Goal: Information Seeking & Learning: Check status

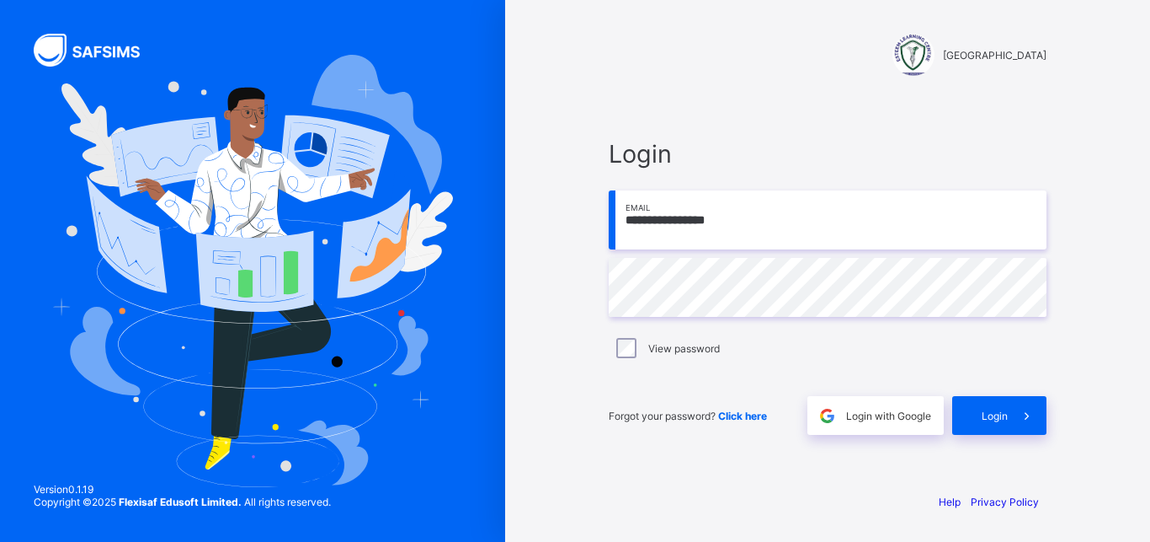
type input "**********"
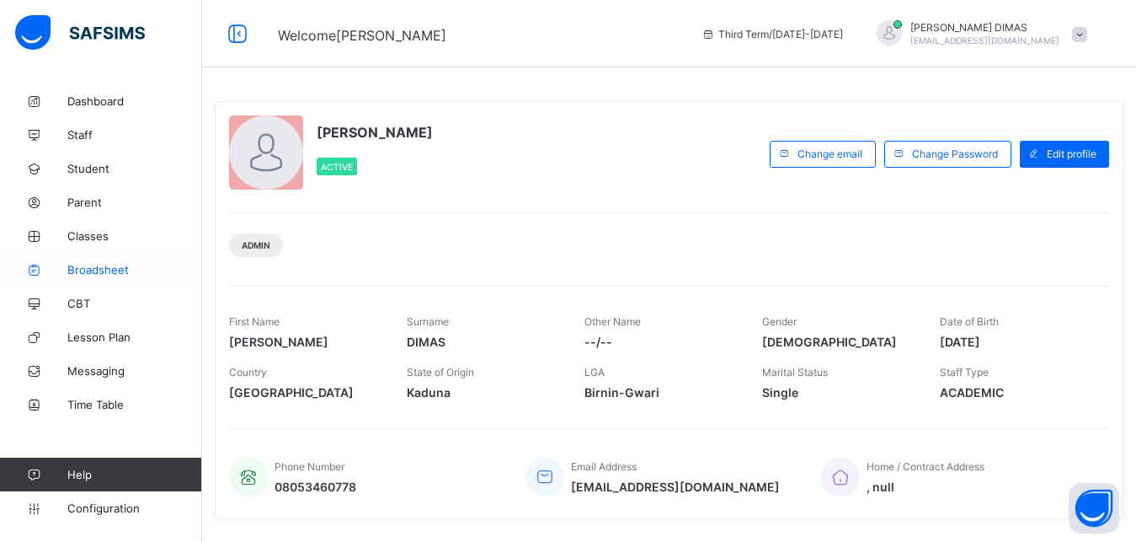
click at [88, 264] on span "Broadsheet" at bounding box center [134, 269] width 135 height 13
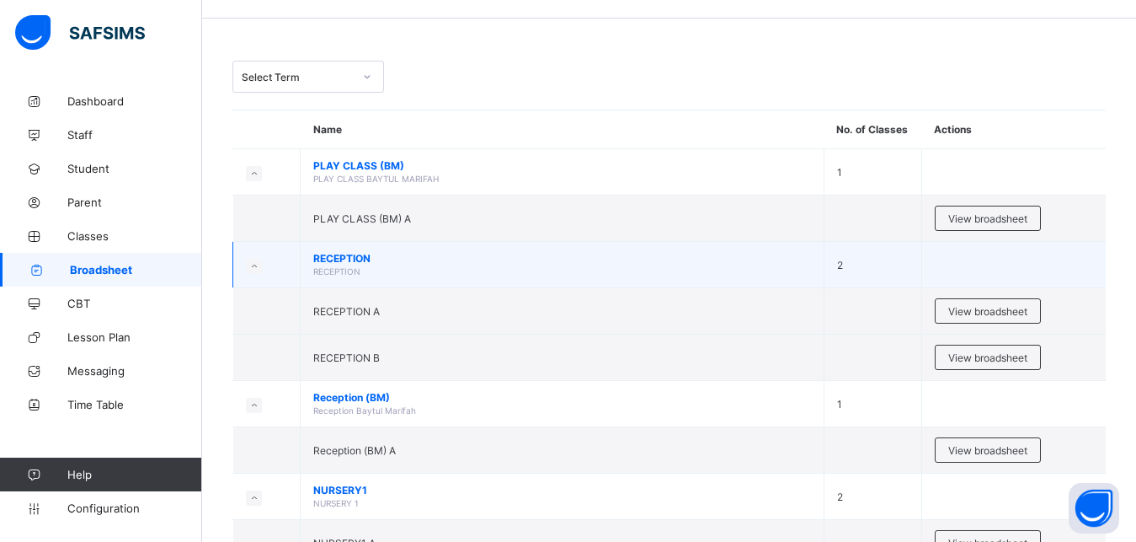
scroll to position [86, 0]
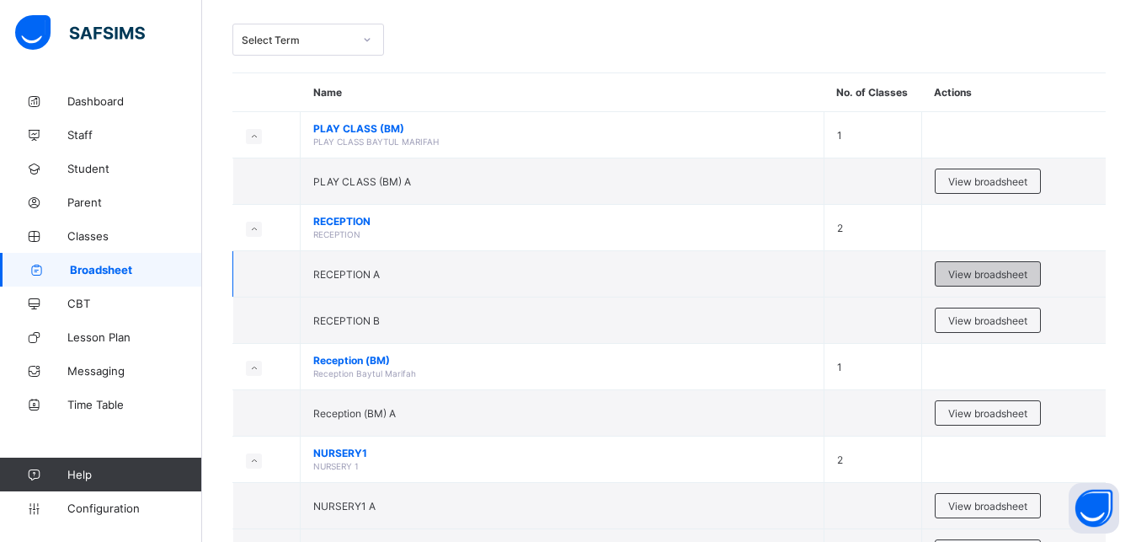
click at [994, 270] on span "View broadsheet" at bounding box center [987, 274] width 79 height 13
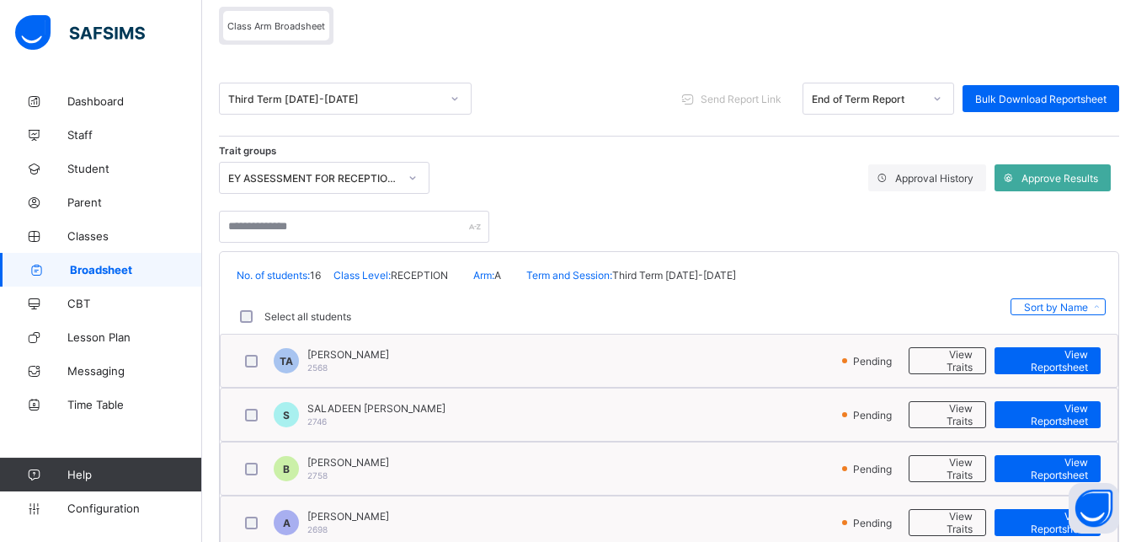
scroll to position [172, 0]
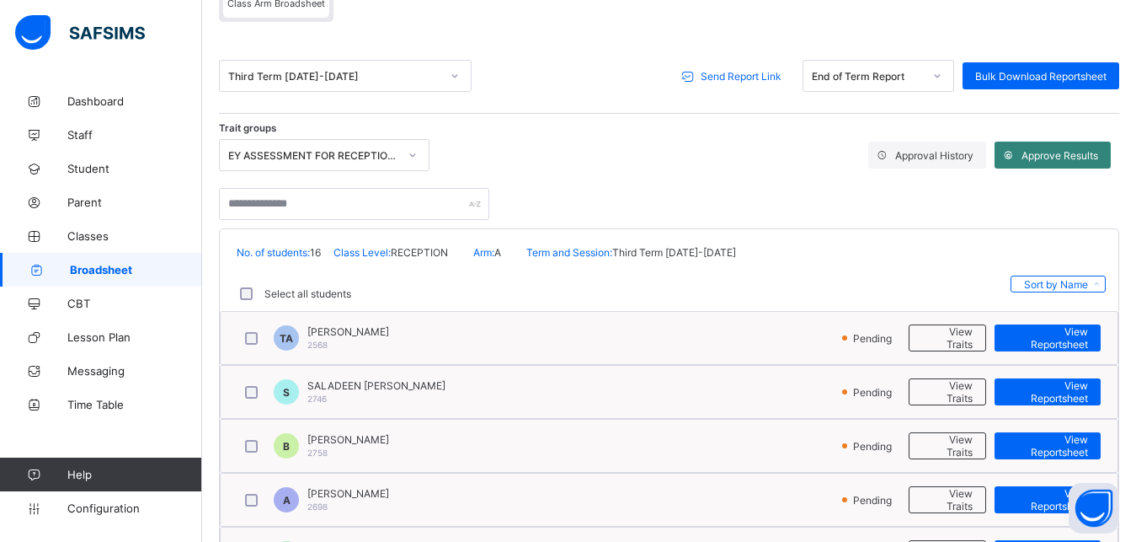
click at [1065, 149] on span "Approve Results" at bounding box center [1060, 155] width 77 height 13
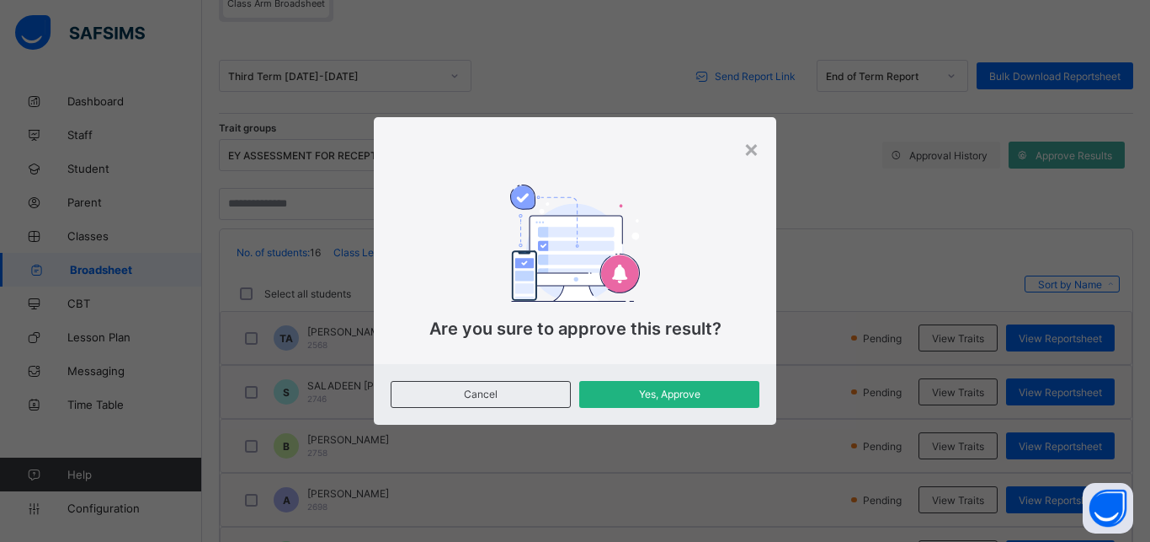
click at [647, 389] on span "Yes, Approve" at bounding box center [669, 393] width 155 height 13
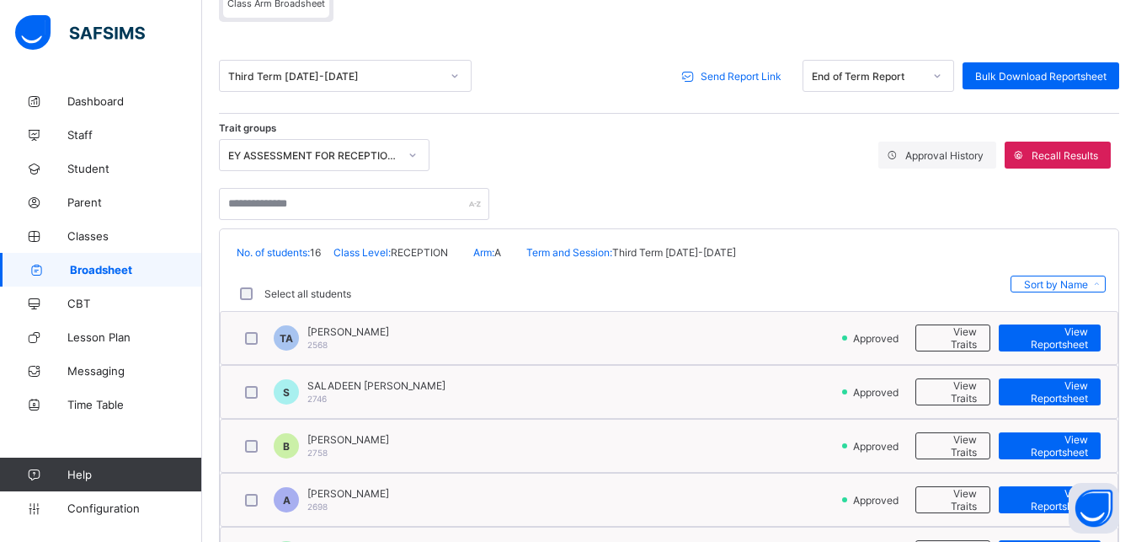
click at [734, 72] on span "Send Report Link" at bounding box center [741, 76] width 81 height 13
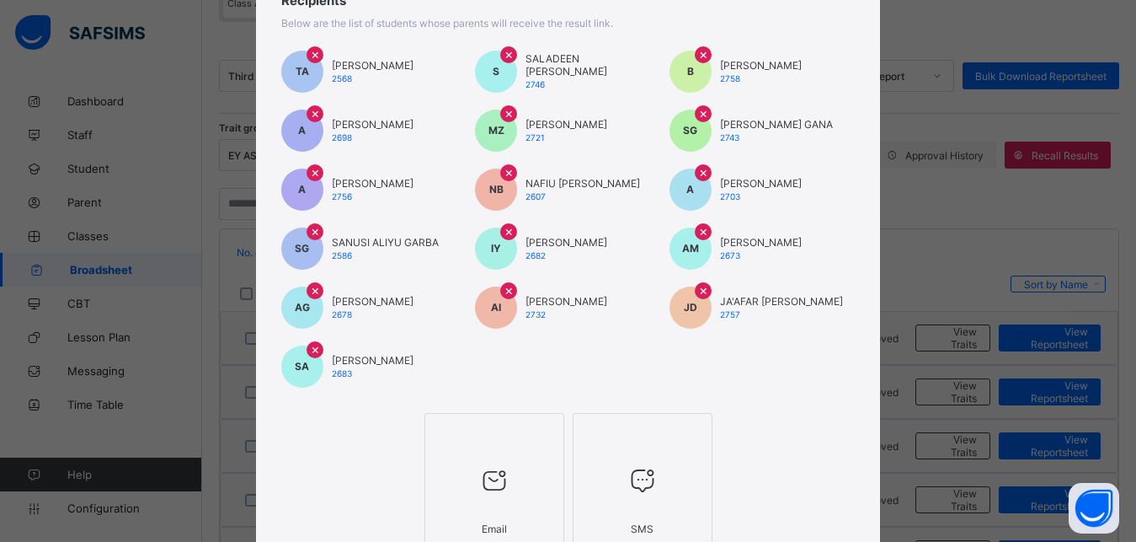
scroll to position [280, 0]
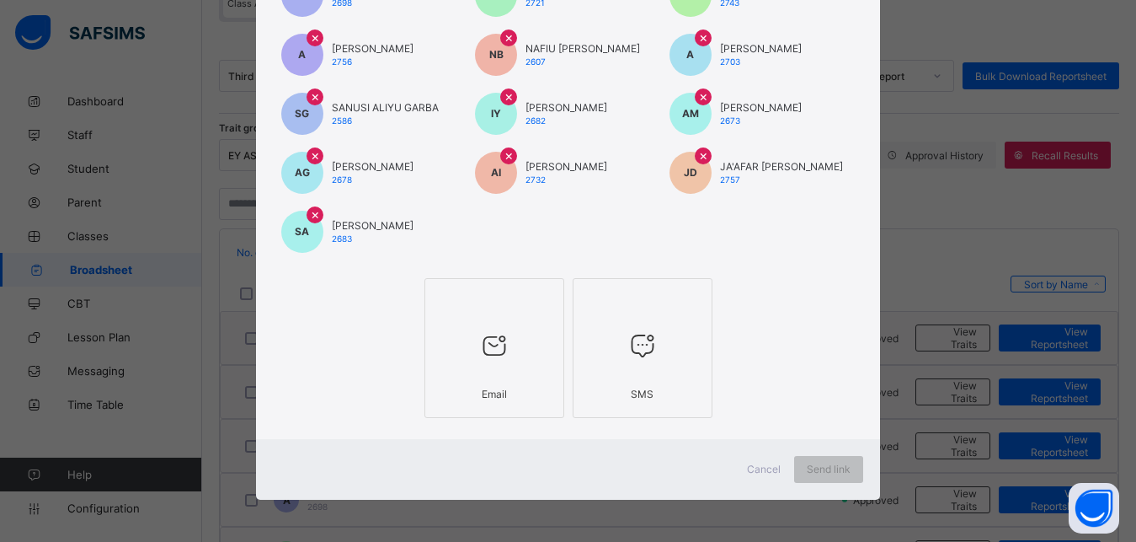
click at [483, 345] on icon at bounding box center [494, 345] width 35 height 30
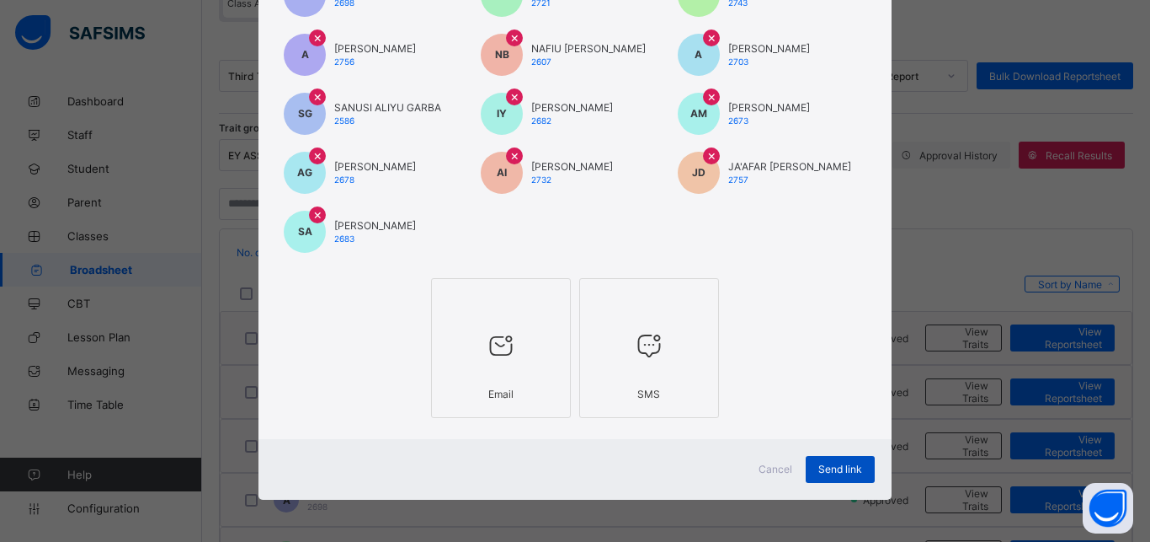
click at [817, 462] on div "Send link" at bounding box center [840, 469] width 69 height 27
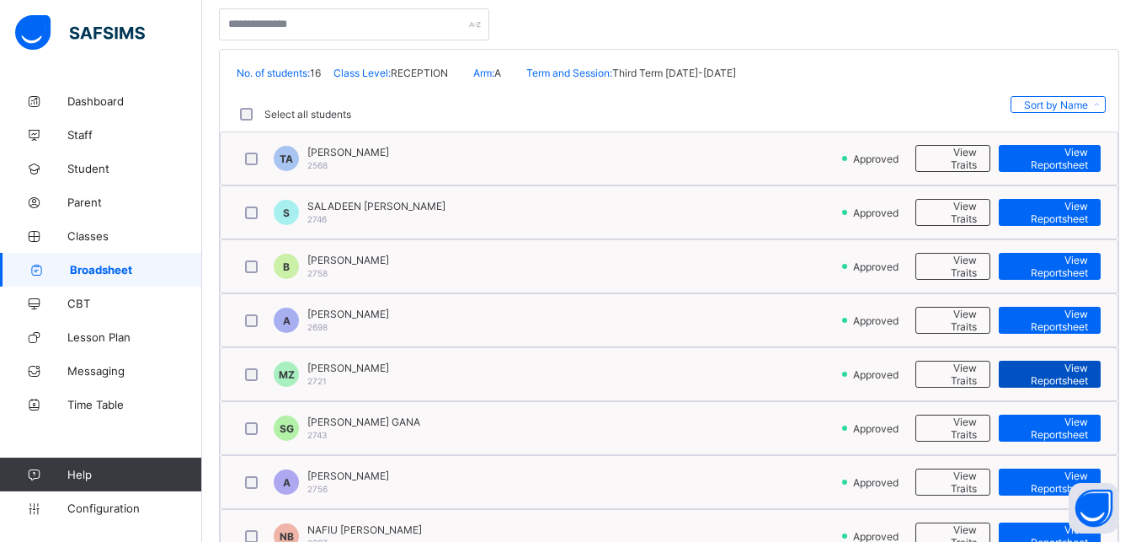
scroll to position [430, 0]
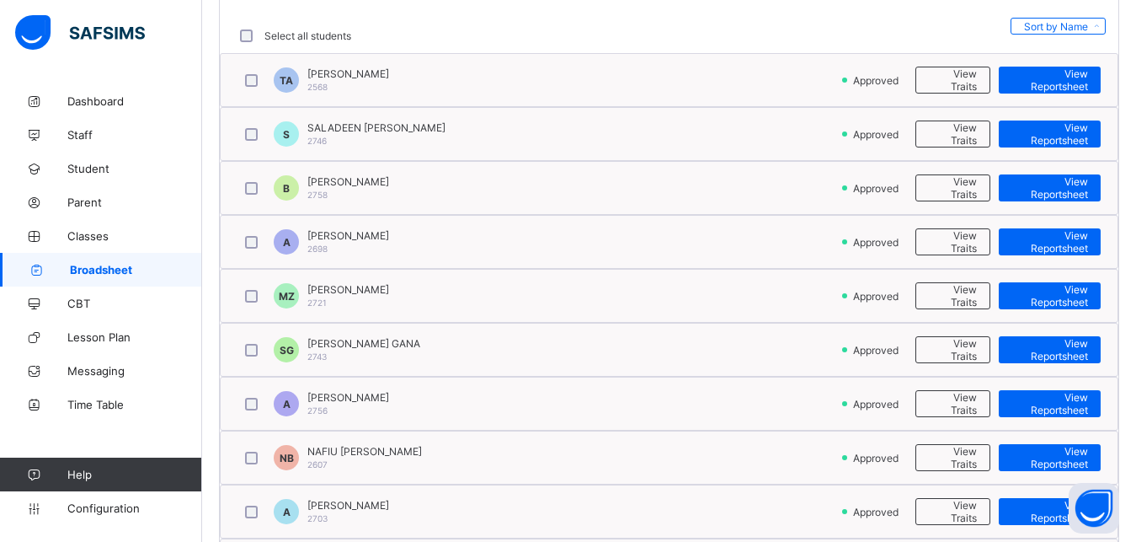
click at [486, 286] on div "MZ MAHMUD MARYAM ZAKARIYA 2721" at bounding box center [540, 295] width 605 height 35
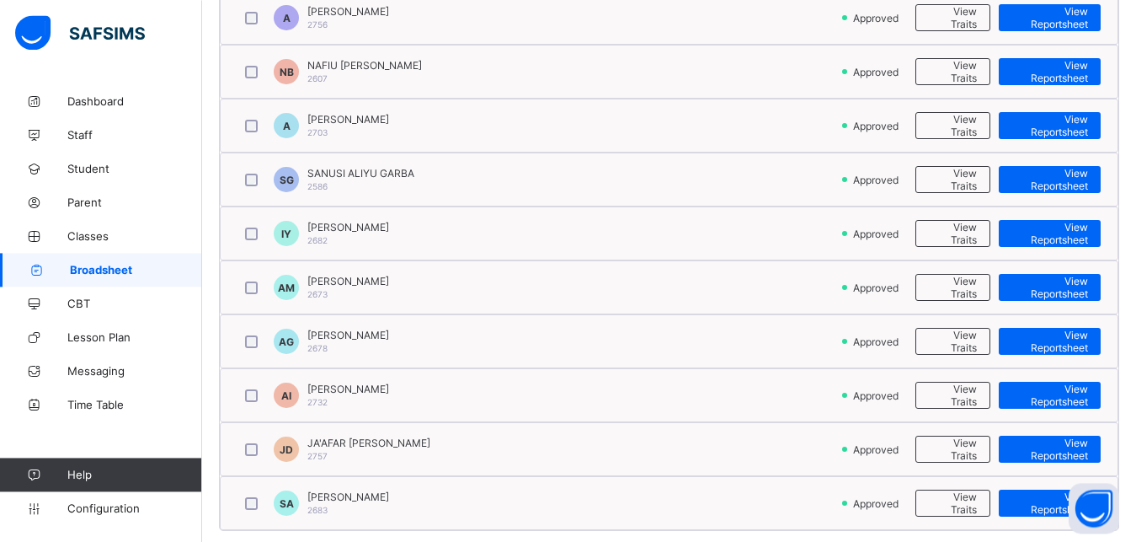
scroll to position [838, 0]
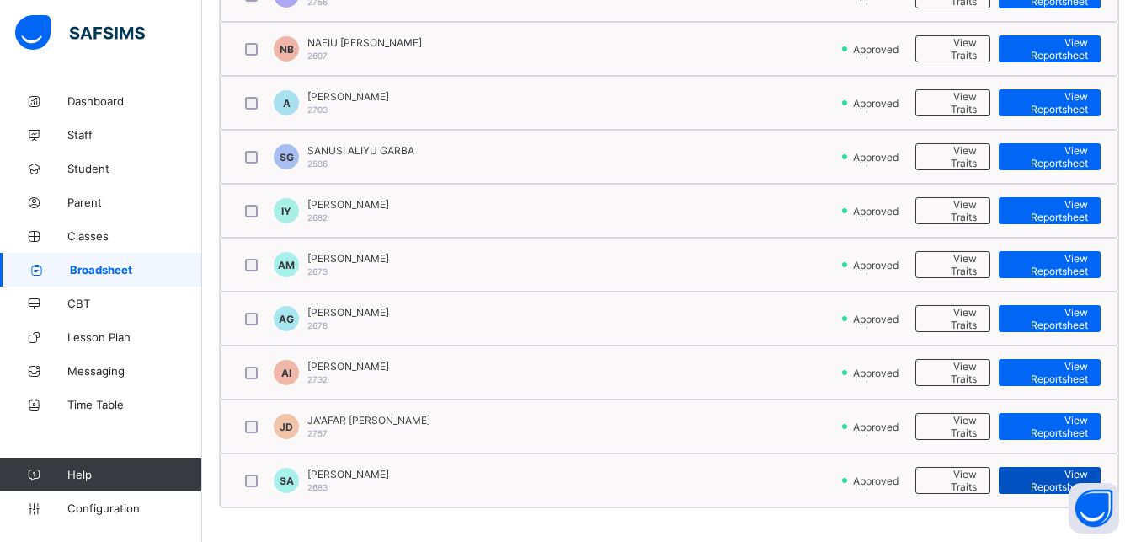
click at [1043, 475] on span "View Reportsheet" at bounding box center [1050, 479] width 77 height 25
click at [1050, 477] on span "View Reportsheet" at bounding box center [1050, 479] width 77 height 25
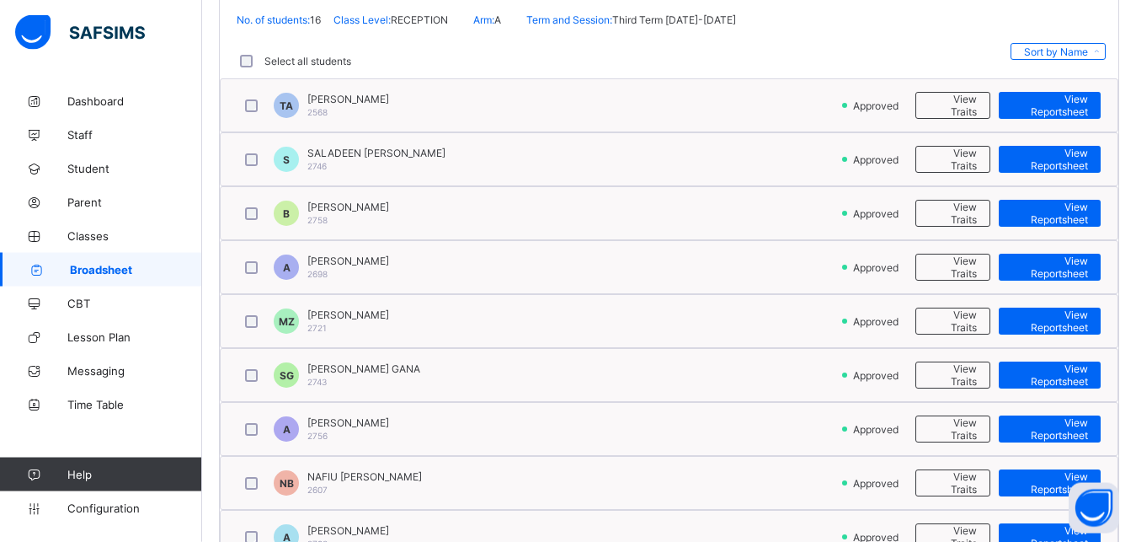
scroll to position [408, 0]
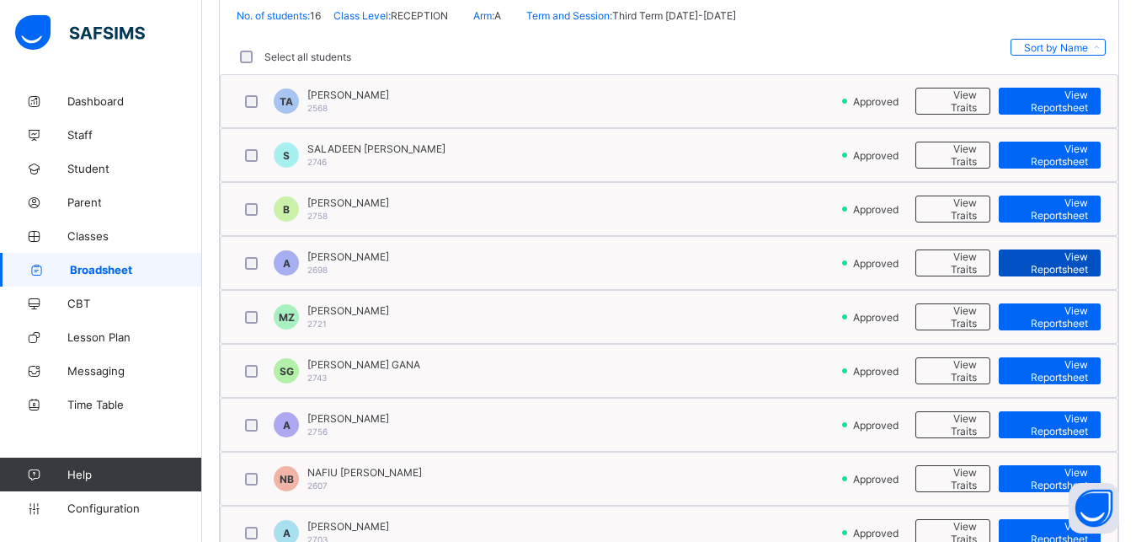
click at [1039, 263] on span "View Reportsheet" at bounding box center [1050, 262] width 77 height 25
click at [93, 264] on span "Broadsheet" at bounding box center [136, 269] width 132 height 13
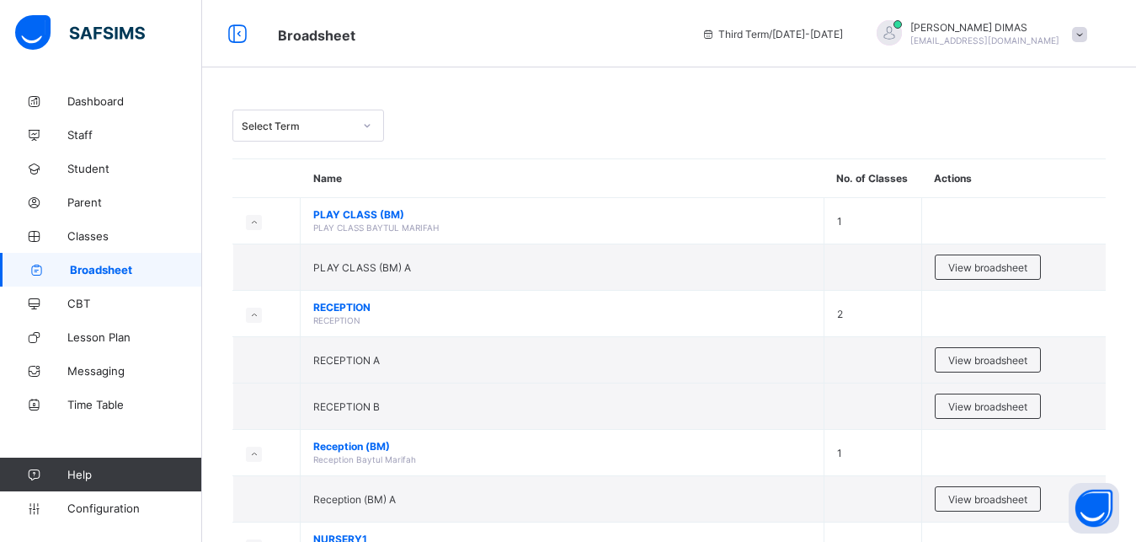
click at [104, 271] on span "Broadsheet" at bounding box center [136, 269] width 132 height 13
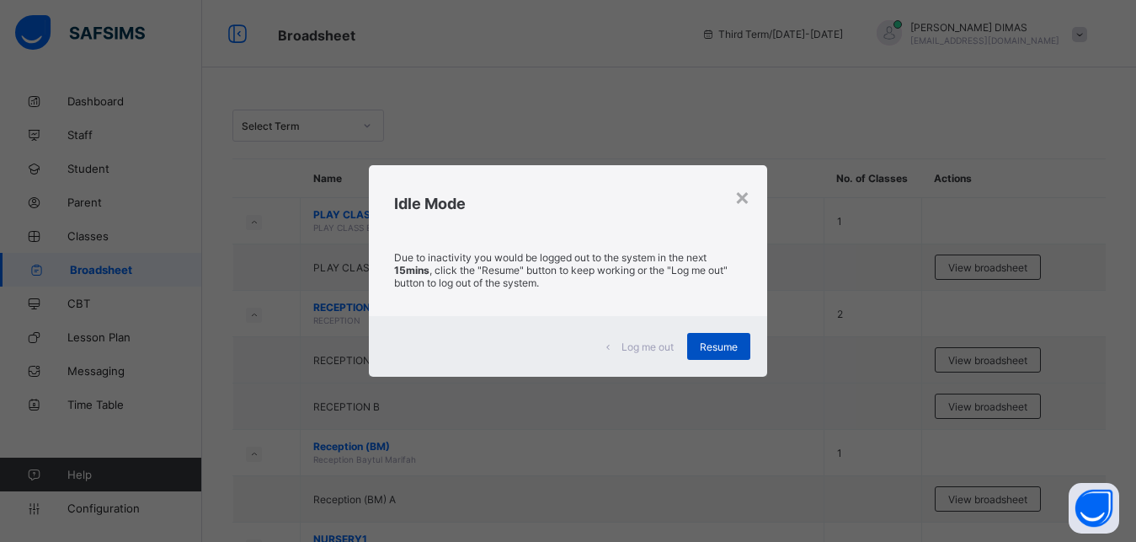
click at [718, 343] on span "Resume" at bounding box center [719, 346] width 38 height 13
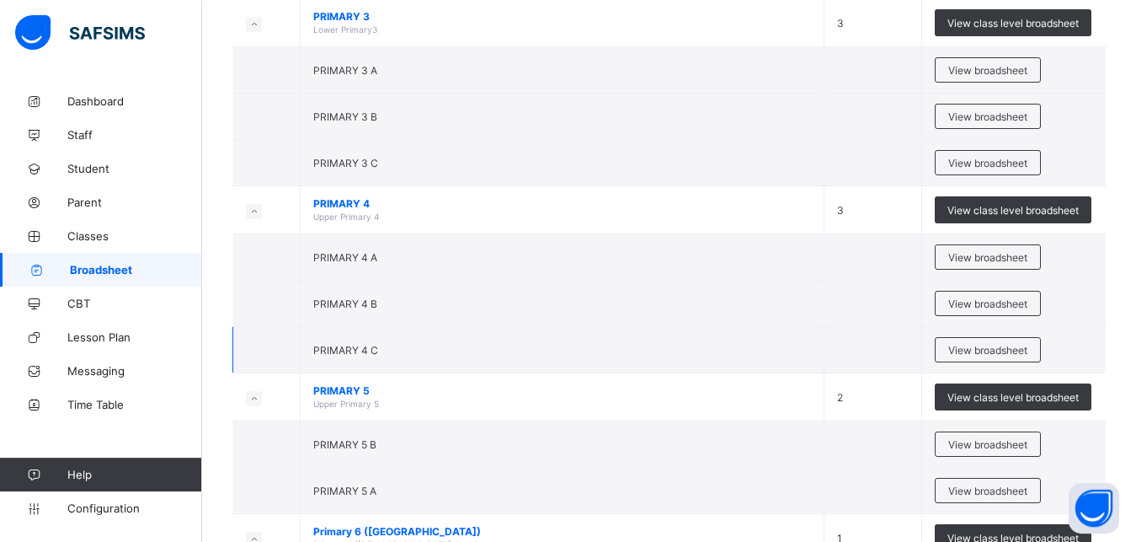
scroll to position [1203, 0]
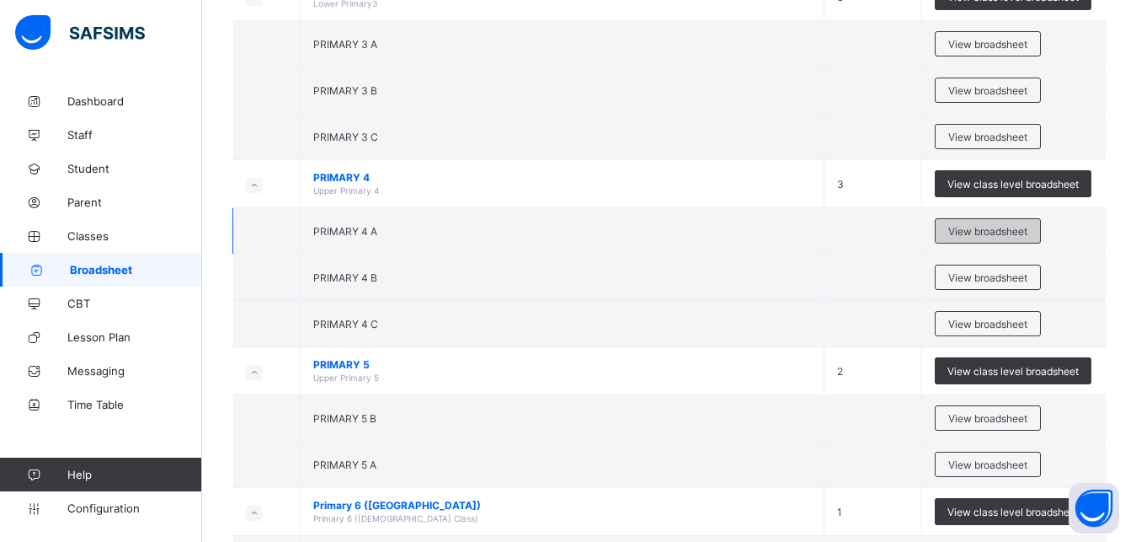
click at [975, 229] on span "View broadsheet" at bounding box center [987, 231] width 79 height 13
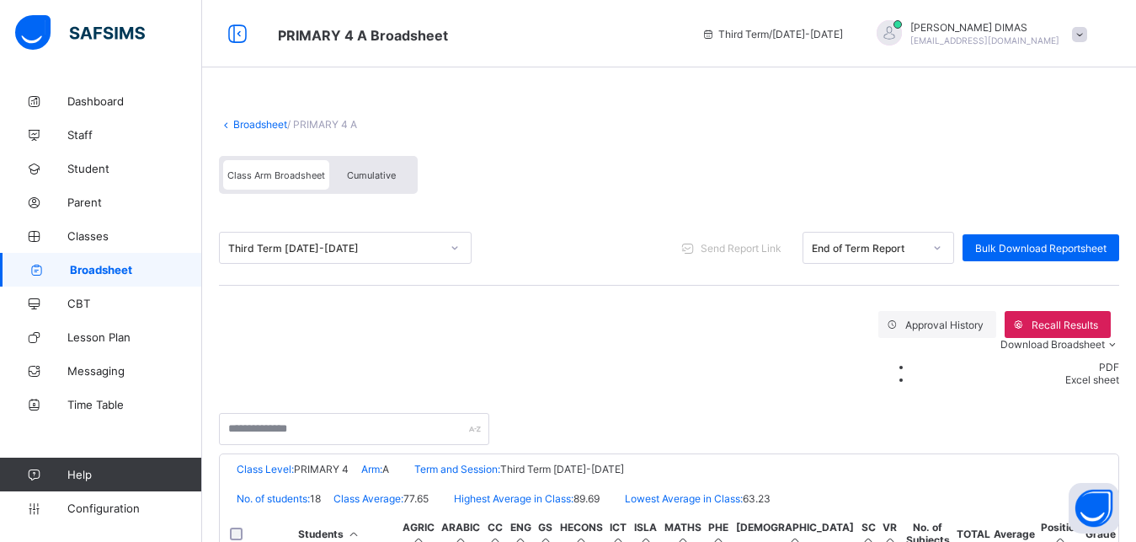
click at [91, 263] on span "Broadsheet" at bounding box center [136, 269] width 132 height 13
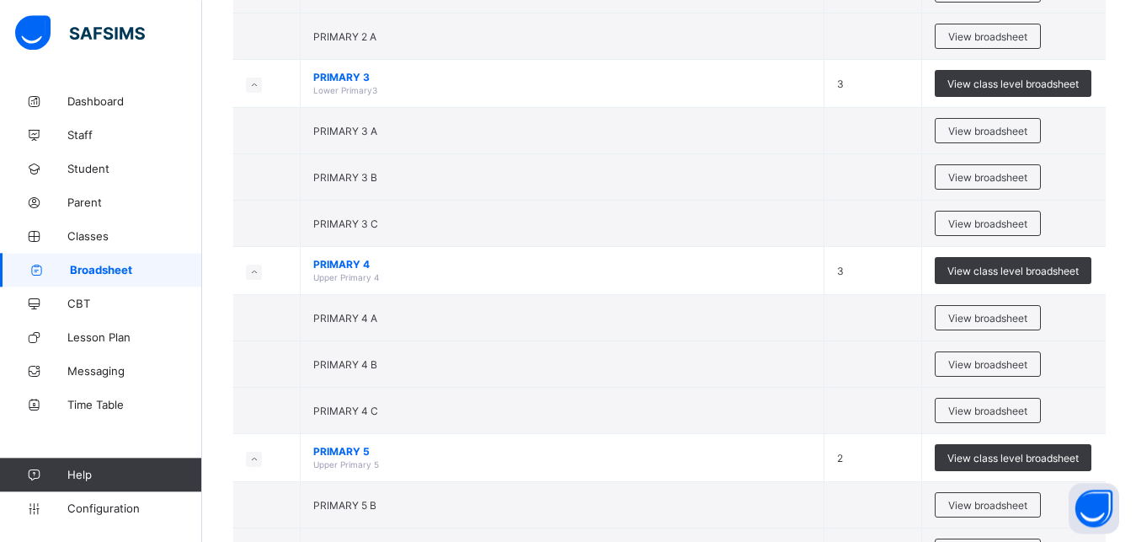
scroll to position [1117, 0]
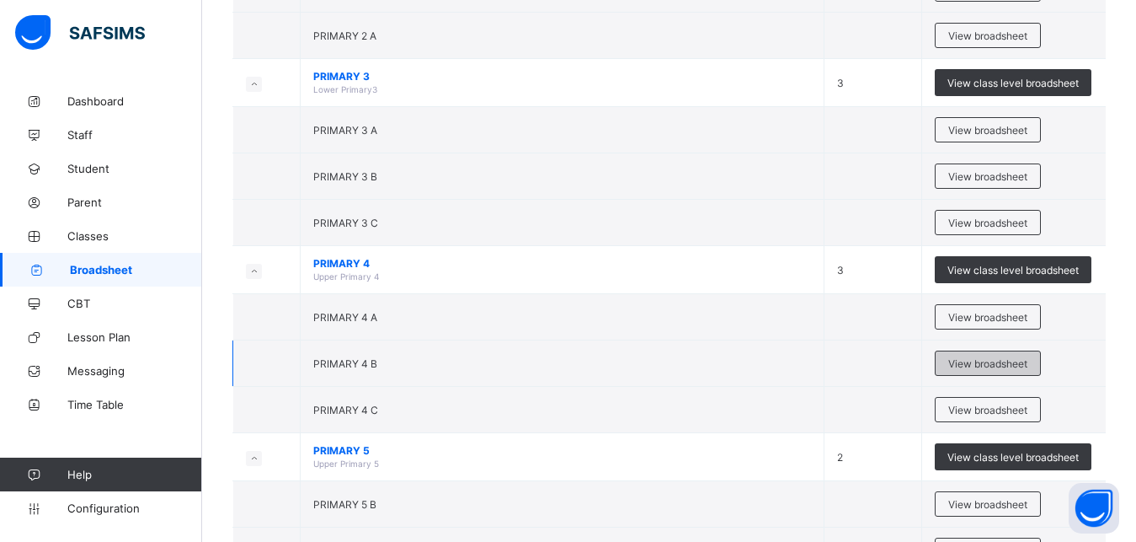
click at [980, 360] on span "View broadsheet" at bounding box center [987, 363] width 79 height 13
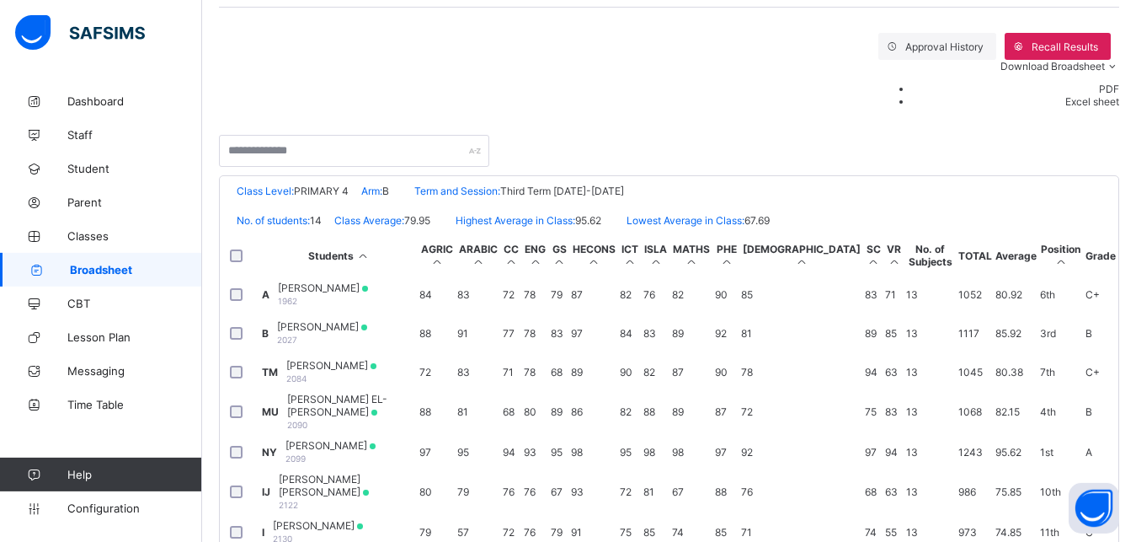
scroll to position [369, 0]
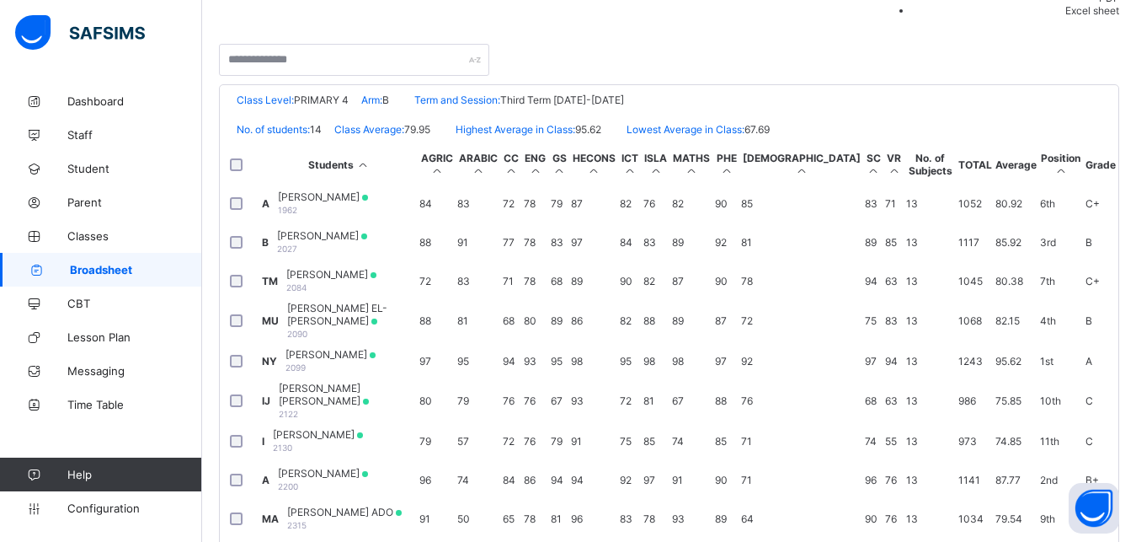
click at [397, 293] on td "TM TAHIR MAHIR MUHAMMAD 2084" at bounding box center [339, 280] width 156 height 37
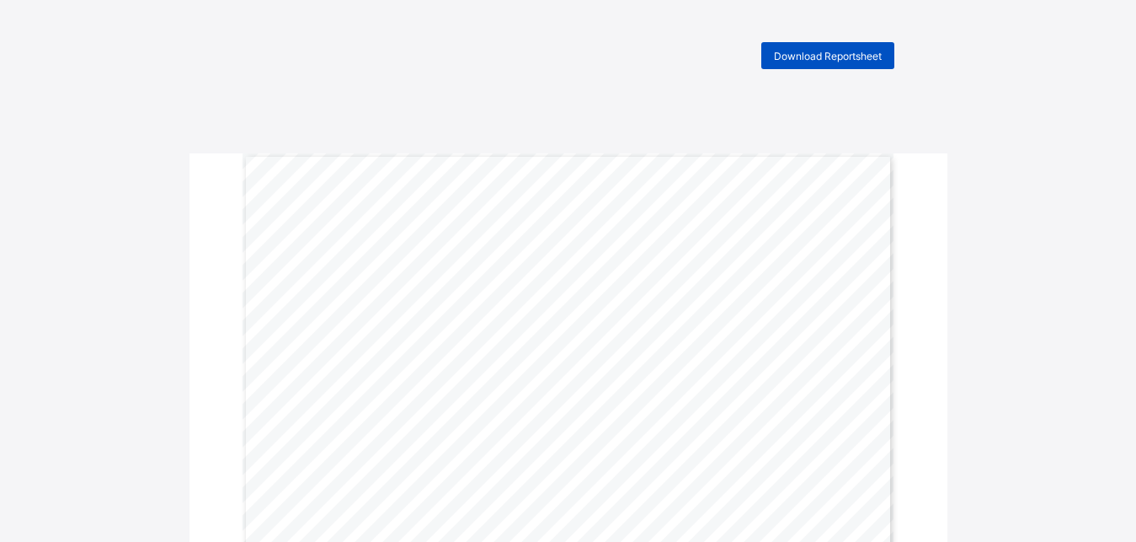
click at [814, 45] on div "Download Reportsheet" at bounding box center [827, 55] width 133 height 27
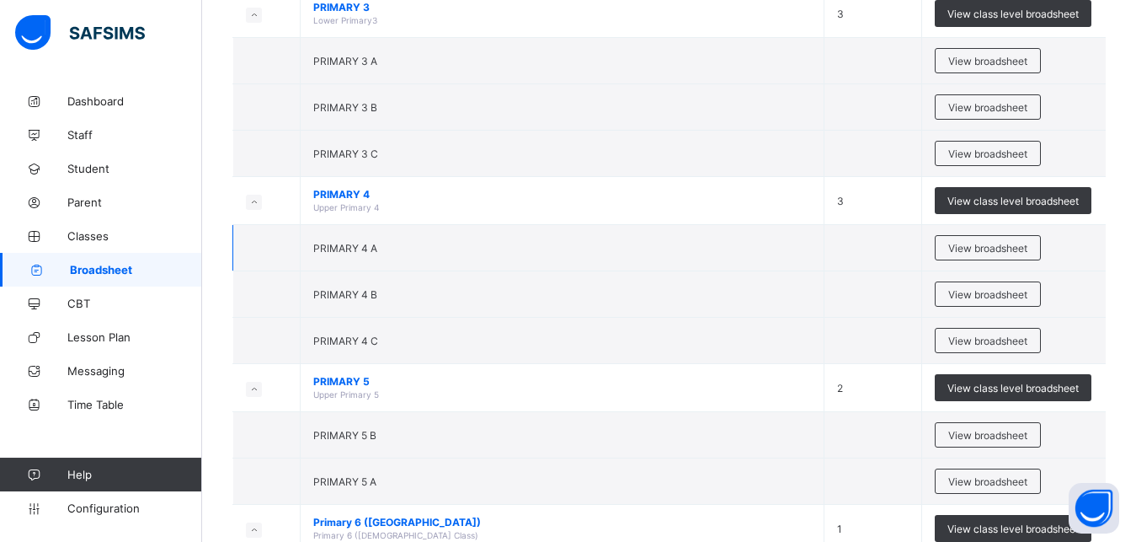
scroll to position [1285, 0]
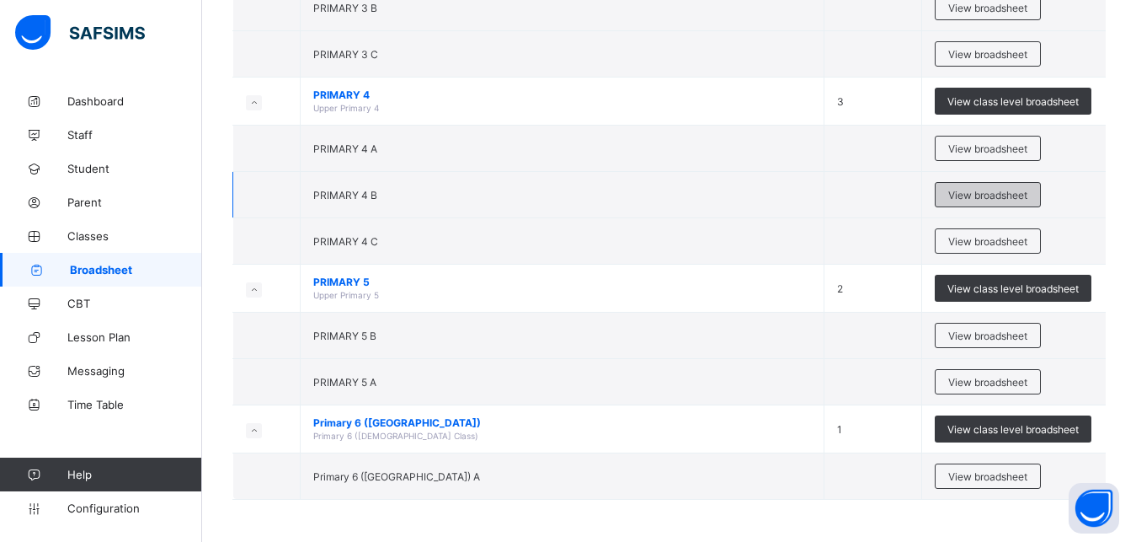
click at [983, 192] on span "View broadsheet" at bounding box center [987, 195] width 79 height 13
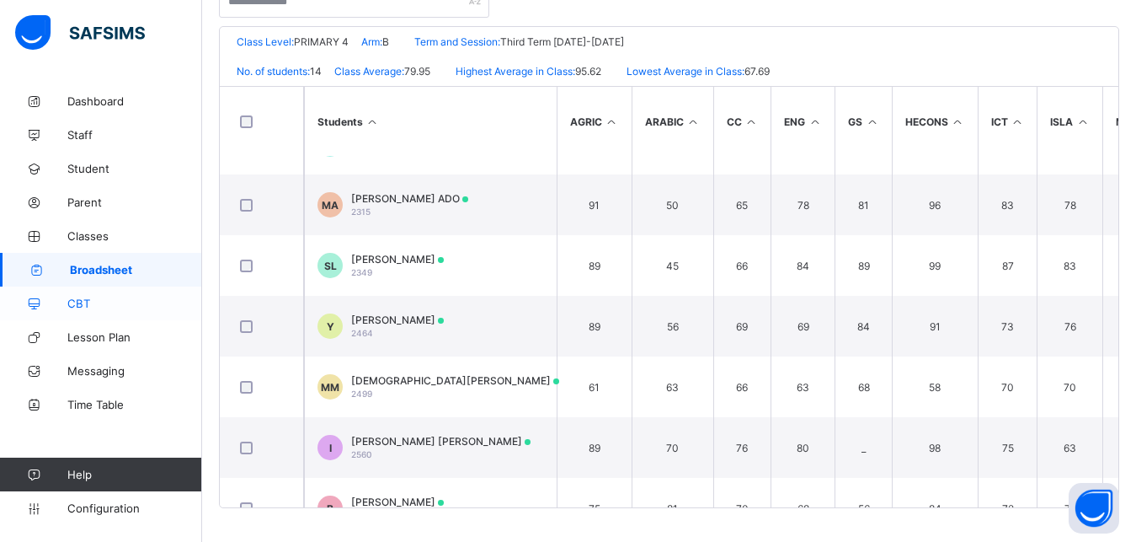
scroll to position [360, 0]
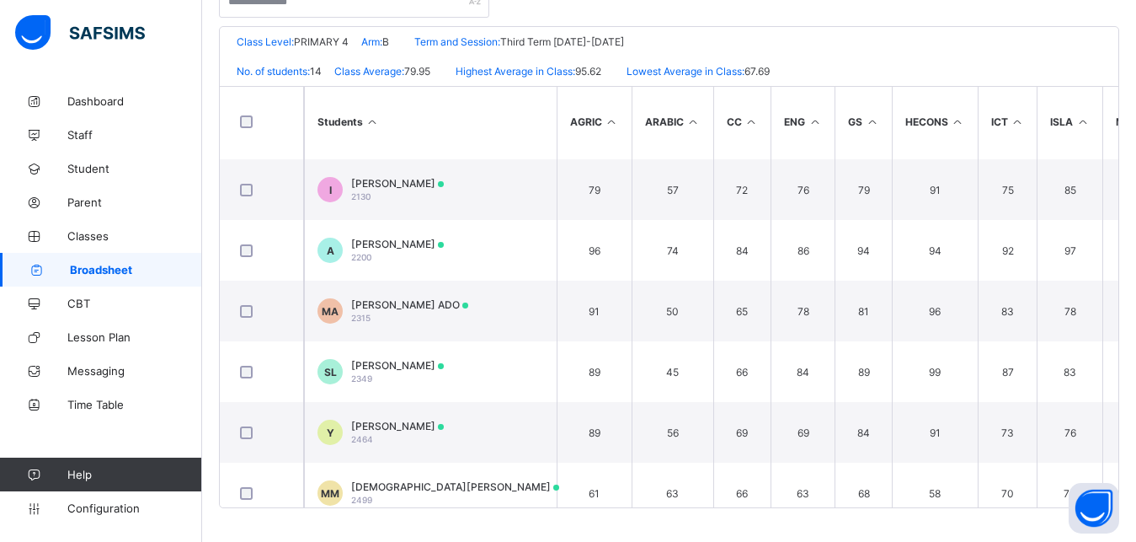
click at [100, 268] on span "Broadsheet" at bounding box center [136, 269] width 132 height 13
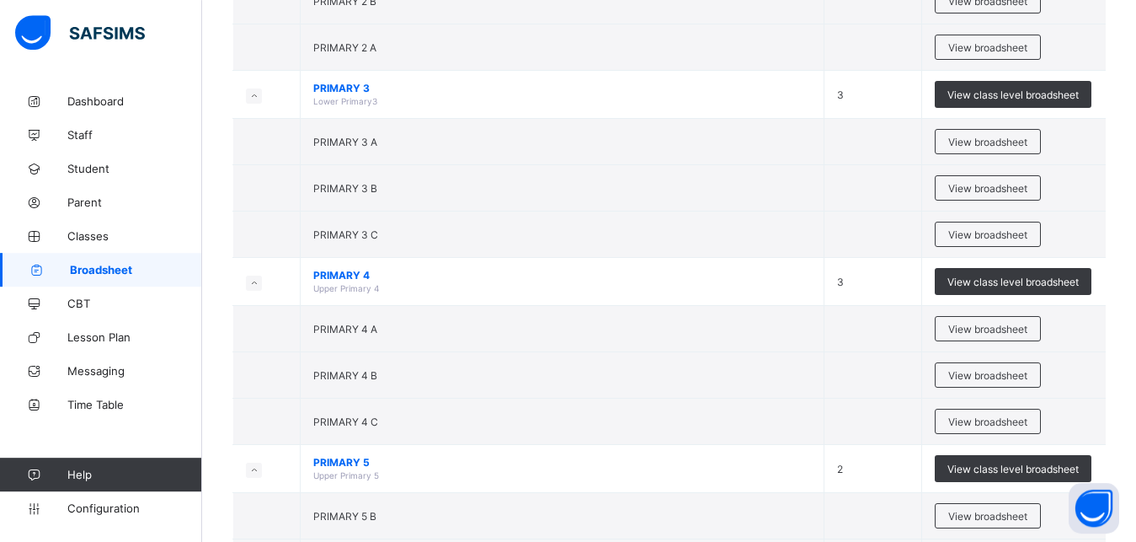
scroll to position [1117, 0]
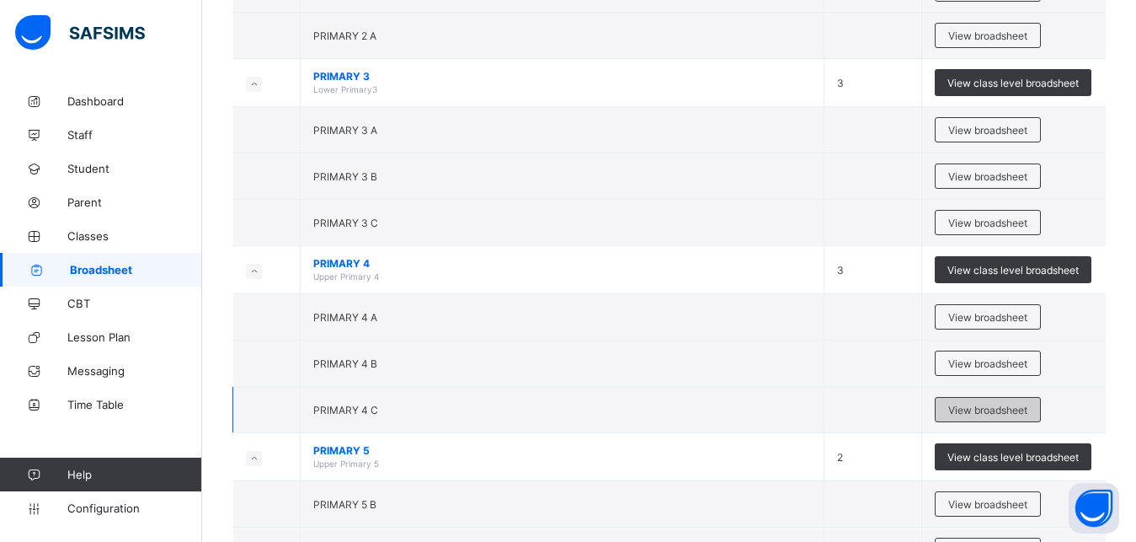
click at [980, 403] on div "View broadsheet" at bounding box center [988, 409] width 106 height 25
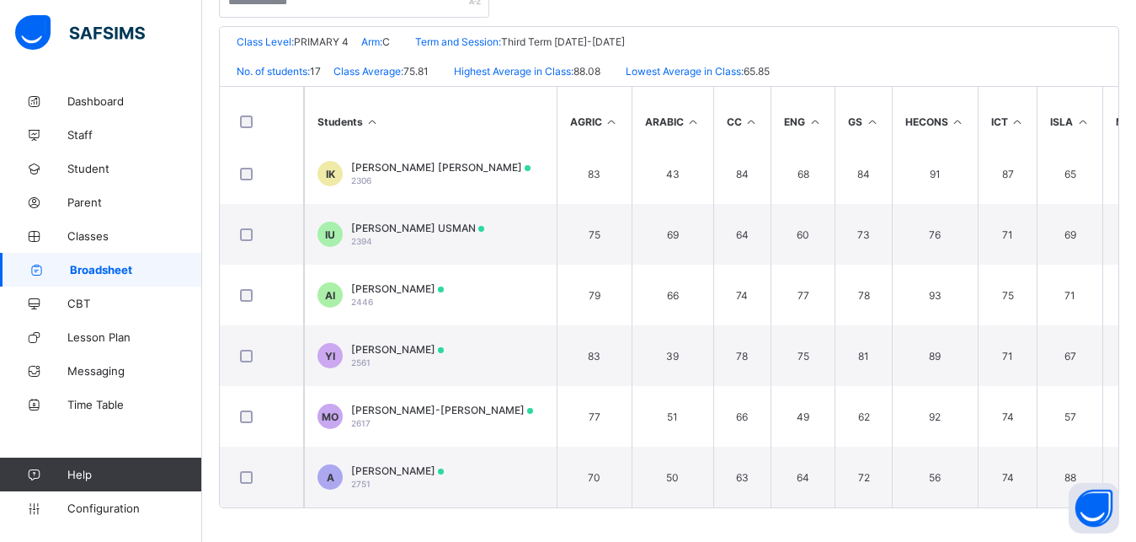
scroll to position [694, 0]
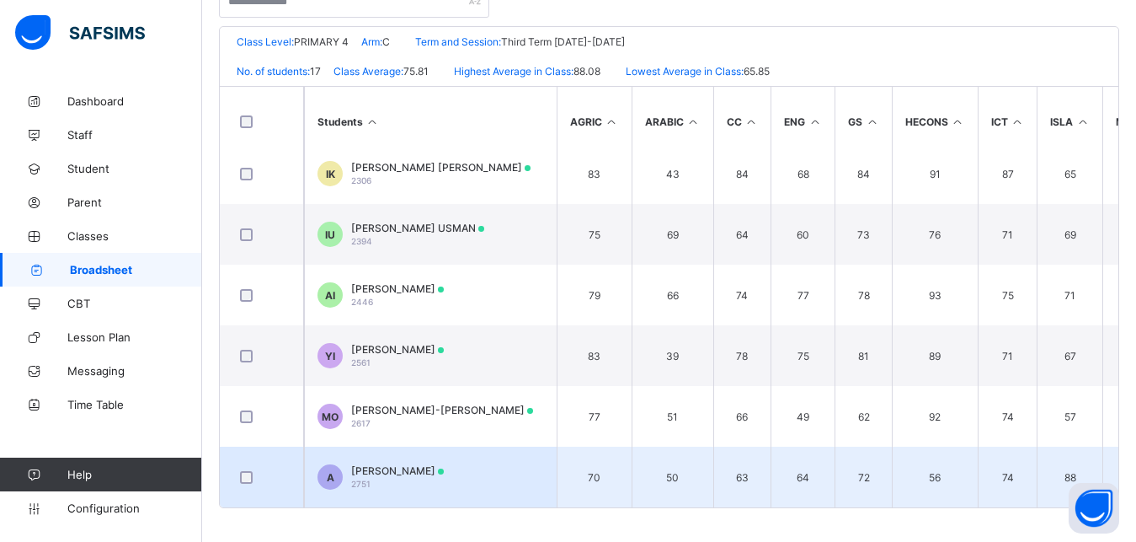
click at [383, 464] on span "ADAMU MUHAMMAD JIBIRILLA" at bounding box center [397, 470] width 93 height 13
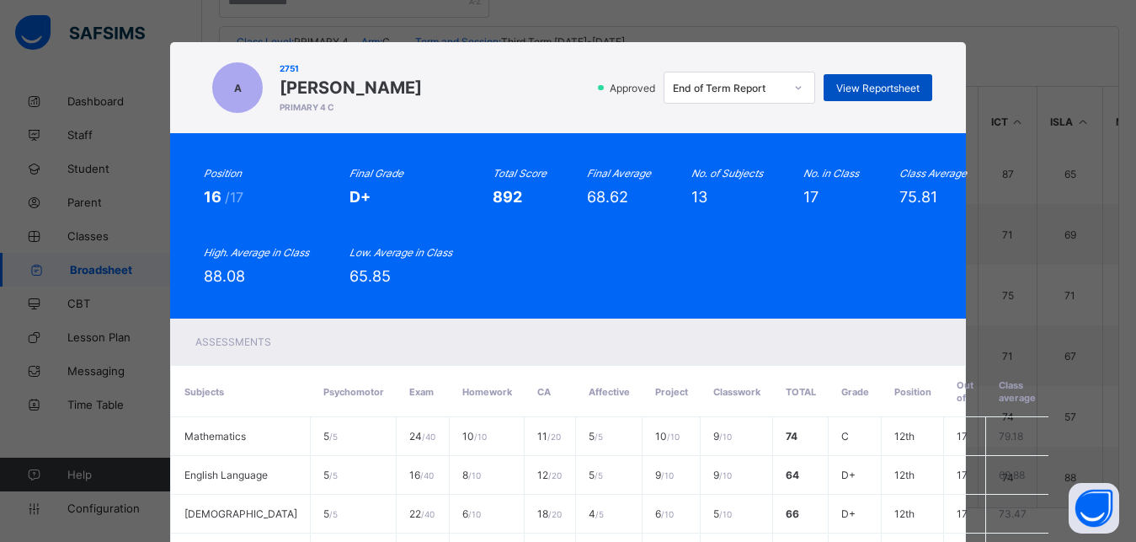
click at [852, 84] on span "View Reportsheet" at bounding box center [877, 88] width 83 height 13
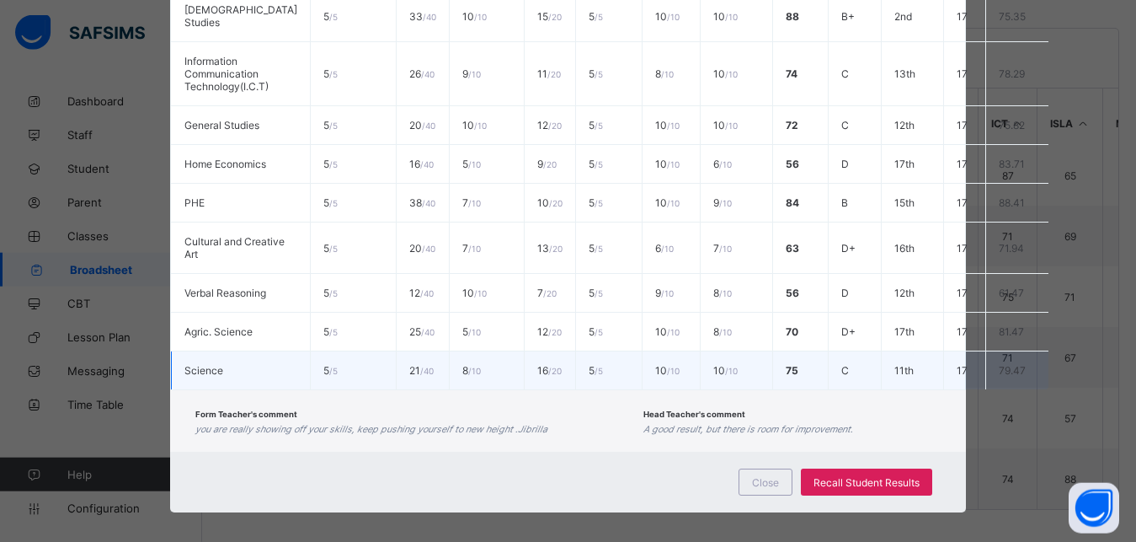
scroll to position [369, 0]
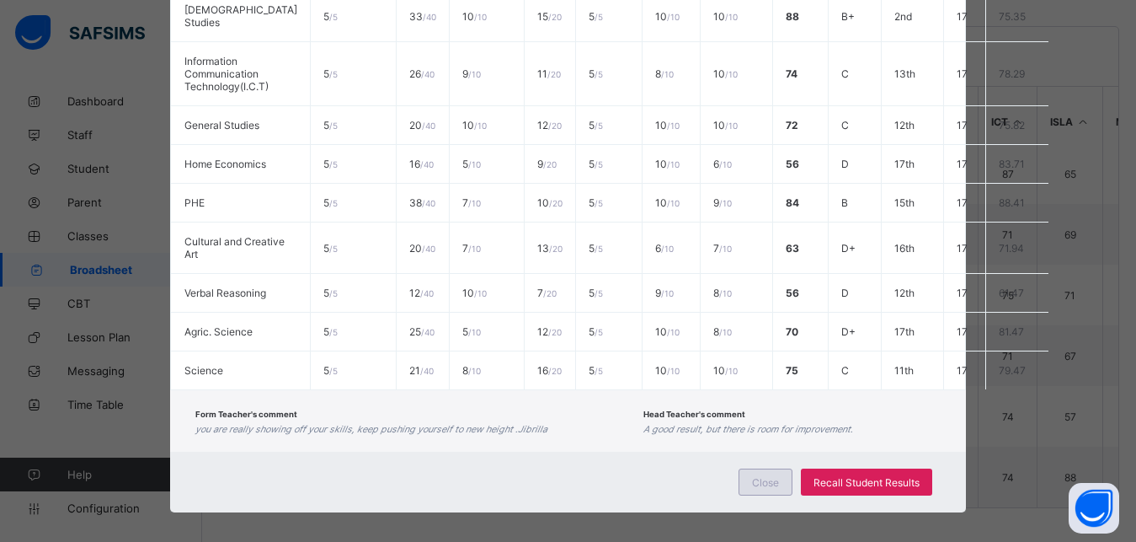
click at [755, 476] on span "Close" at bounding box center [765, 482] width 27 height 13
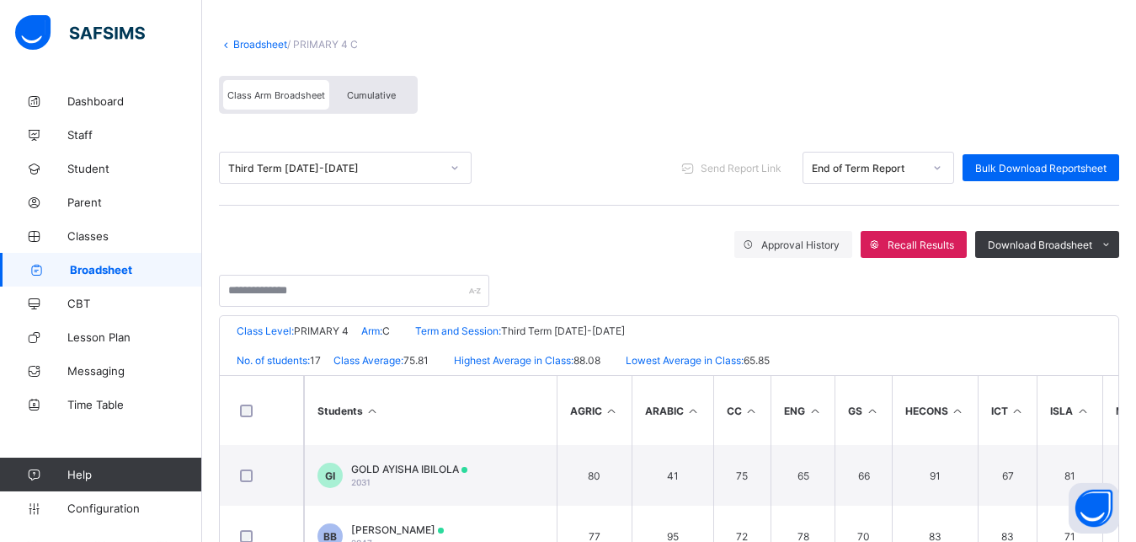
scroll to position [0, 0]
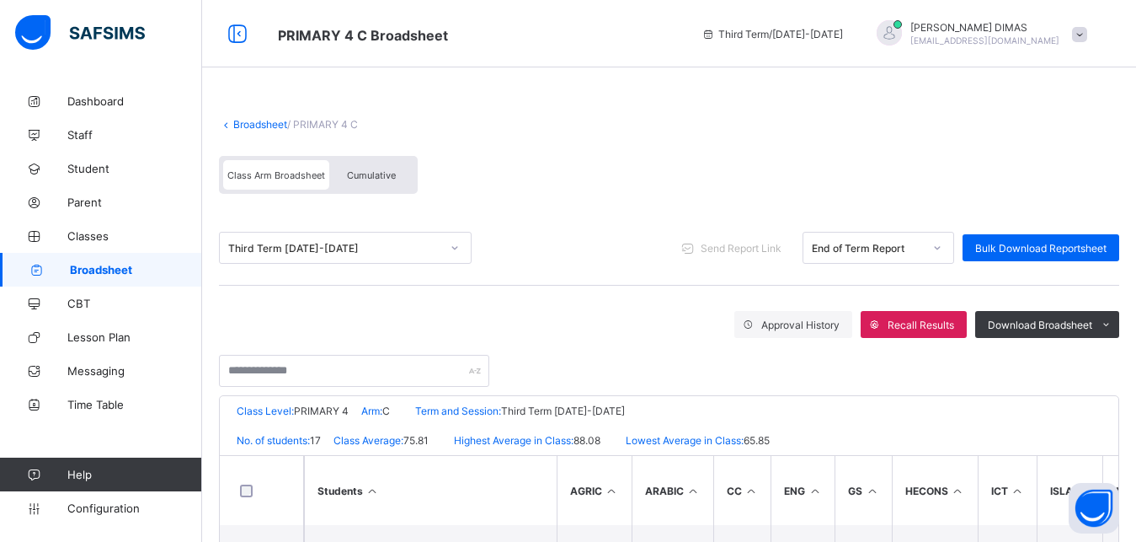
click at [369, 170] on span "Cumulative" at bounding box center [371, 175] width 49 height 12
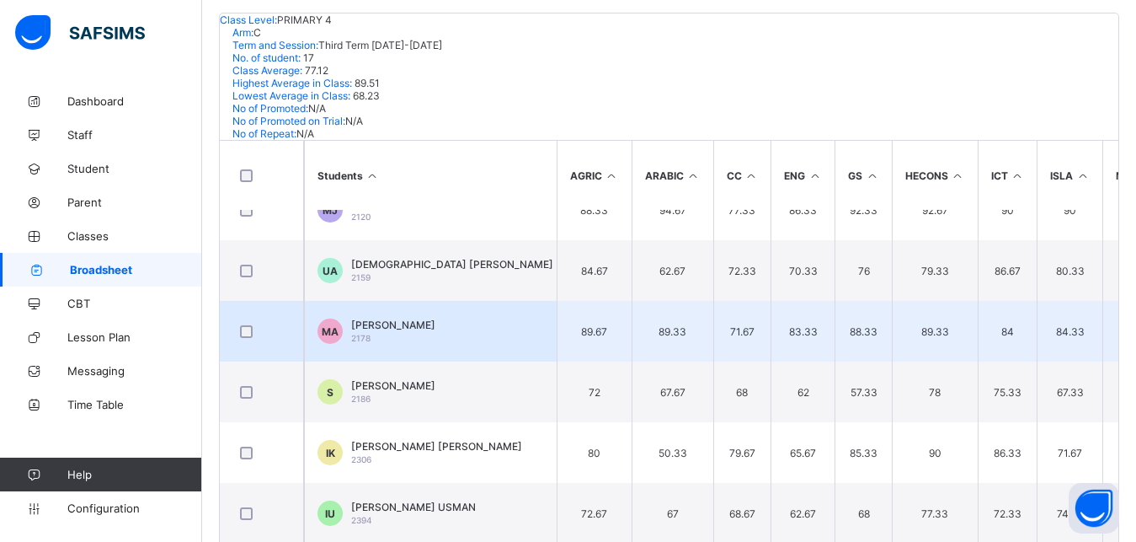
scroll to position [694, 0]
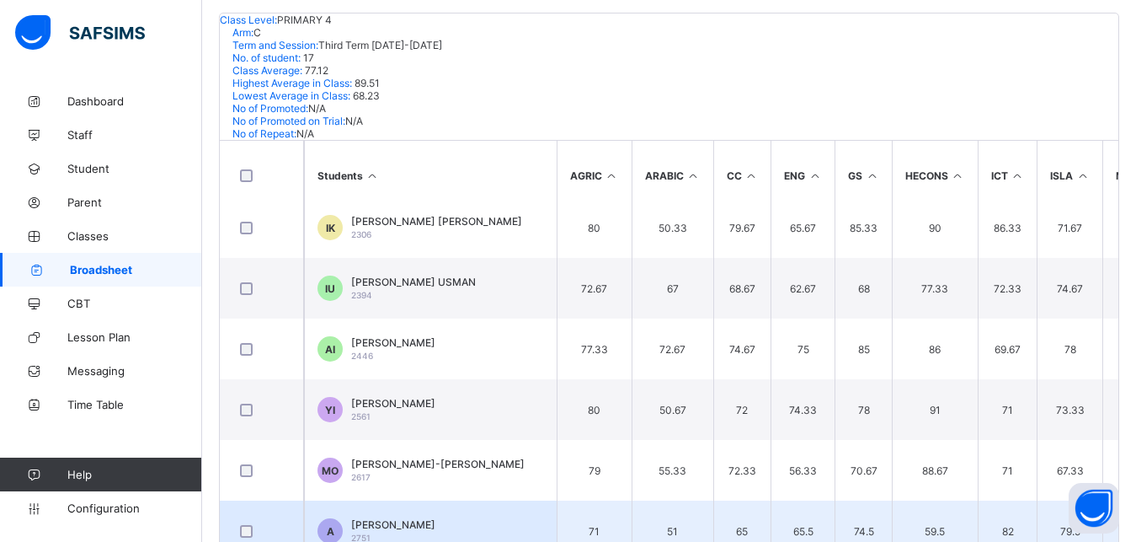
click at [360, 500] on td "A ADAMU MUHAMMAD JIBIRILLA 2751" at bounding box center [430, 530] width 253 height 61
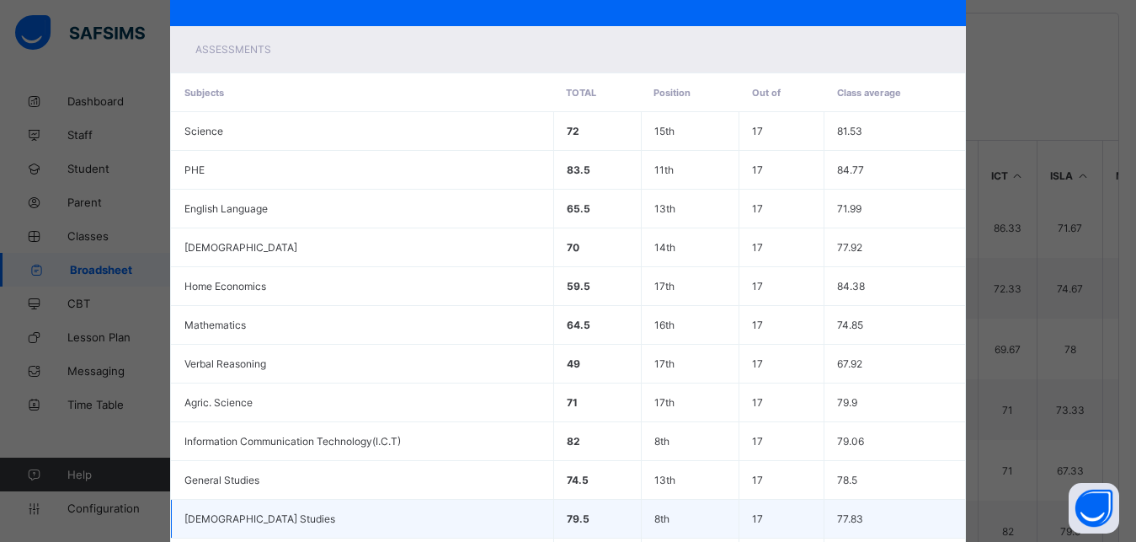
scroll to position [0, 0]
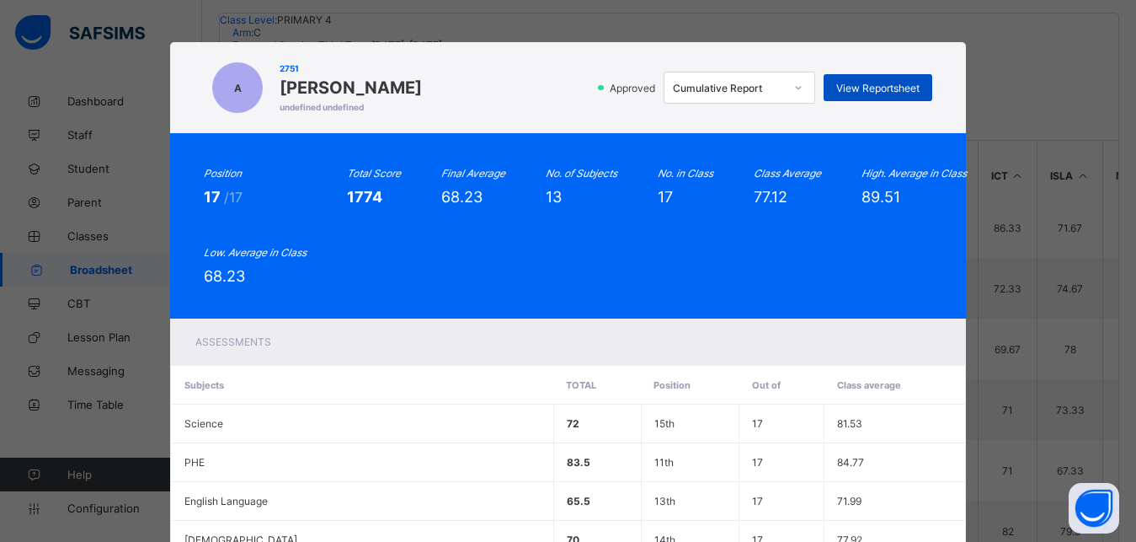
click at [871, 81] on div "View Reportsheet" at bounding box center [878, 87] width 109 height 27
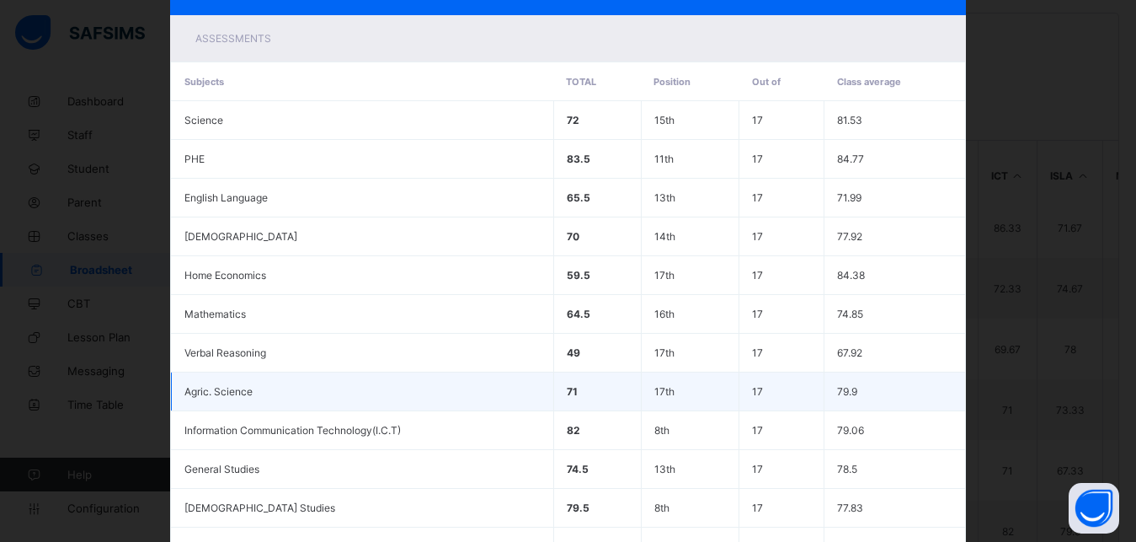
scroll to position [520, 0]
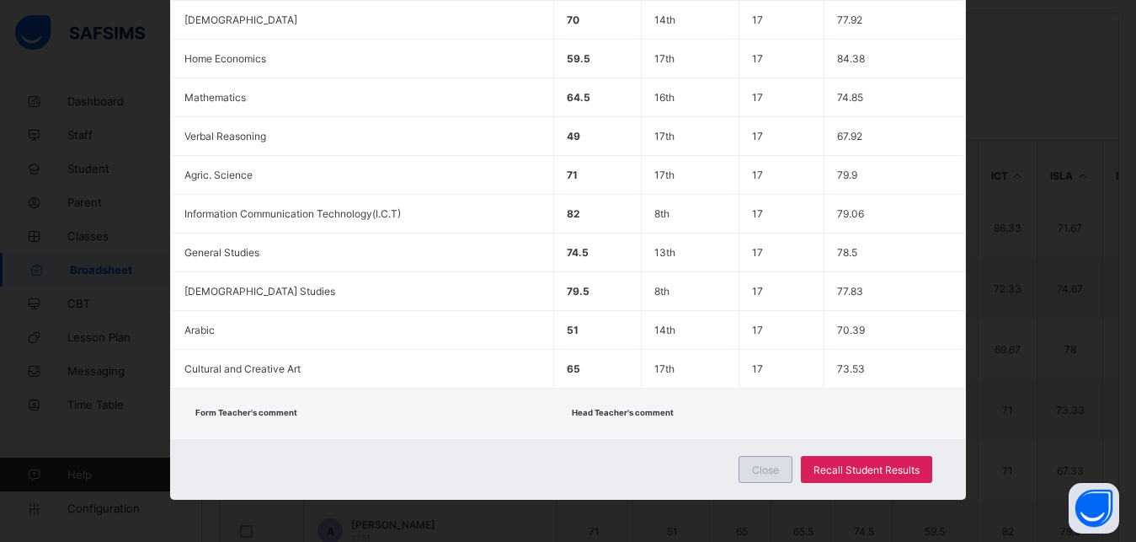
click at [759, 472] on span "Close" at bounding box center [765, 469] width 27 height 13
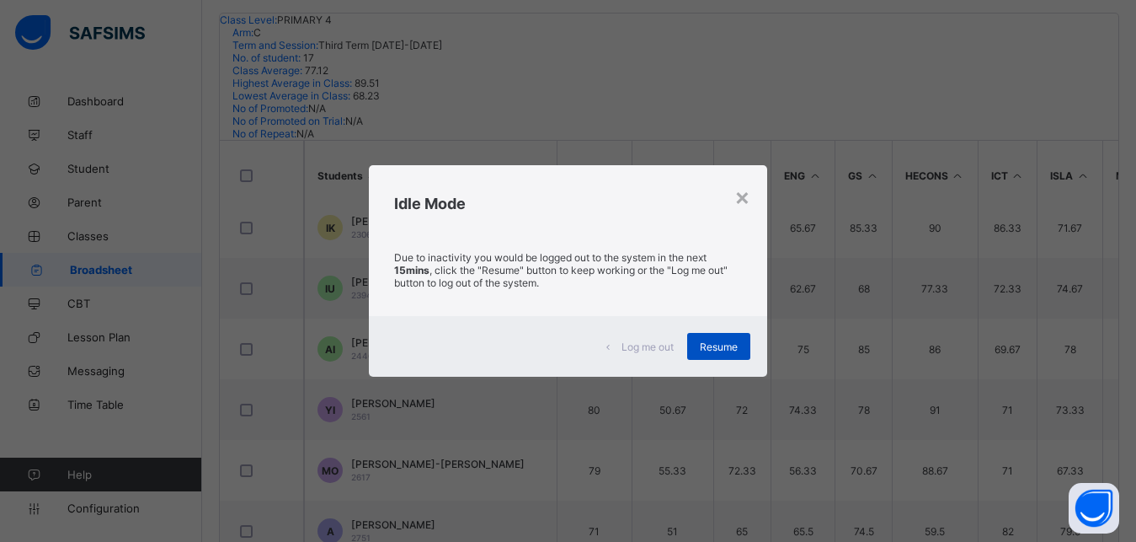
click at [719, 350] on span "Resume" at bounding box center [719, 346] width 38 height 13
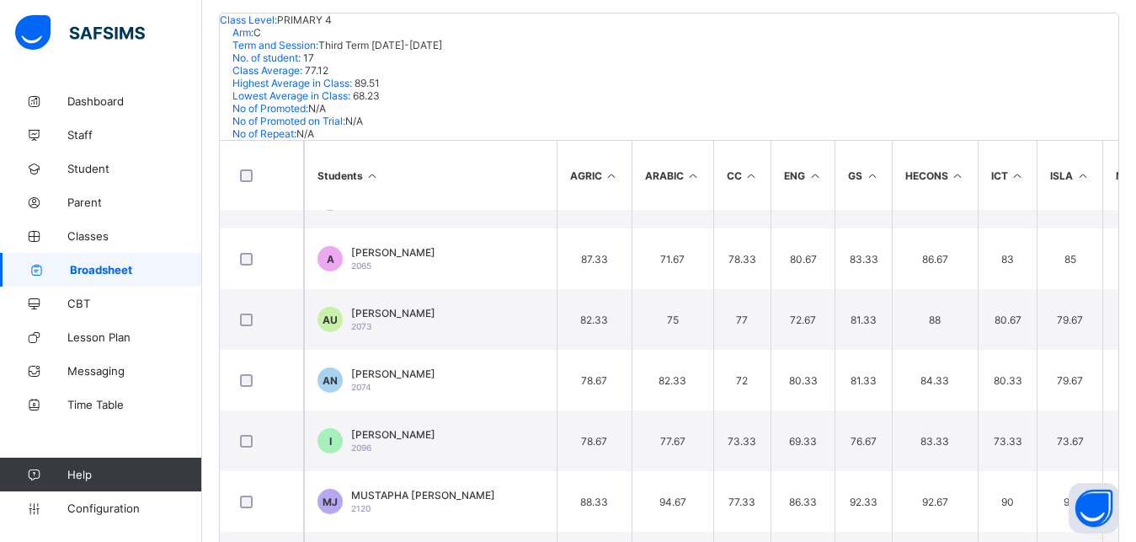
scroll to position [0, 0]
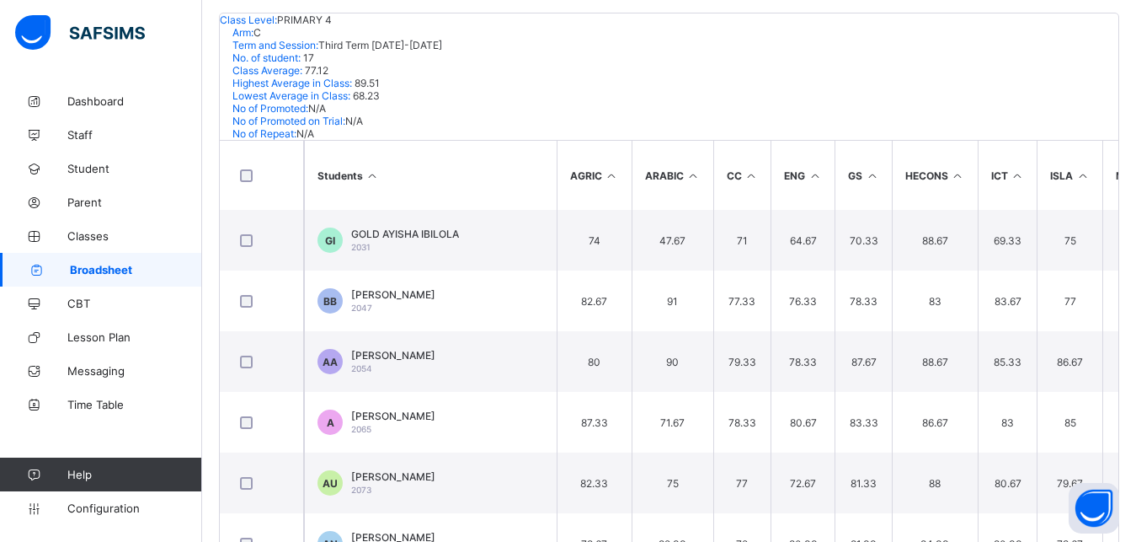
click at [115, 262] on link "Broadsheet" at bounding box center [101, 270] width 202 height 34
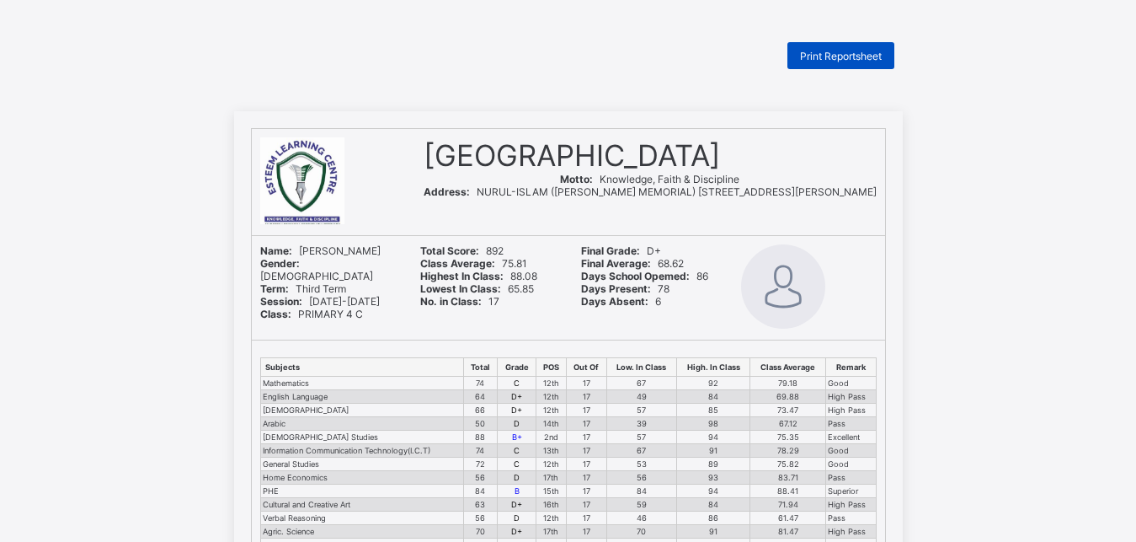
click at [841, 50] on span "Print Reportsheet" at bounding box center [841, 56] width 82 height 13
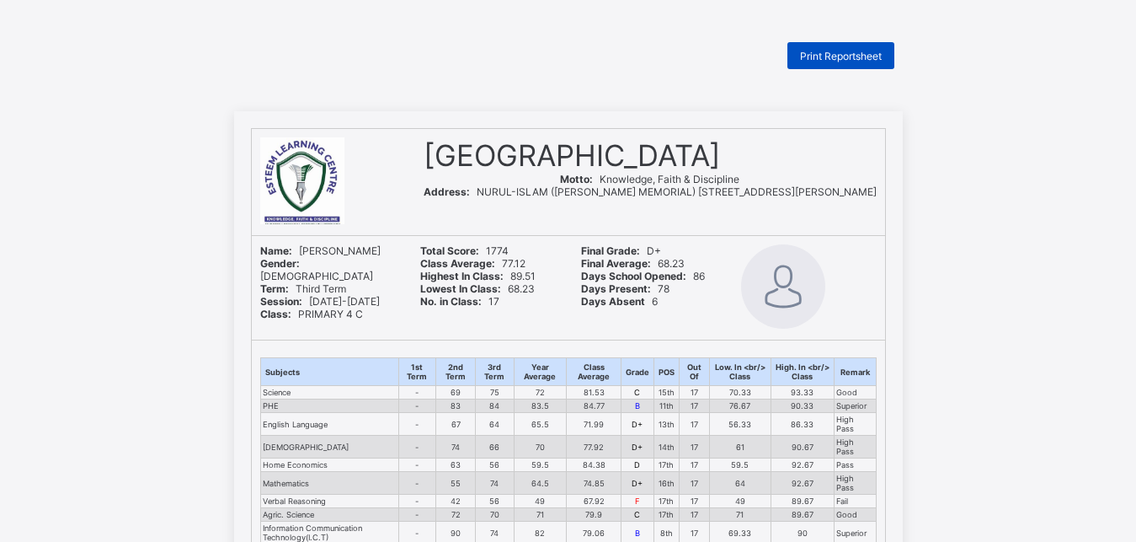
click at [846, 52] on span "Print Reportsheet" at bounding box center [841, 56] width 82 height 13
click at [673, 62] on div "Print Reportsheet" at bounding box center [568, 55] width 669 height 27
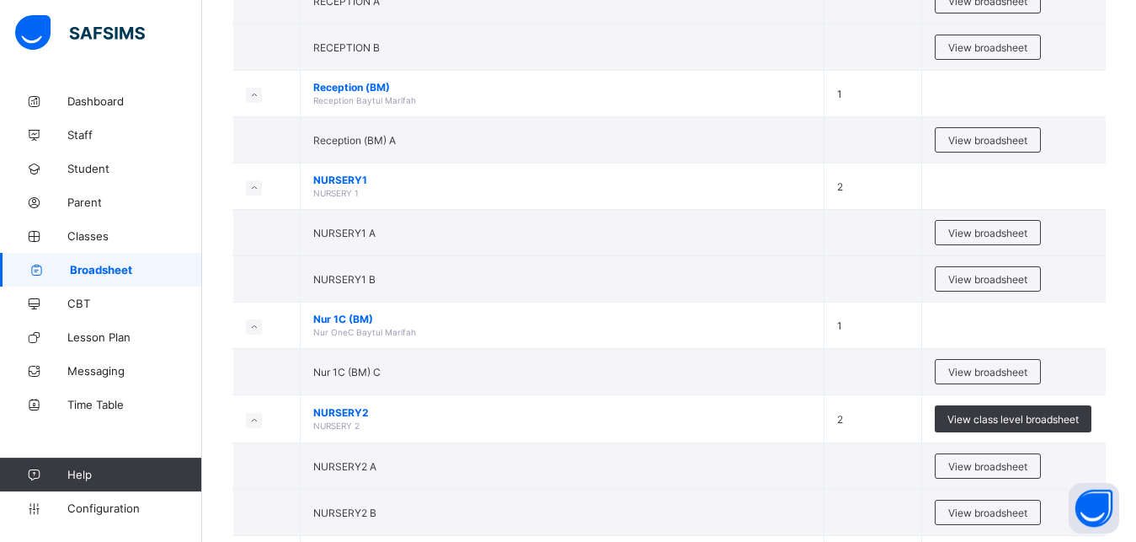
scroll to position [430, 0]
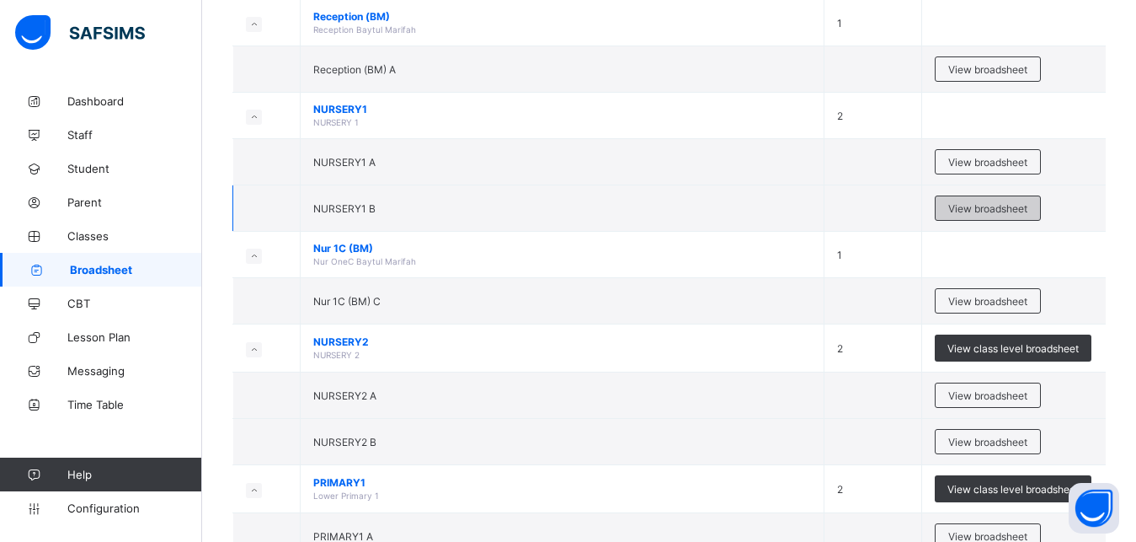
click at [985, 203] on span "View broadsheet" at bounding box center [987, 208] width 79 height 13
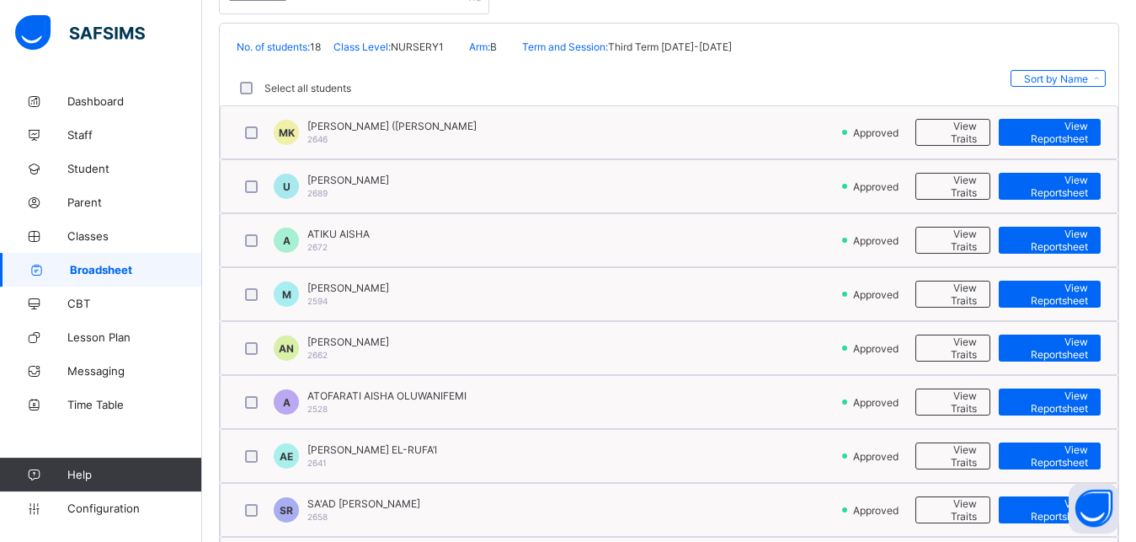
scroll to position [344, 0]
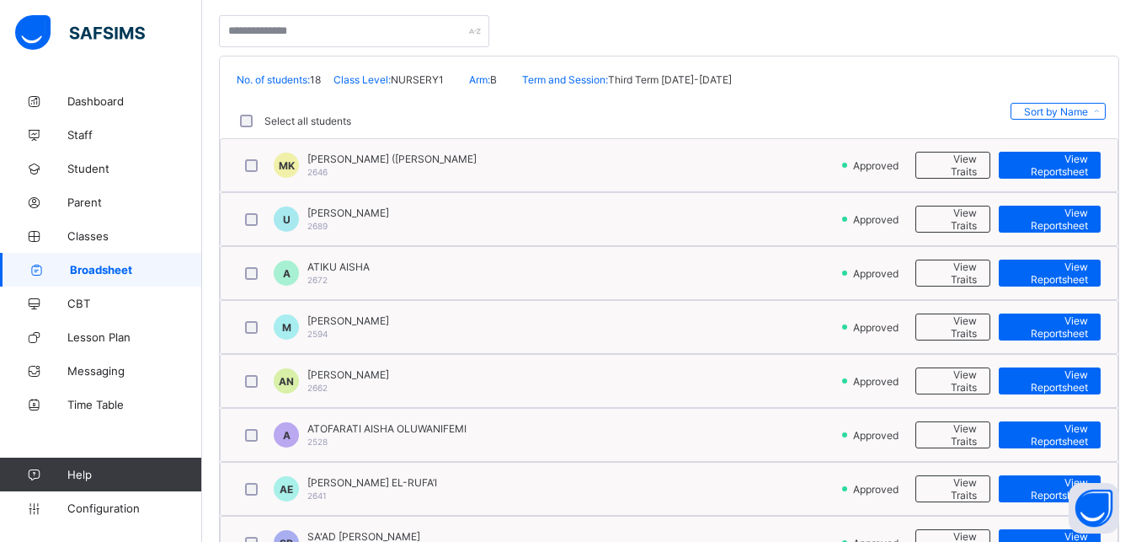
click at [93, 264] on span "Broadsheet" at bounding box center [136, 269] width 132 height 13
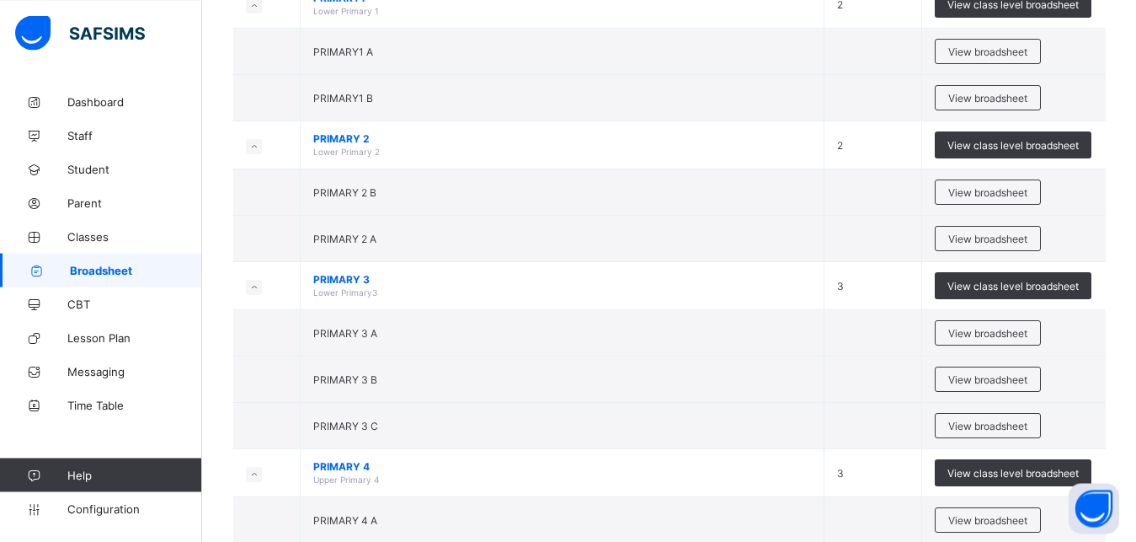
scroll to position [945, 0]
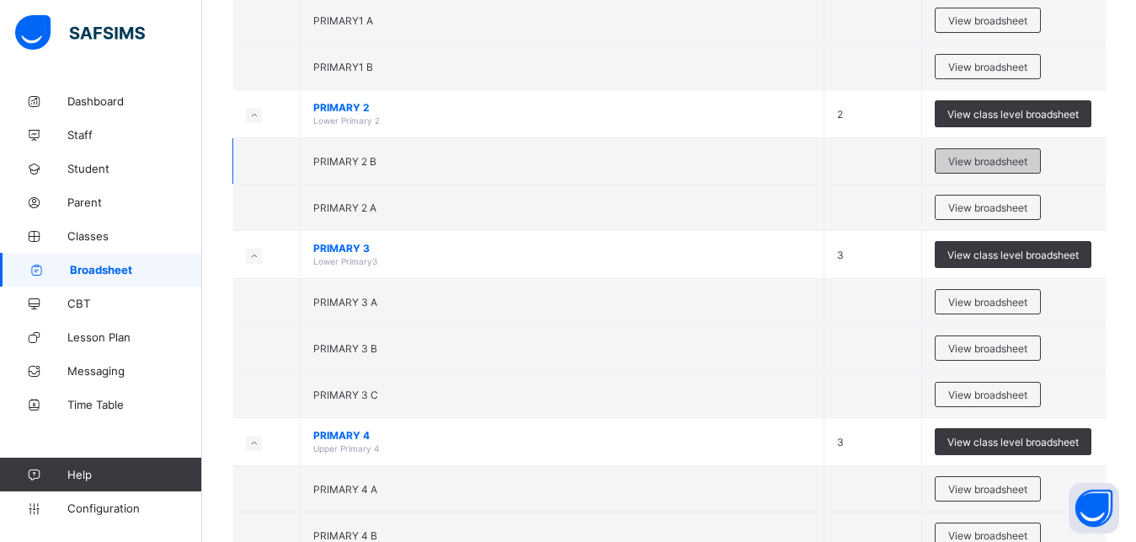
click at [996, 159] on span "View broadsheet" at bounding box center [987, 161] width 79 height 13
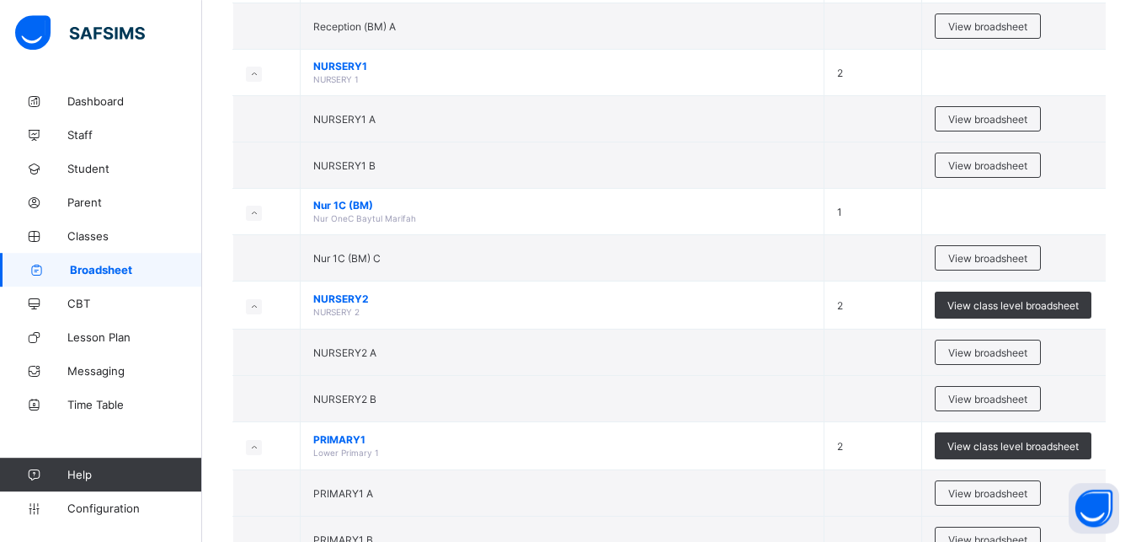
scroll to position [515, 0]
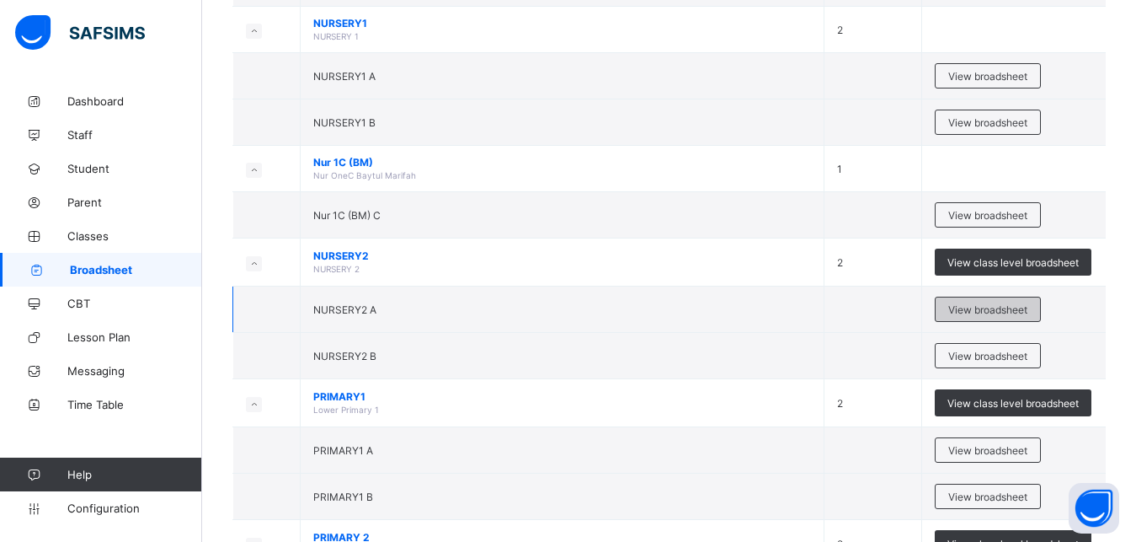
click at [994, 306] on span "View broadsheet" at bounding box center [987, 309] width 79 height 13
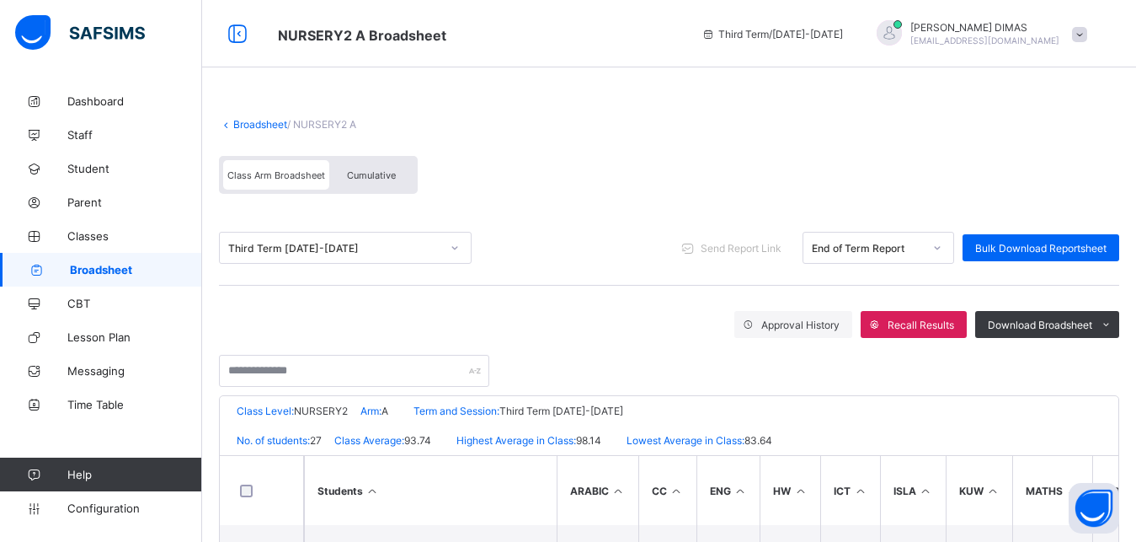
click at [111, 266] on span "Broadsheet" at bounding box center [136, 269] width 132 height 13
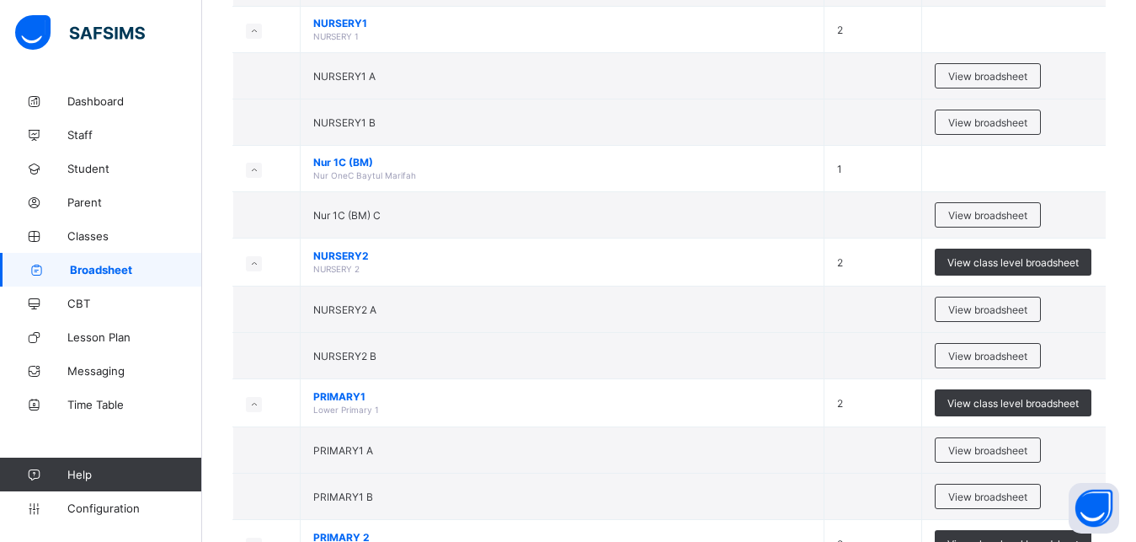
scroll to position [601, 0]
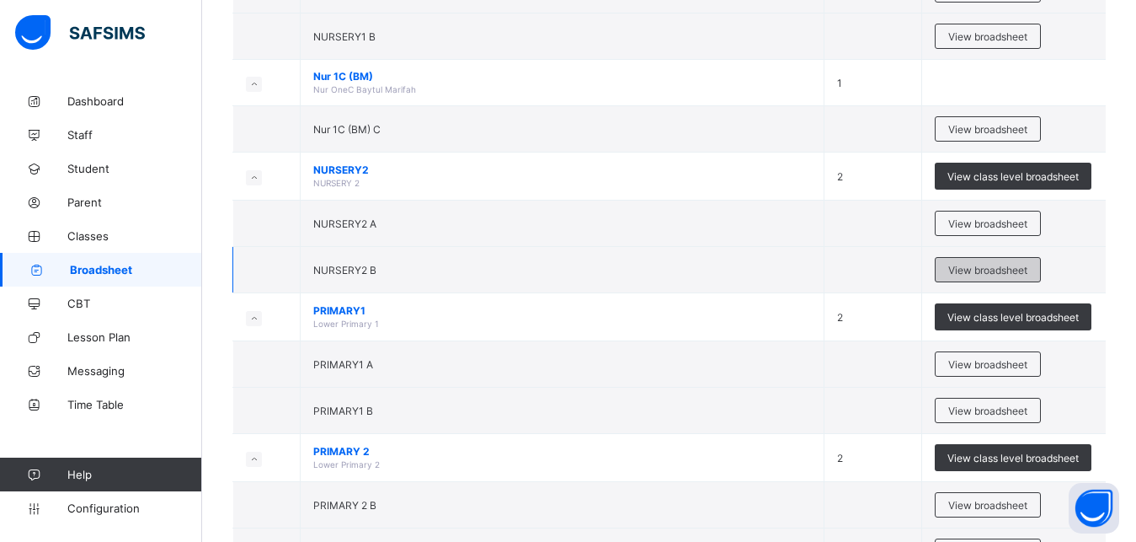
click at [996, 266] on span "View broadsheet" at bounding box center [987, 270] width 79 height 13
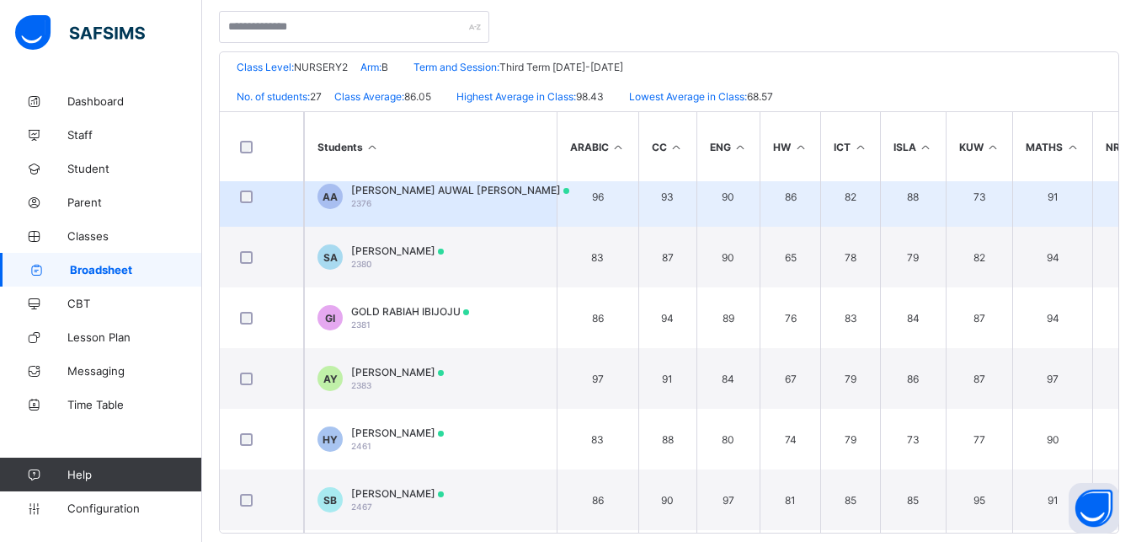
scroll to position [152, 0]
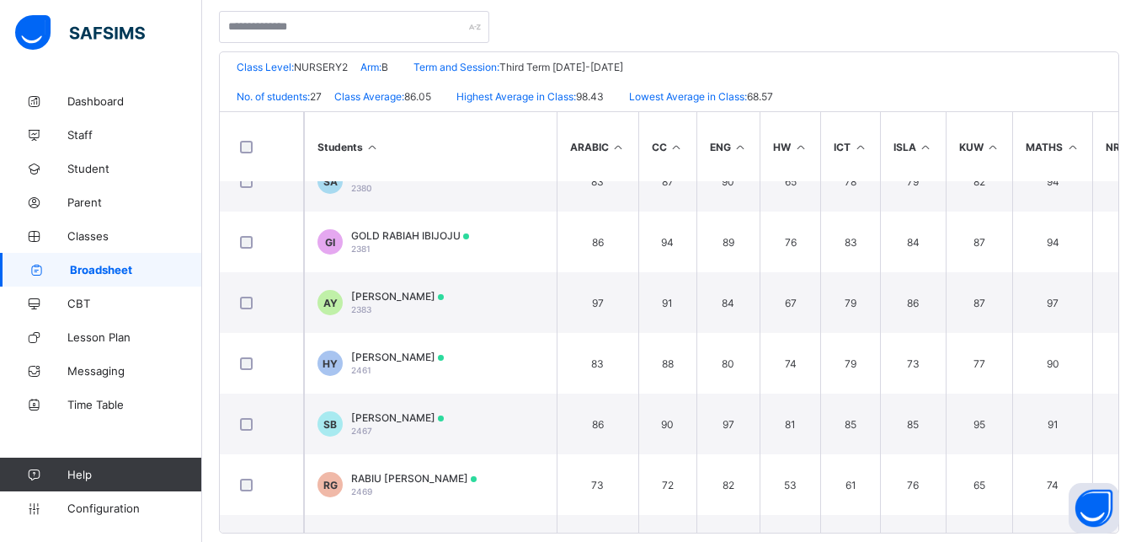
drag, startPoint x: 95, startPoint y: 264, endPoint x: 451, endPoint y: 303, distance: 357.5
click at [96, 264] on span "Broadsheet" at bounding box center [136, 269] width 132 height 13
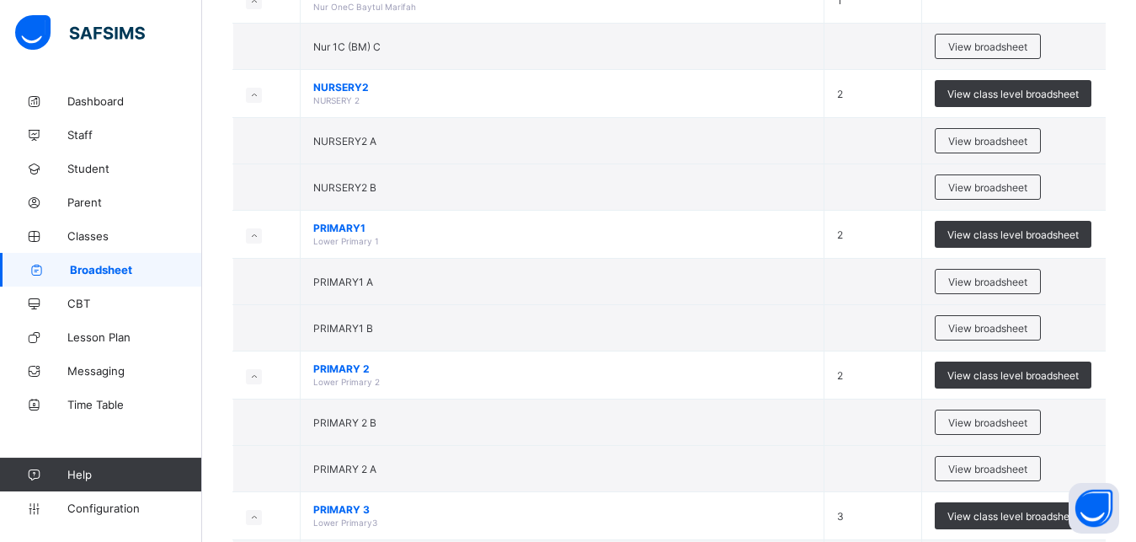
scroll to position [687, 0]
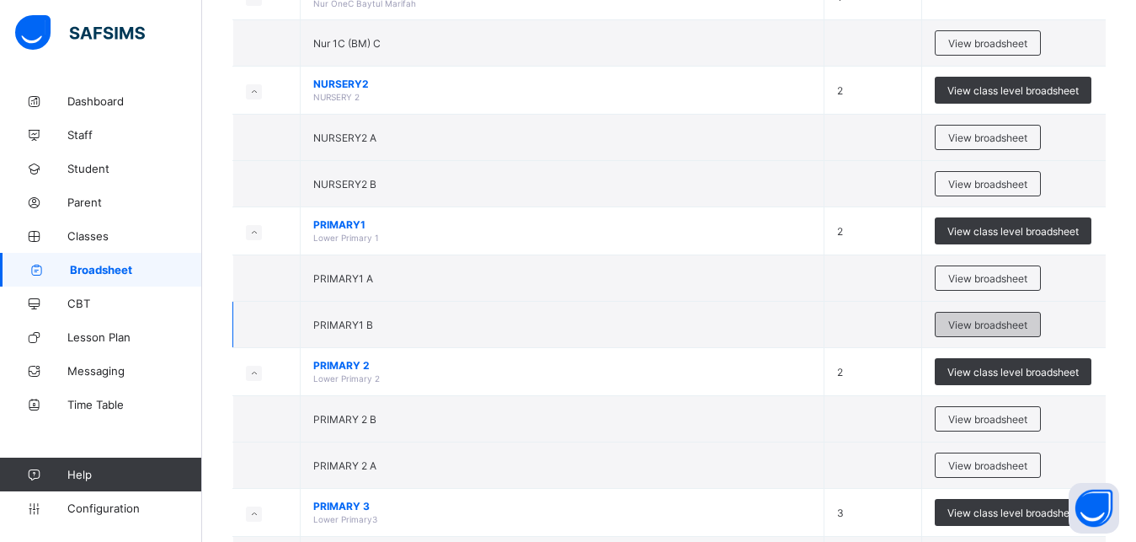
click at [996, 320] on span "View broadsheet" at bounding box center [987, 324] width 79 height 13
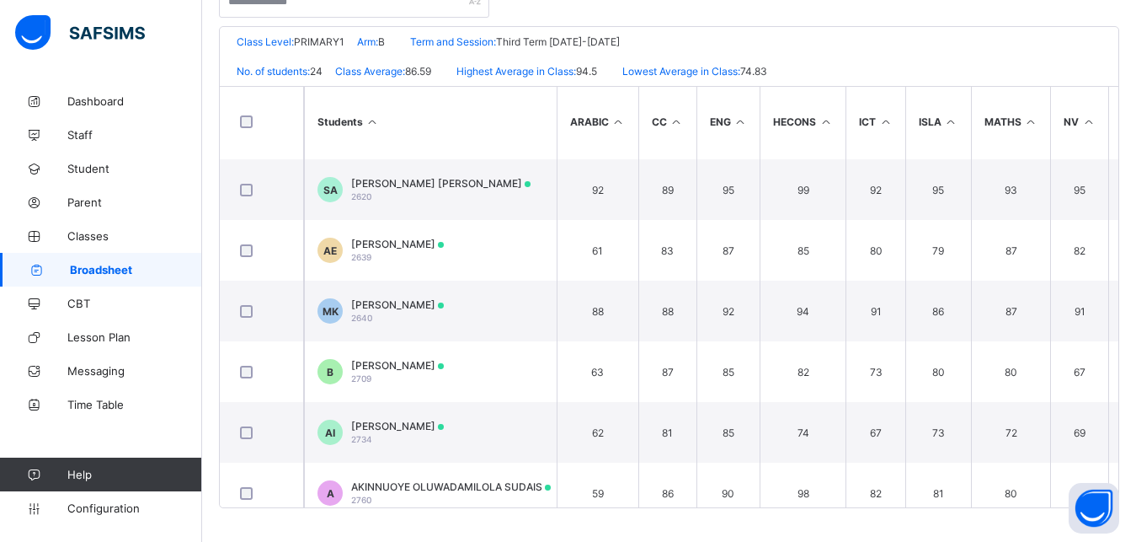
scroll to position [1118, 0]
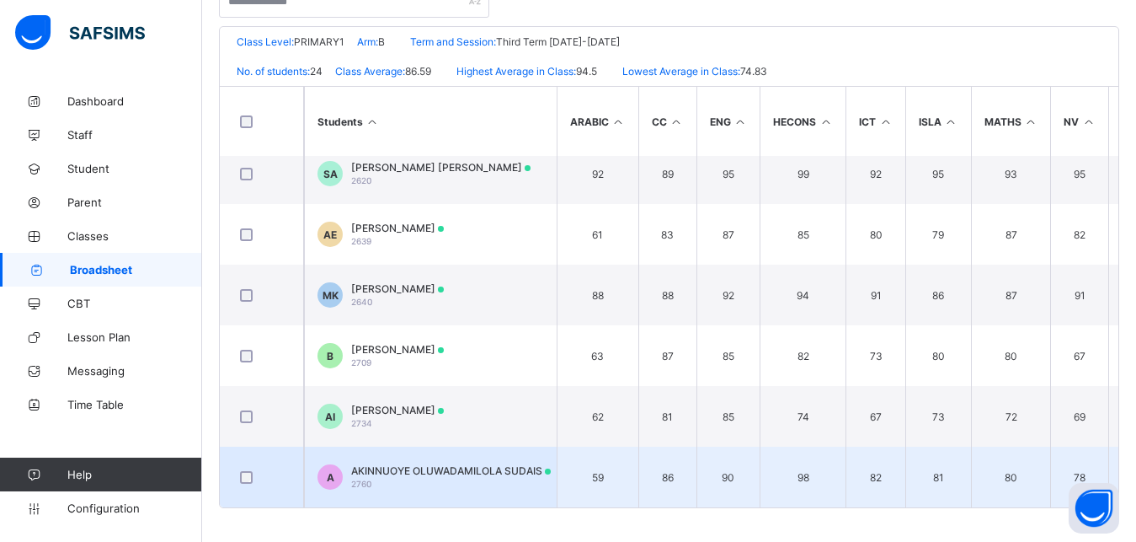
click at [371, 464] on span "AKINNUOYE OLUWADAMILOLA SUDAIS" at bounding box center [451, 470] width 200 height 13
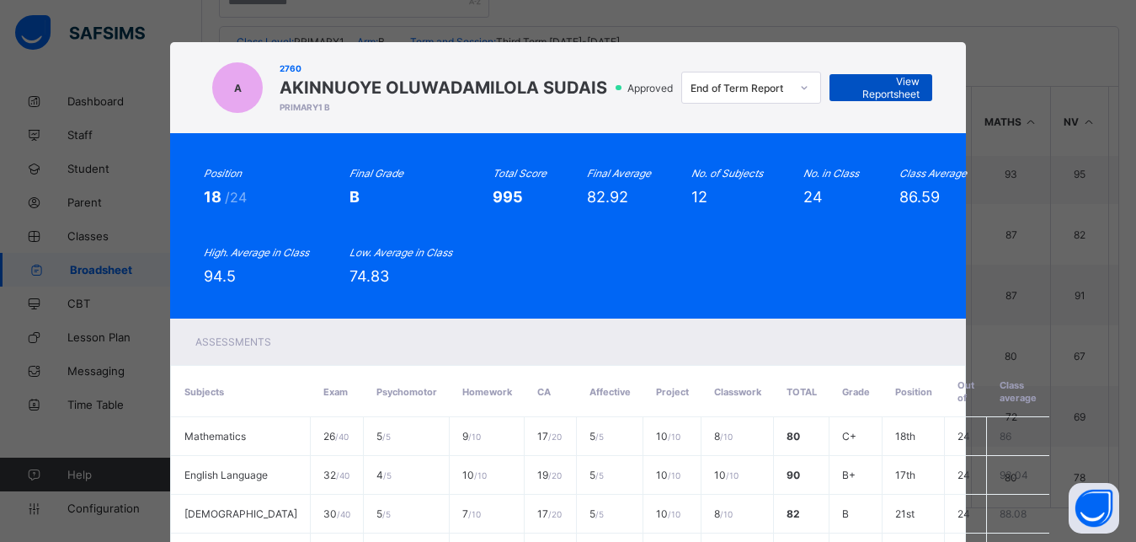
click at [878, 83] on span "View Reportsheet" at bounding box center [880, 87] width 77 height 25
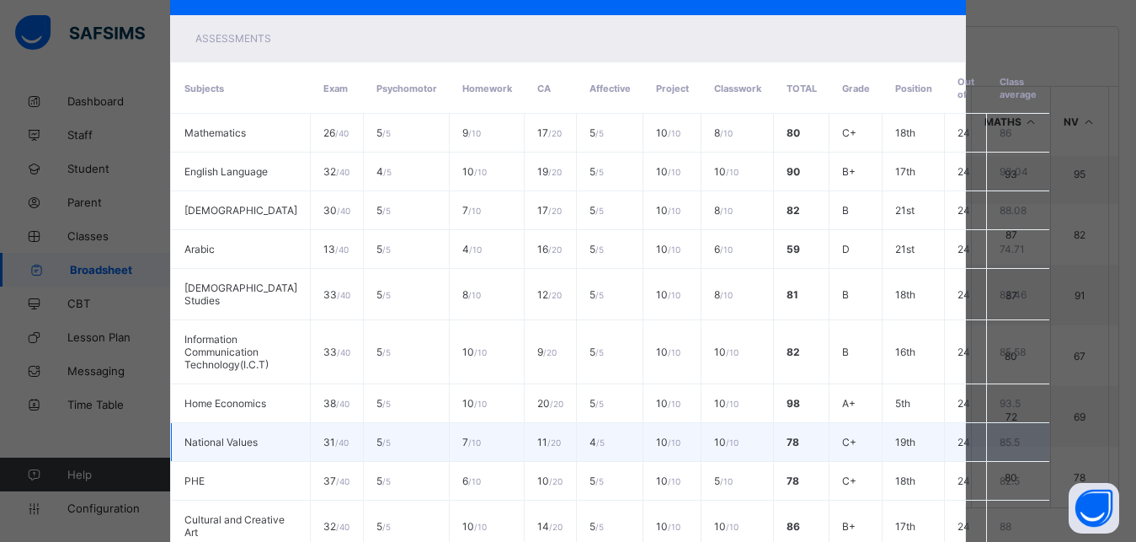
scroll to position [542, 0]
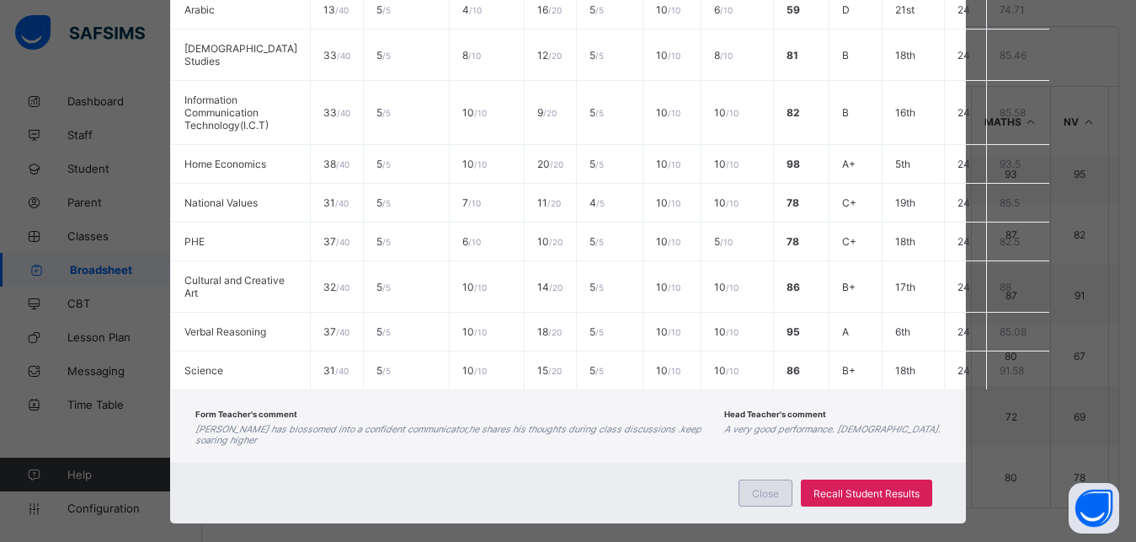
click at [758, 487] on span "Close" at bounding box center [765, 493] width 27 height 13
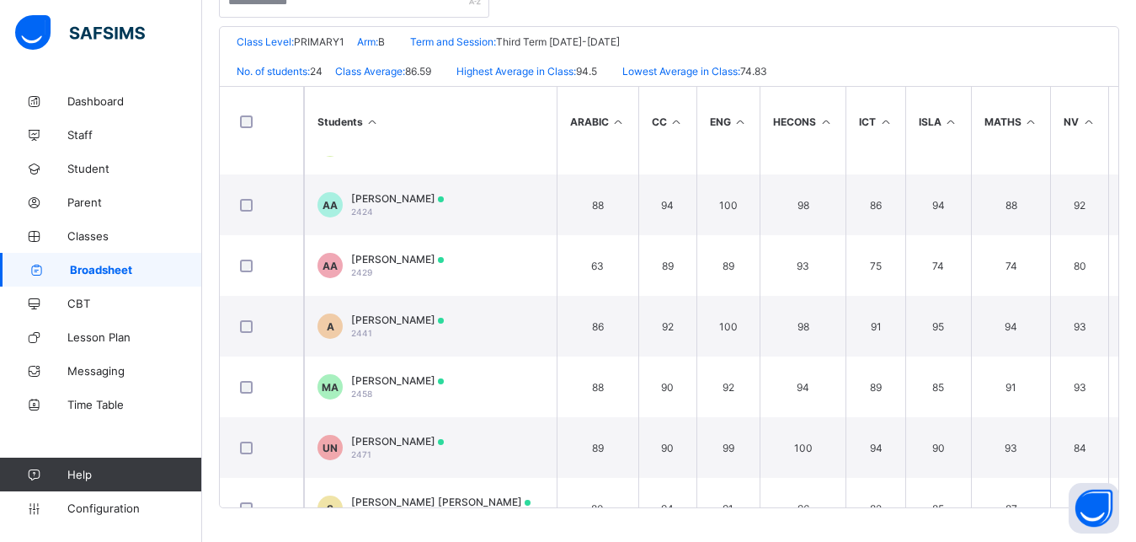
scroll to position [0, 0]
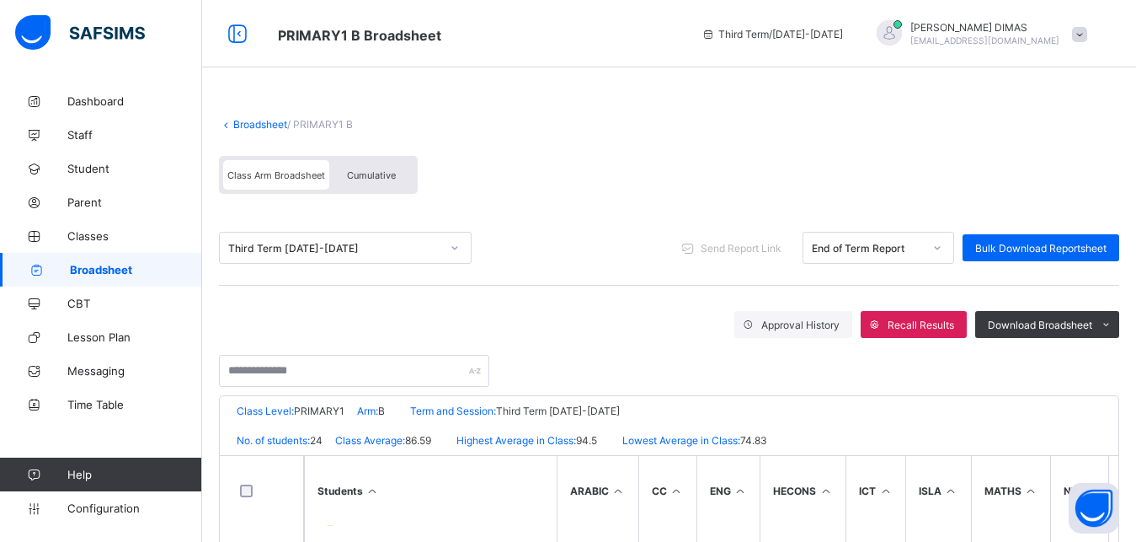
click at [372, 170] on span "Cumulative" at bounding box center [371, 175] width 49 height 12
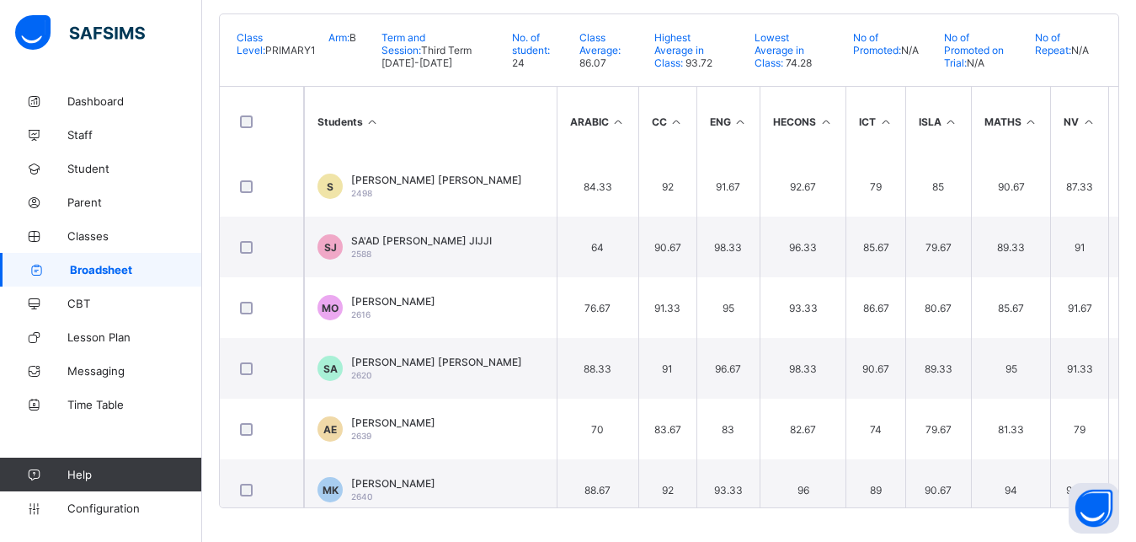
scroll to position [1118, 0]
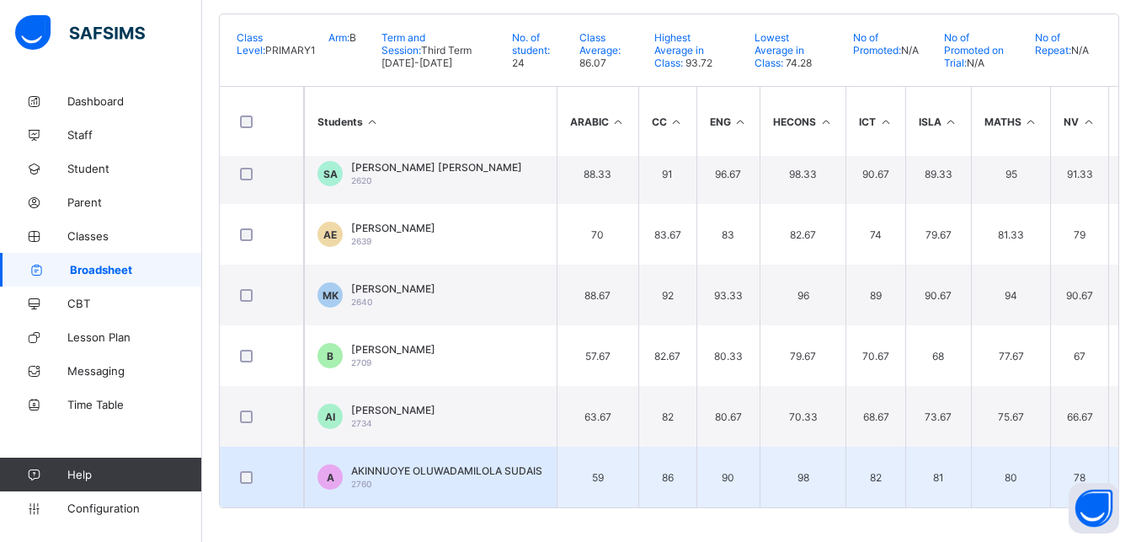
click at [402, 464] on span "AKINNUOYE OLUWADAMILOLA SUDAIS" at bounding box center [446, 470] width 191 height 13
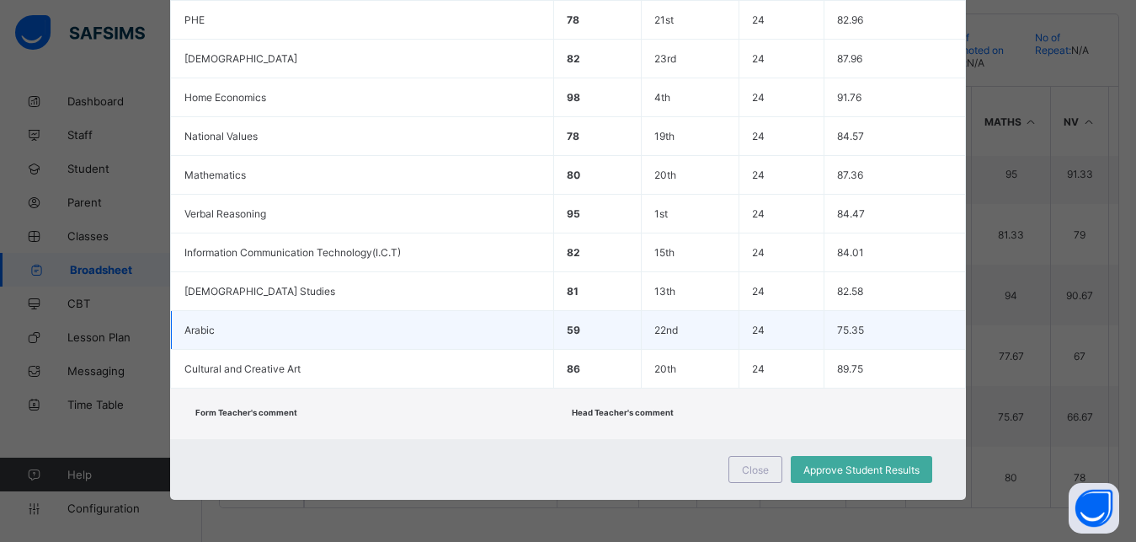
scroll to position [26, 0]
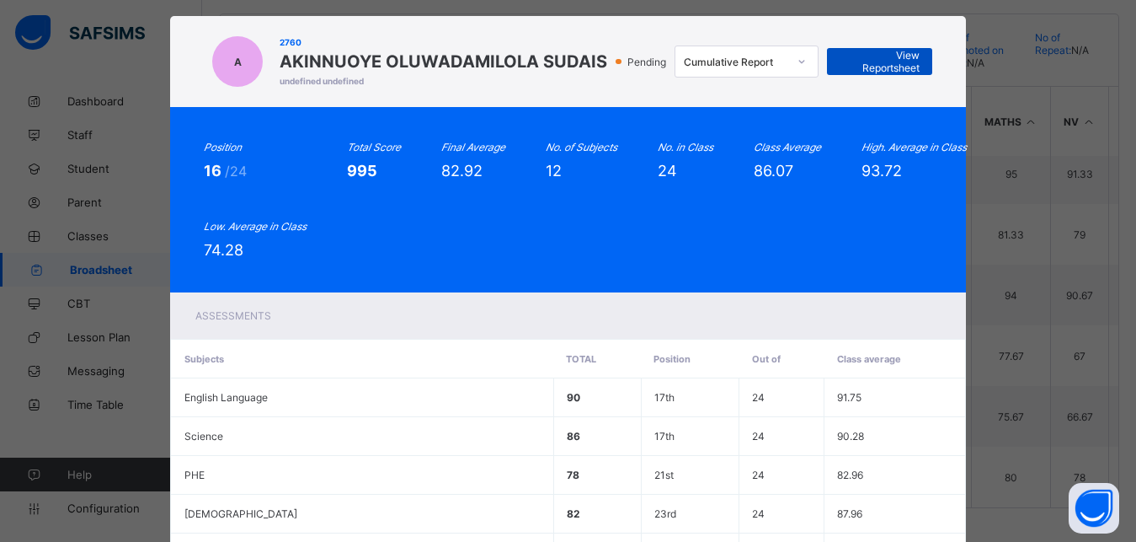
click at [868, 56] on span "View Reportsheet" at bounding box center [879, 61] width 79 height 25
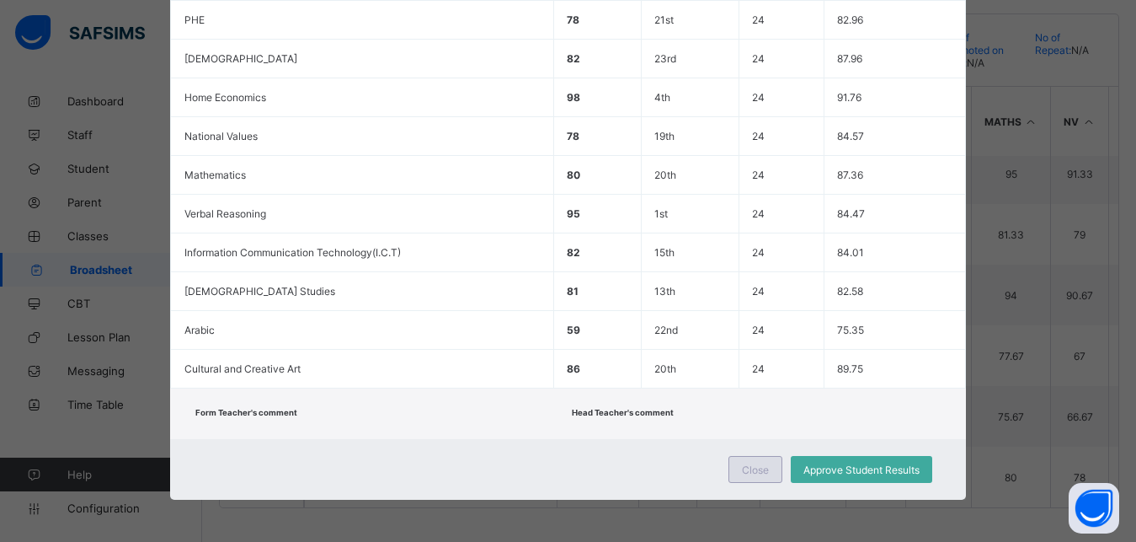
click at [748, 467] on span "Close" at bounding box center [755, 469] width 27 height 13
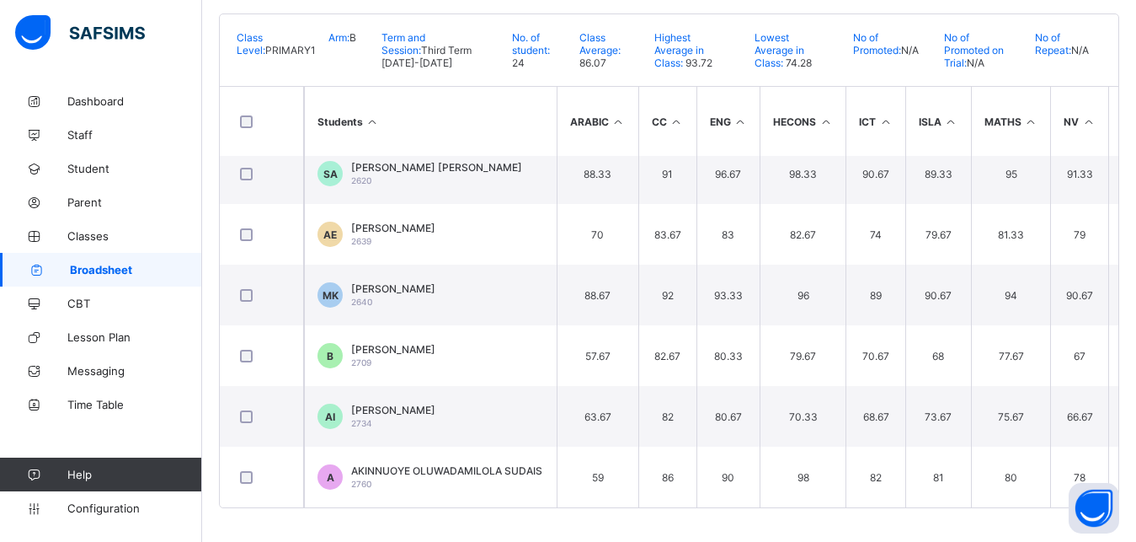
click at [98, 265] on span "Broadsheet" at bounding box center [136, 269] width 132 height 13
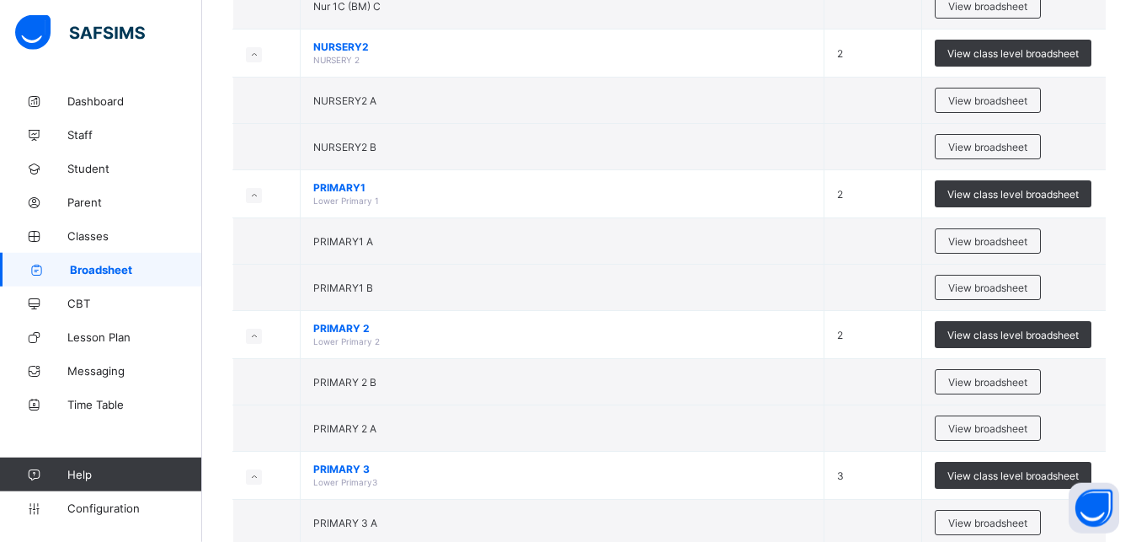
scroll to position [512, 0]
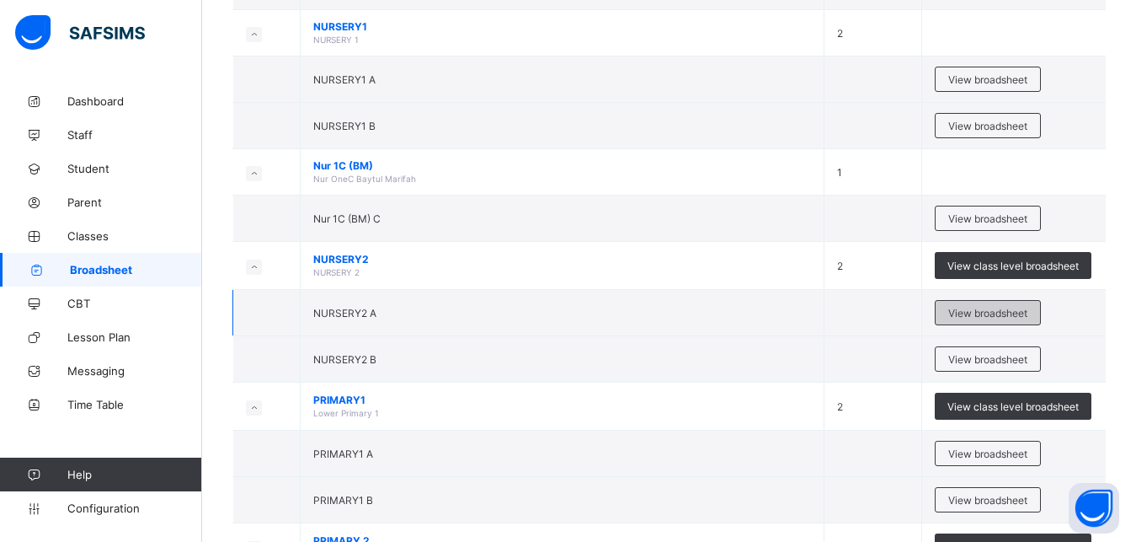
click at [993, 307] on span "View broadsheet" at bounding box center [987, 313] width 79 height 13
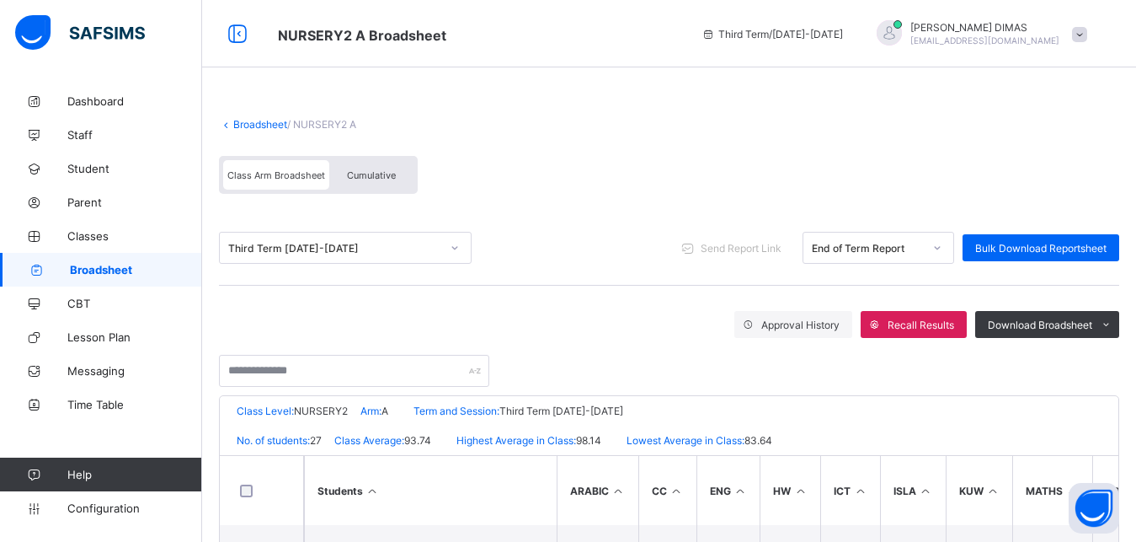
click at [109, 266] on span "Broadsheet" at bounding box center [136, 269] width 132 height 13
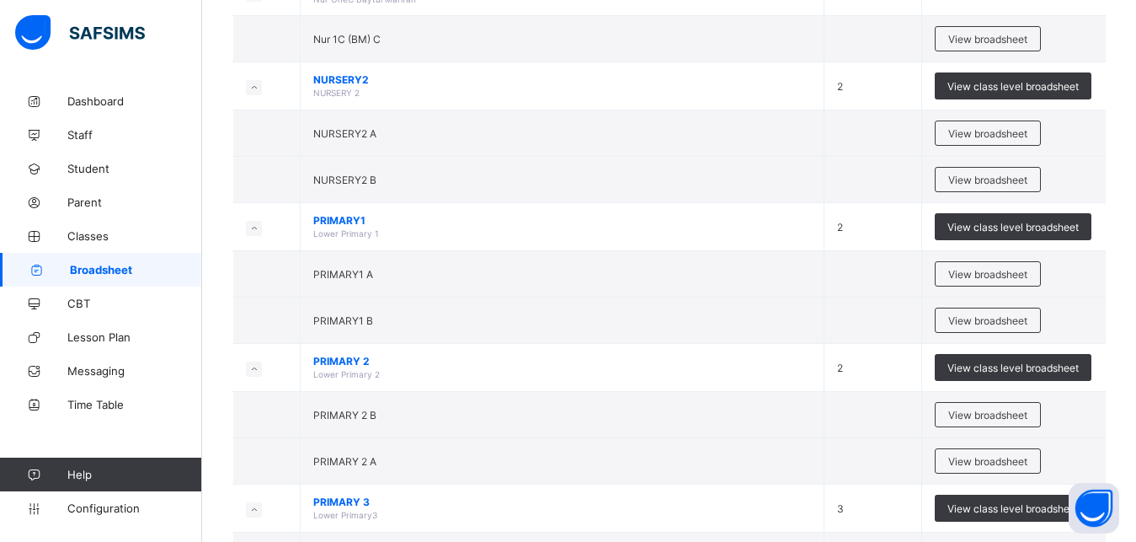
scroll to position [773, 0]
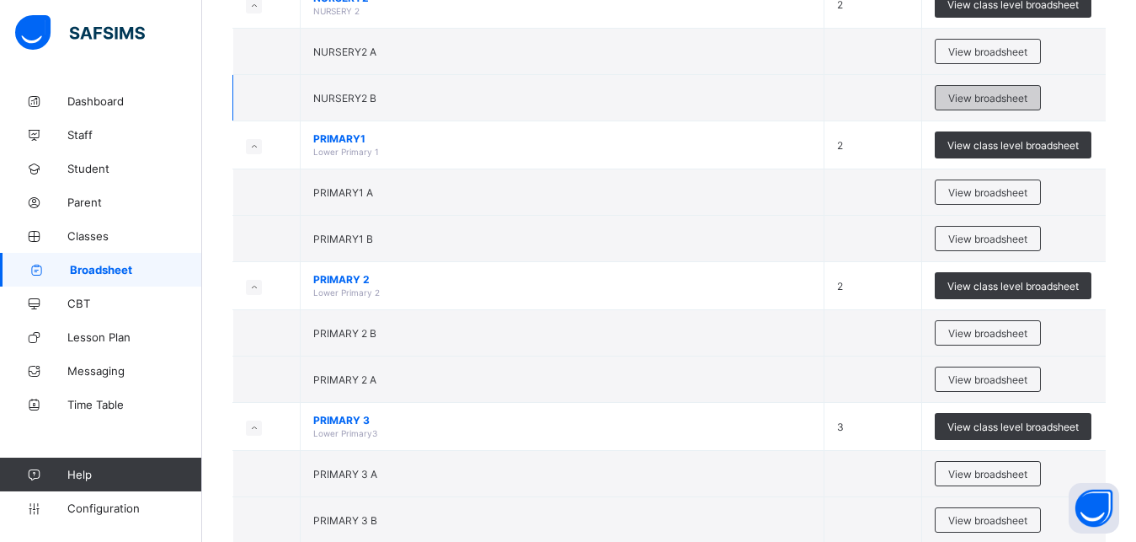
click at [1000, 87] on div "View broadsheet" at bounding box center [988, 97] width 106 height 25
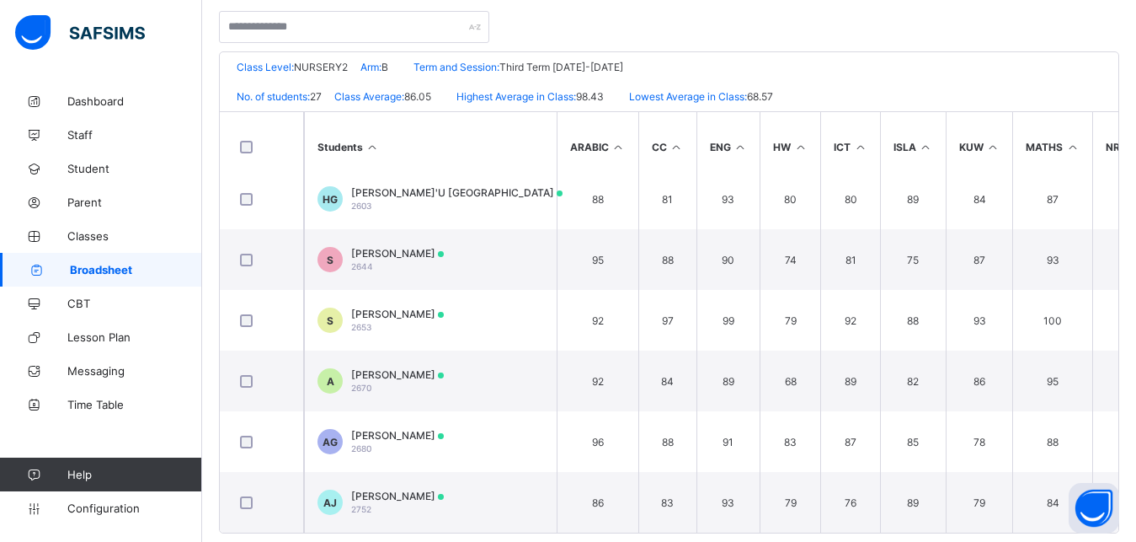
scroll to position [369, 0]
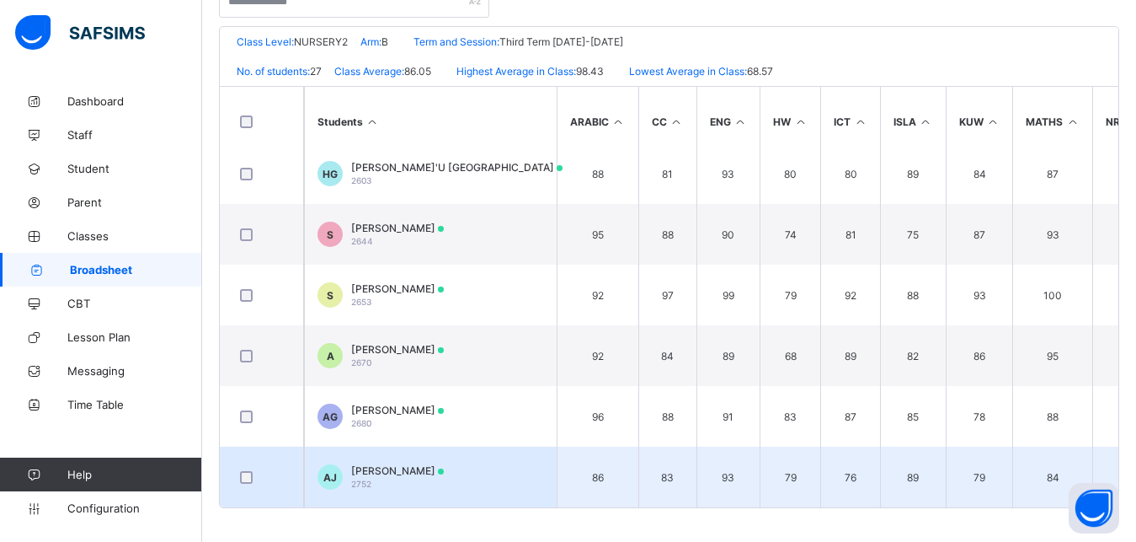
click at [395, 449] on td "AJ ADAMU ADAMU JIBIRILLA 2752" at bounding box center [430, 476] width 253 height 61
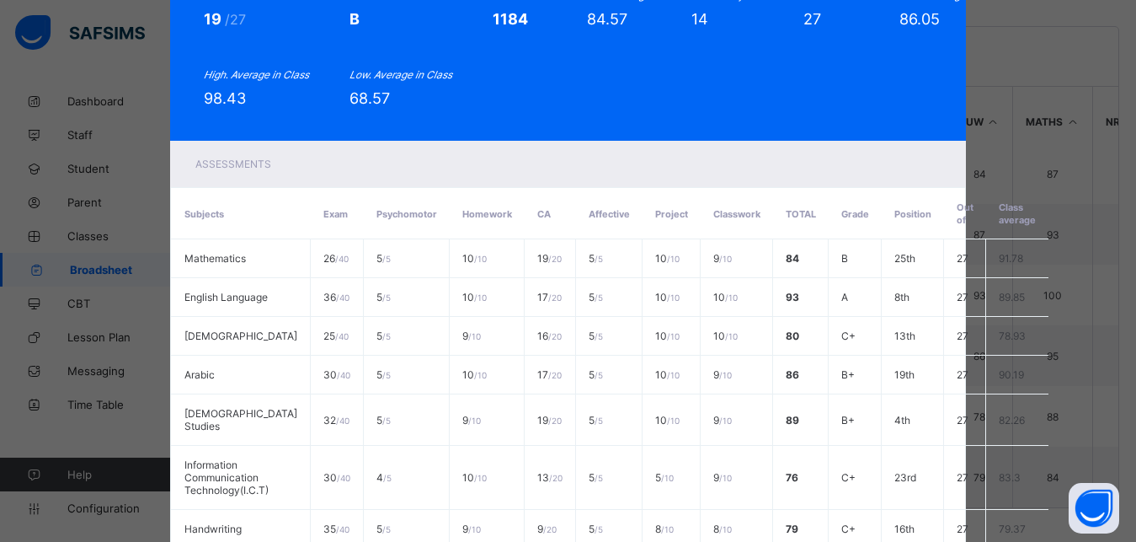
scroll to position [0, 0]
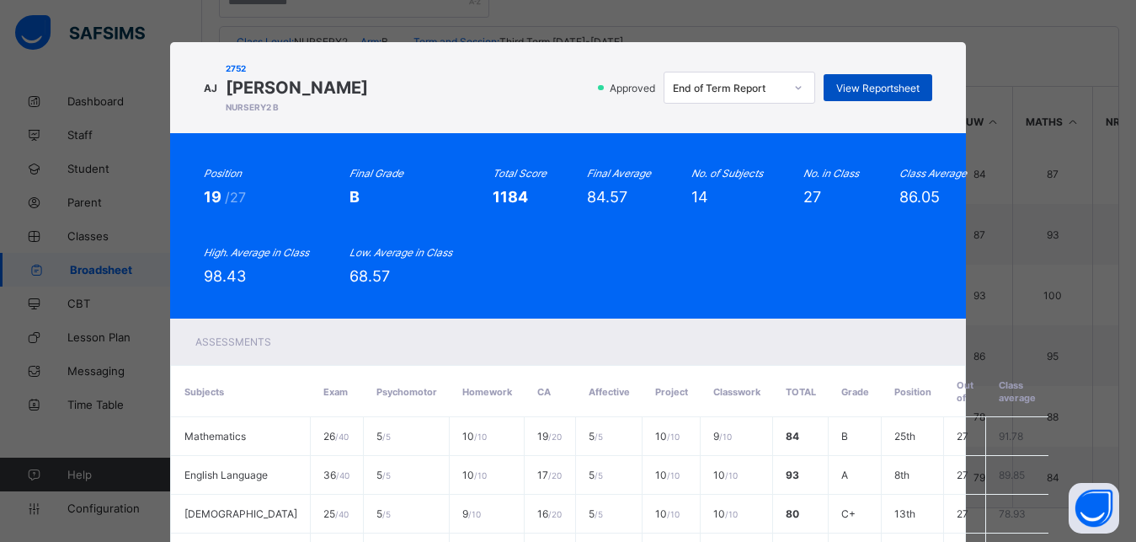
click at [859, 83] on span "View Reportsheet" at bounding box center [877, 88] width 83 height 13
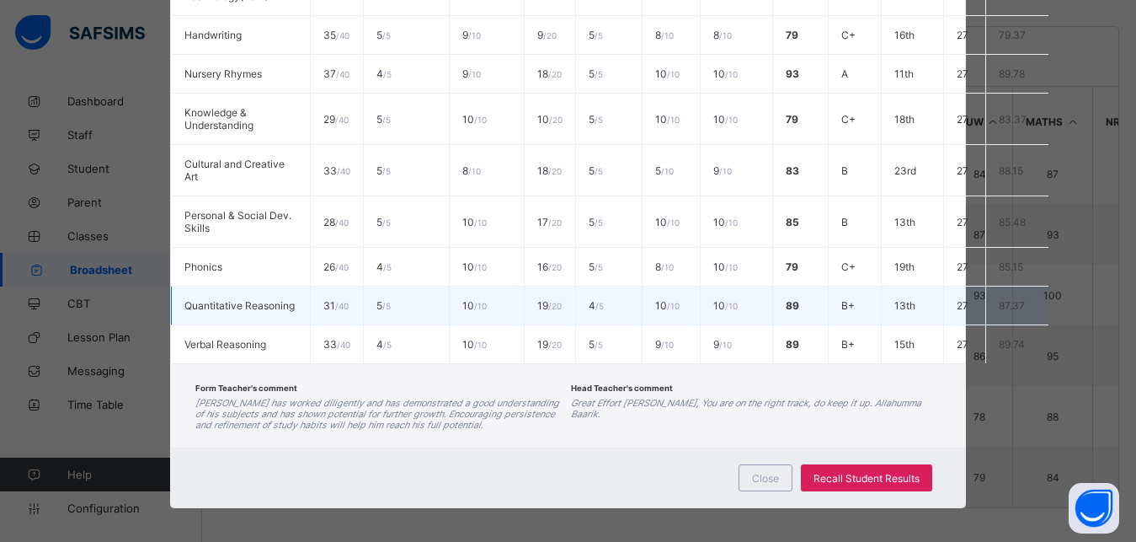
scroll to position [680, 0]
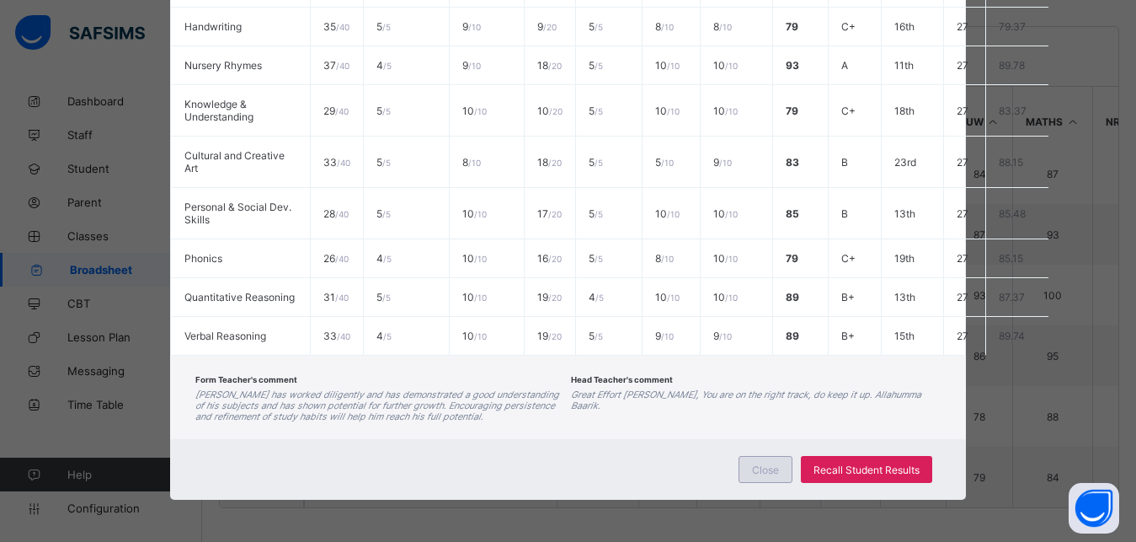
click at [753, 462] on div "Close" at bounding box center [766, 469] width 54 height 27
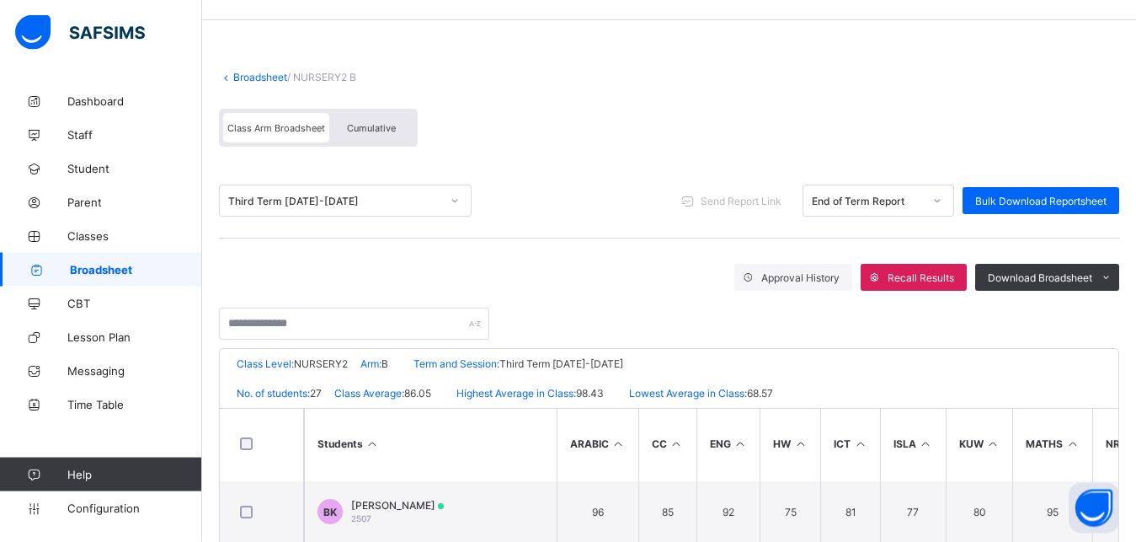
scroll to position [0, 0]
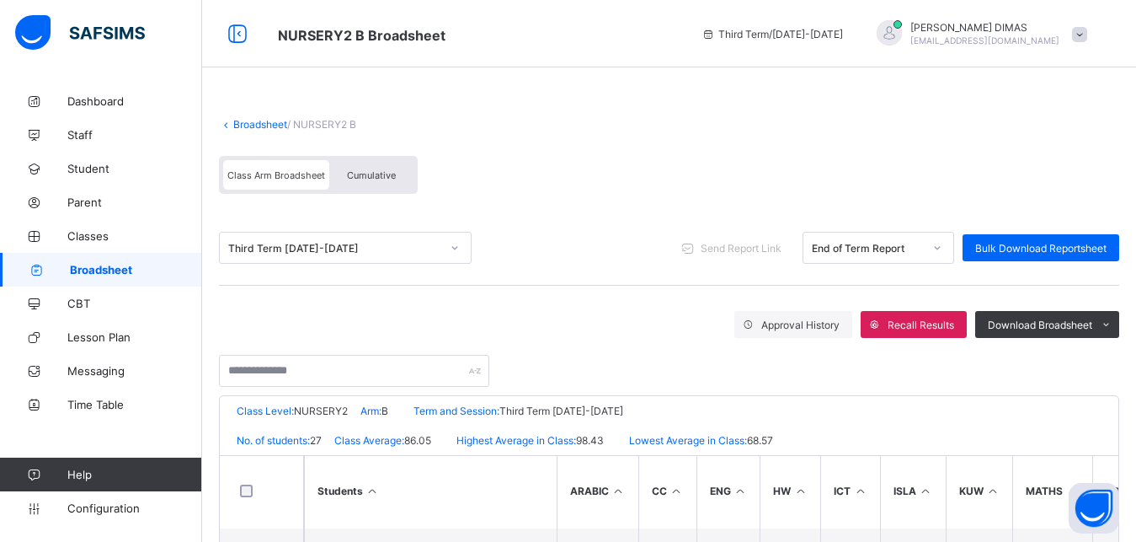
click at [360, 164] on div "Cumulative" at bounding box center [371, 174] width 84 height 29
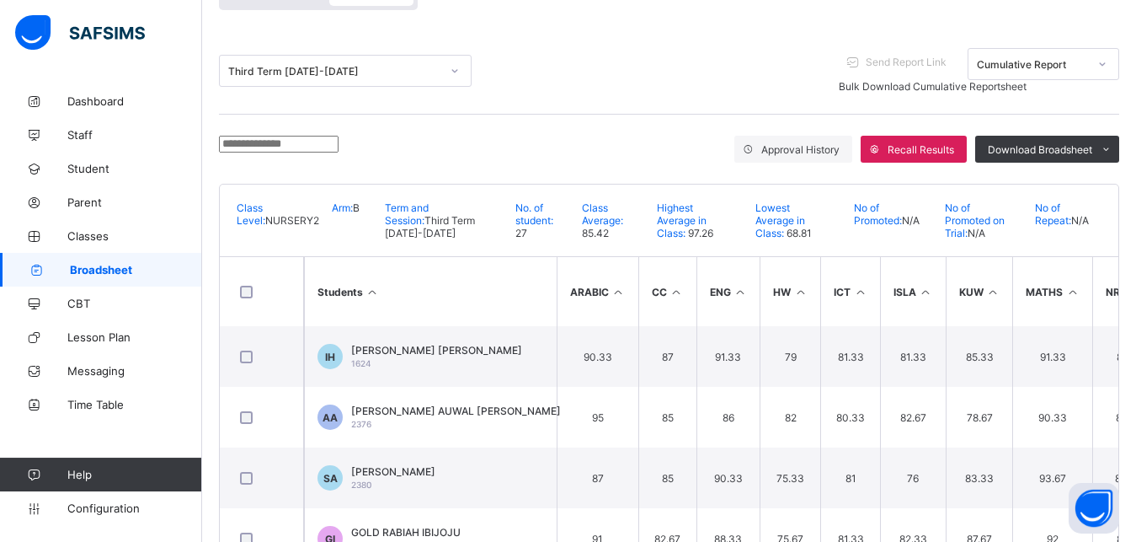
scroll to position [11, 0]
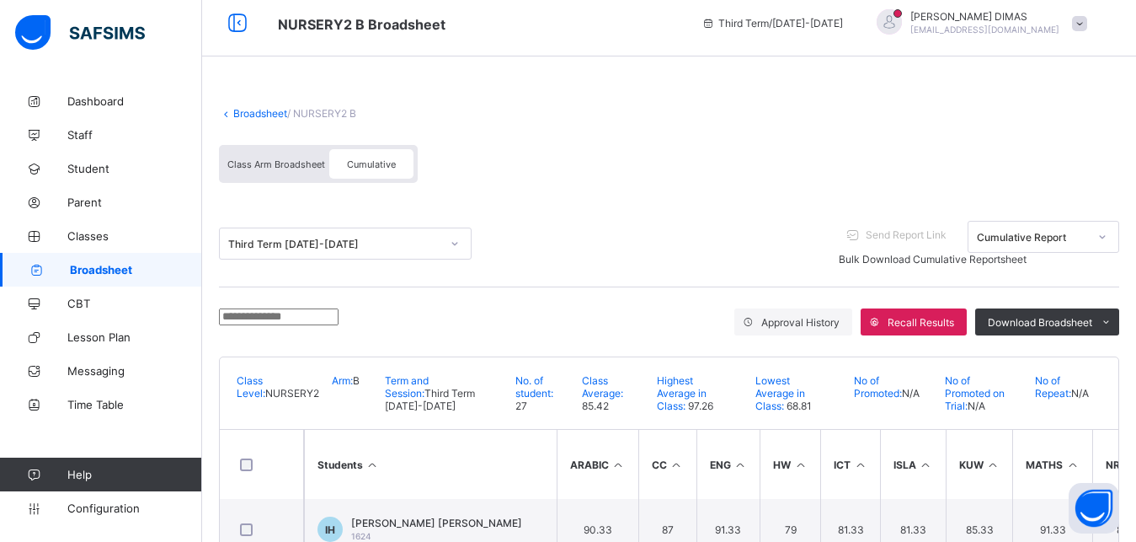
click at [371, 159] on span "Cumulative" at bounding box center [371, 164] width 49 height 12
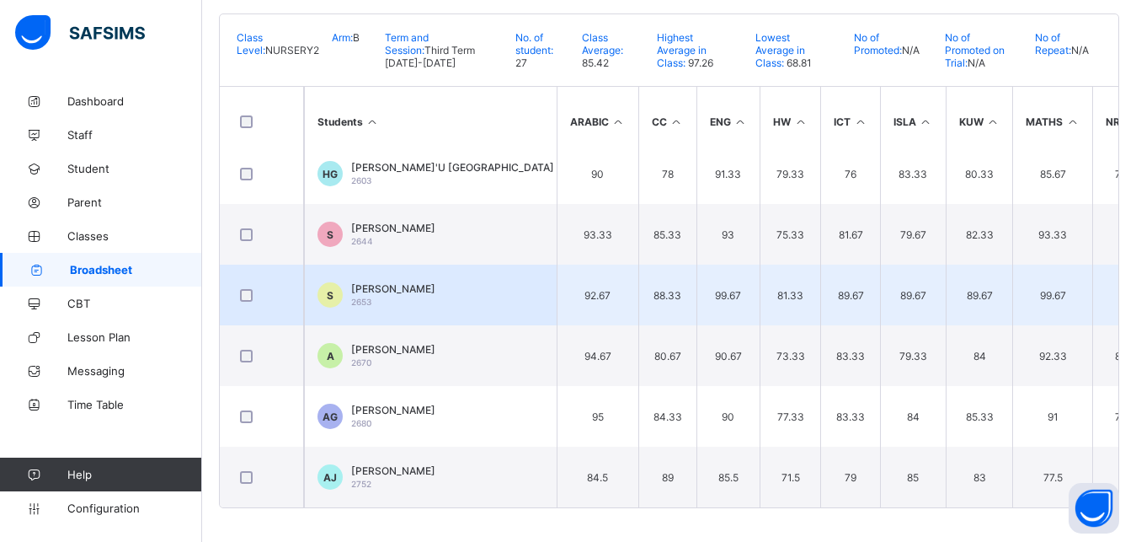
scroll to position [1300, 0]
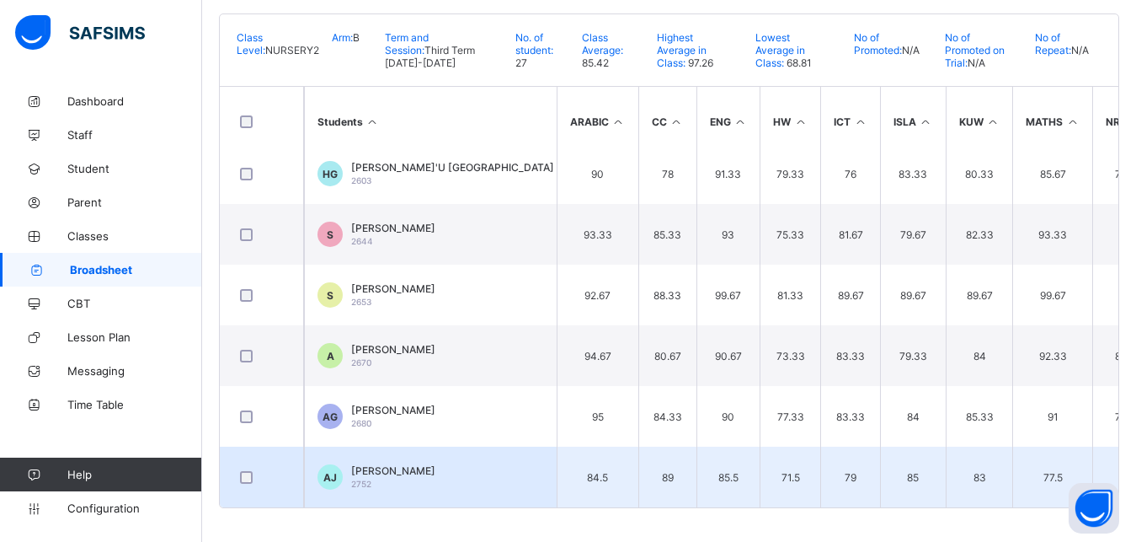
click at [405, 464] on span "ADAMU ADAMU JIBIRILLA" at bounding box center [393, 470] width 84 height 13
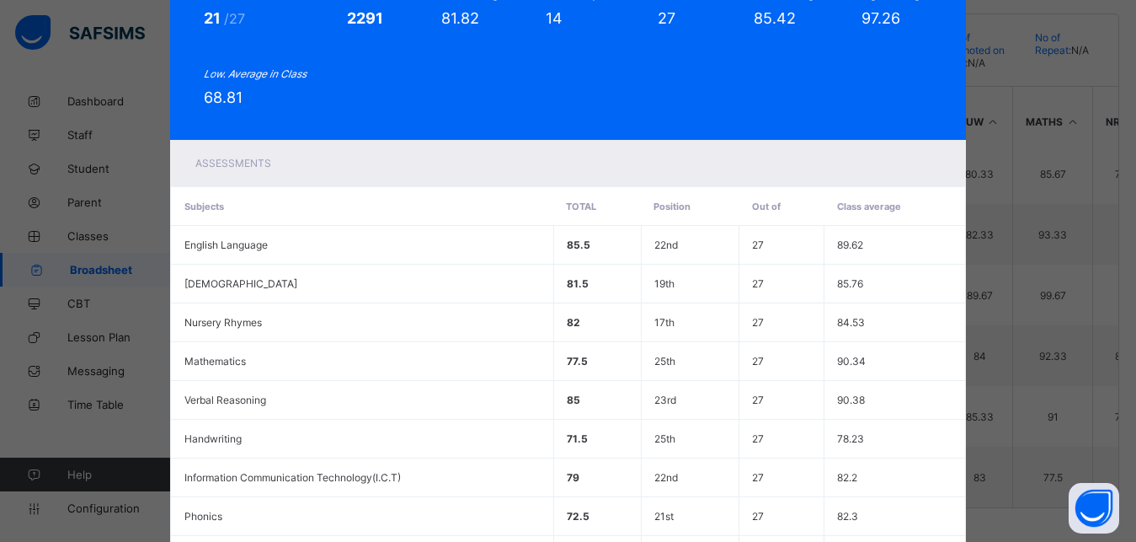
scroll to position [0, 0]
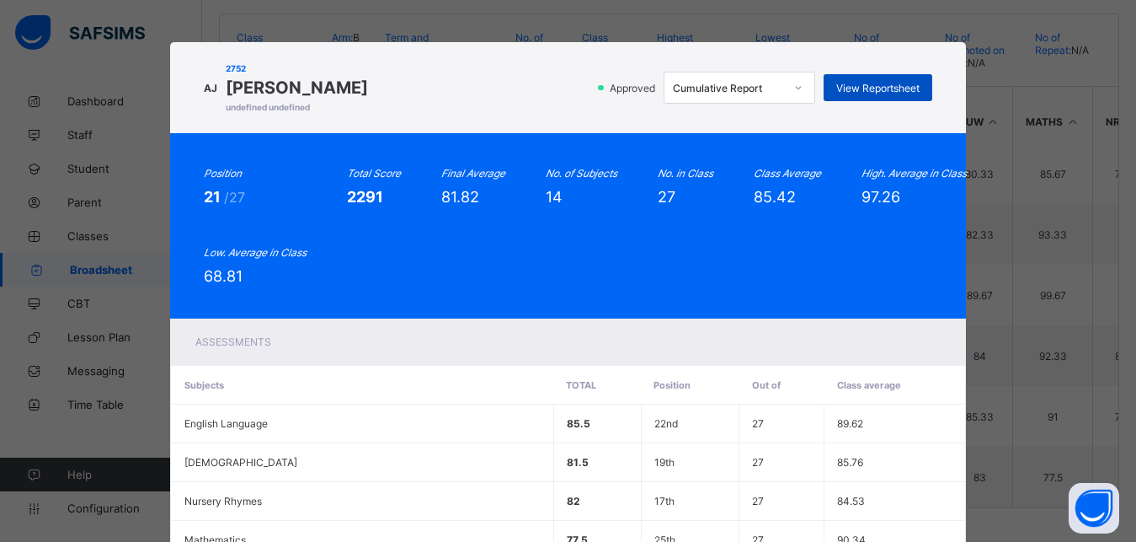
click at [847, 82] on span "View Reportsheet" at bounding box center [877, 88] width 83 height 13
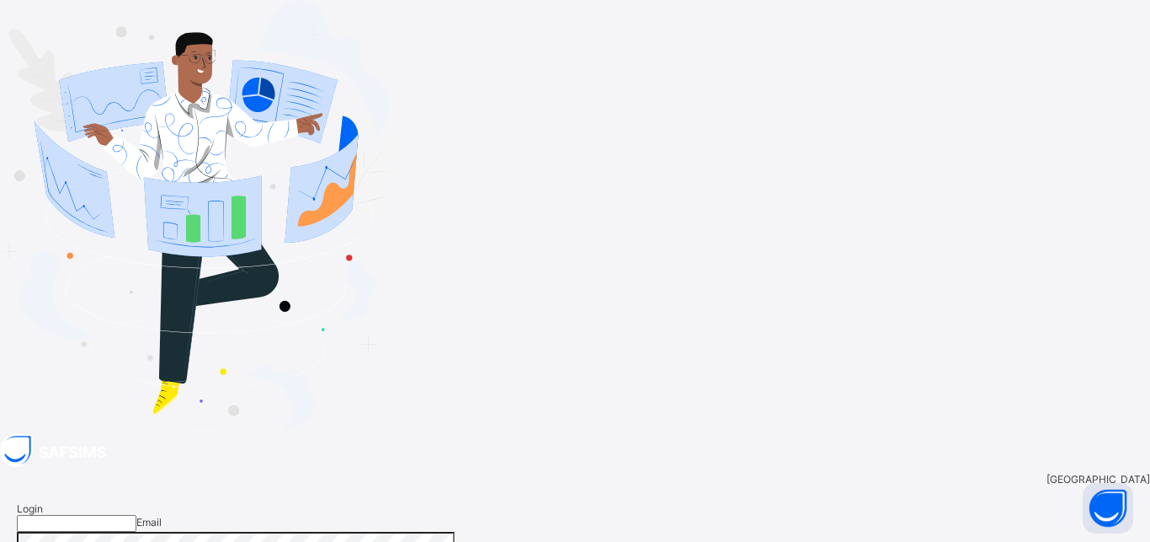
click at [136, 515] on input "email" at bounding box center [77, 523] width 120 height 17
type input "**********"
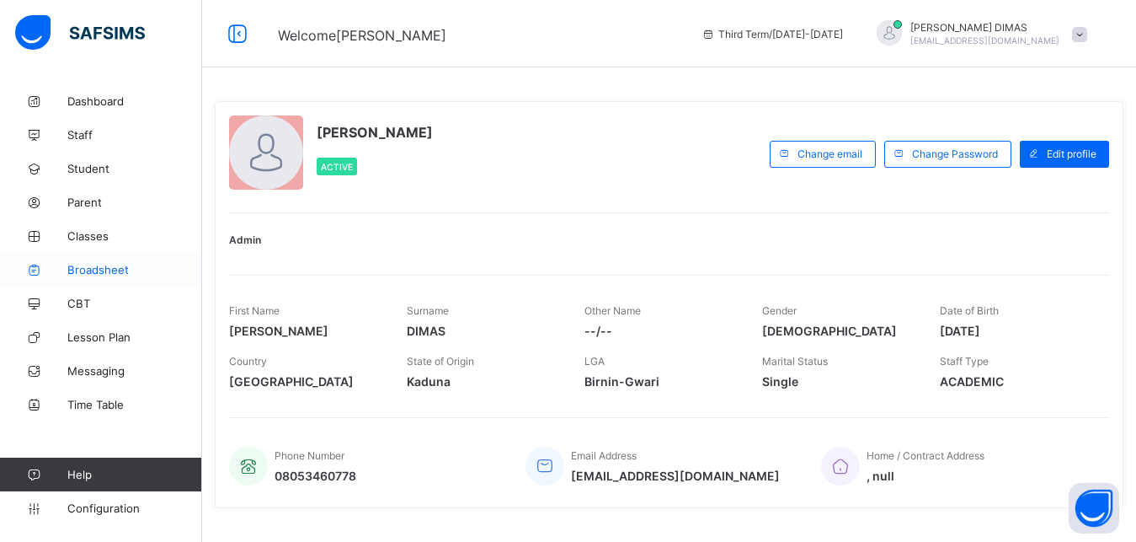
click at [90, 266] on span "Broadsheet" at bounding box center [134, 269] width 135 height 13
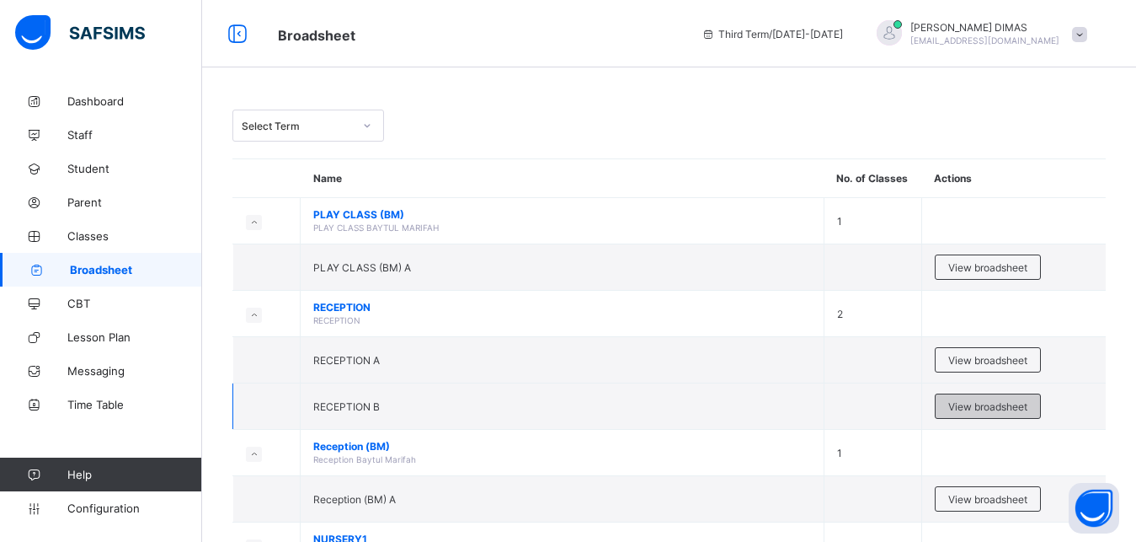
click at [996, 403] on span "View broadsheet" at bounding box center [987, 406] width 79 height 13
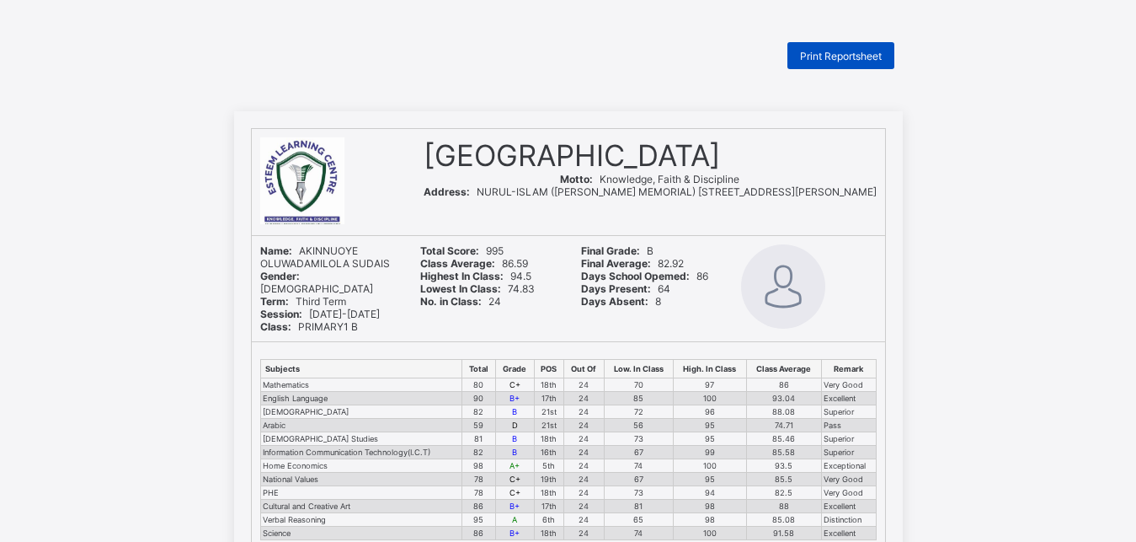
click at [831, 49] on div "Print Reportsheet" at bounding box center [840, 55] width 107 height 27
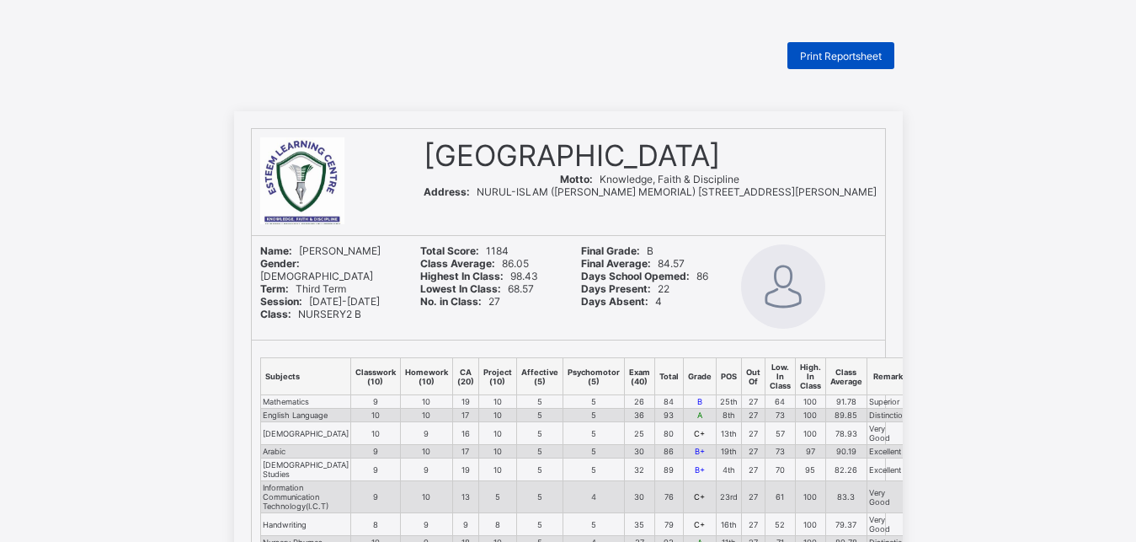
click at [834, 48] on div "Print Reportsheet" at bounding box center [840, 55] width 107 height 27
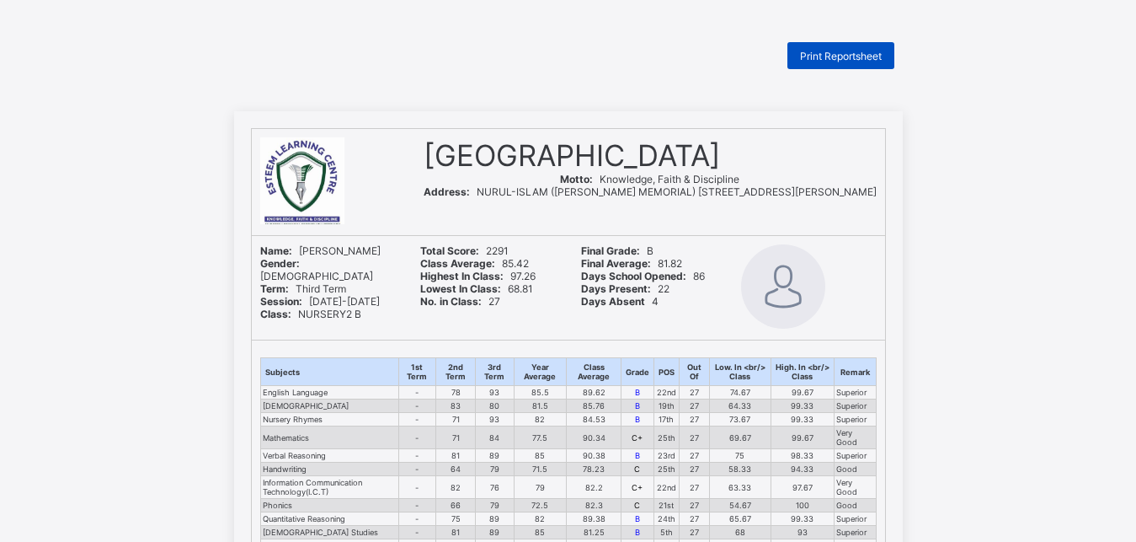
click at [835, 52] on span "Print Reportsheet" at bounding box center [841, 56] width 82 height 13
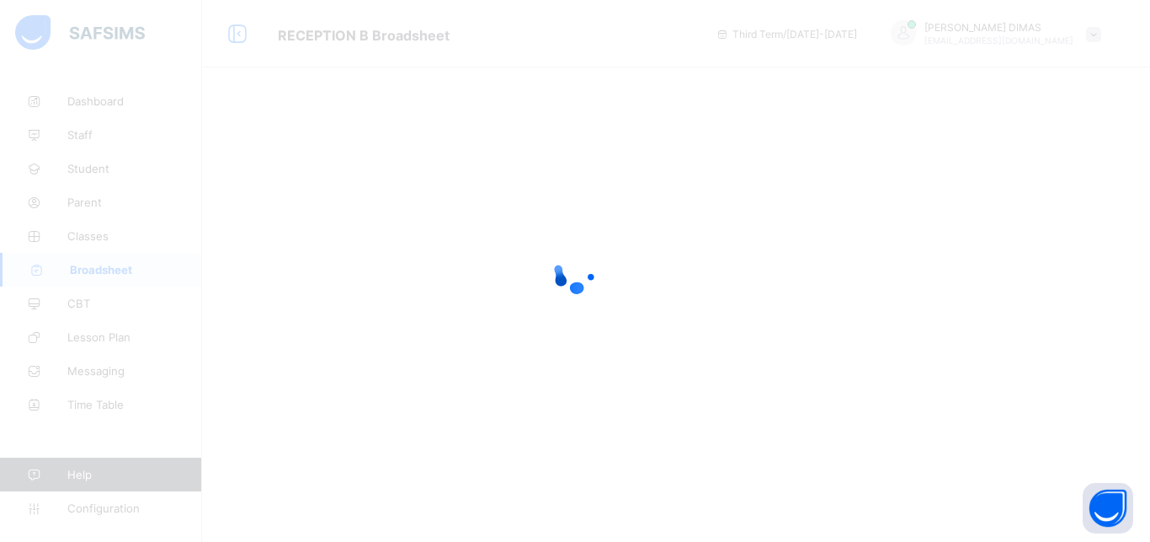
click at [423, 29] on div at bounding box center [575, 271] width 1150 height 542
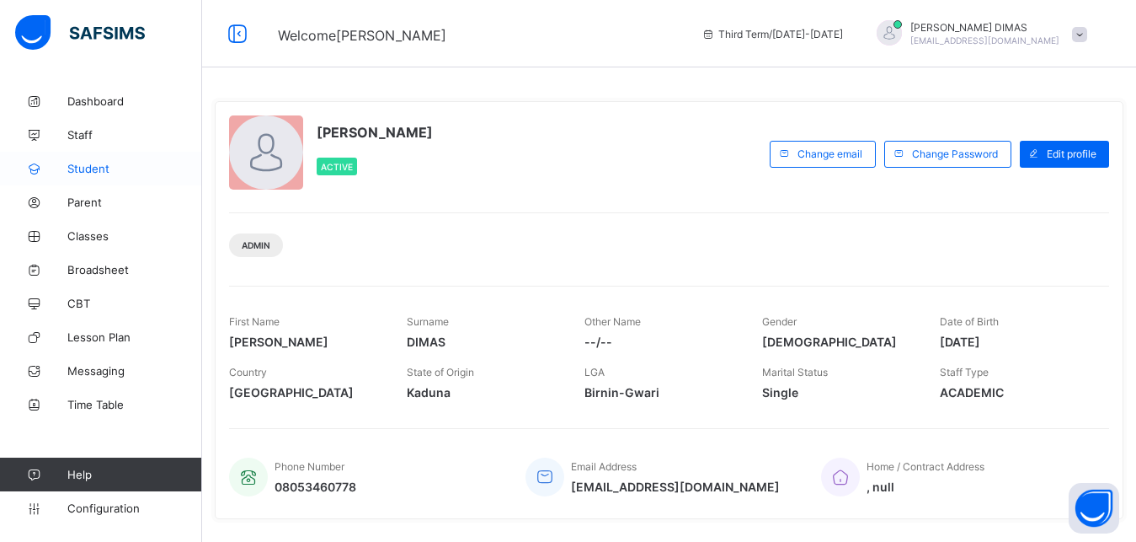
click at [99, 168] on span "Student" at bounding box center [134, 168] width 135 height 13
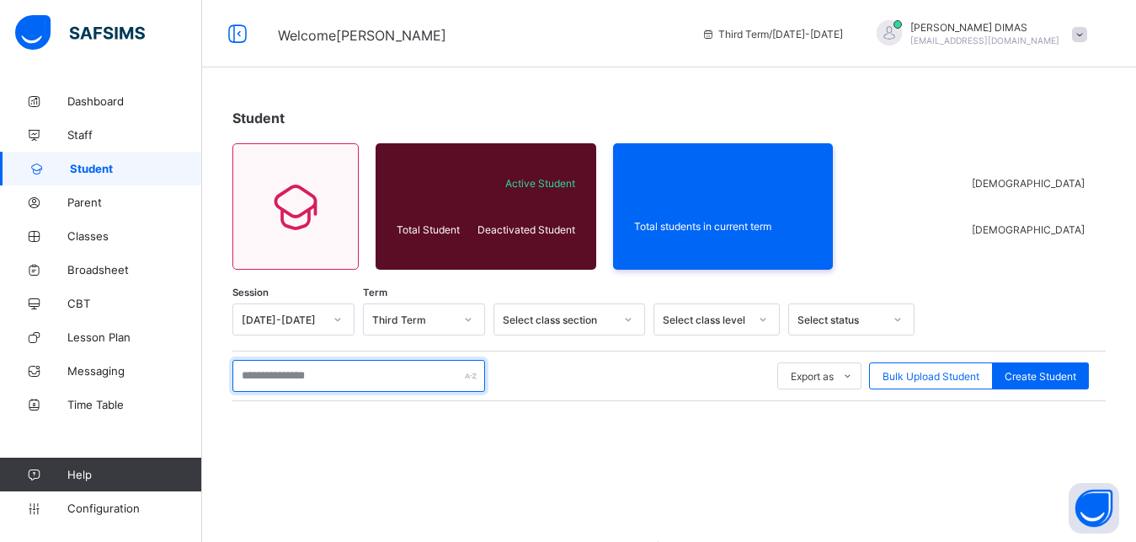
click at [328, 382] on input "text" at bounding box center [358, 376] width 253 height 32
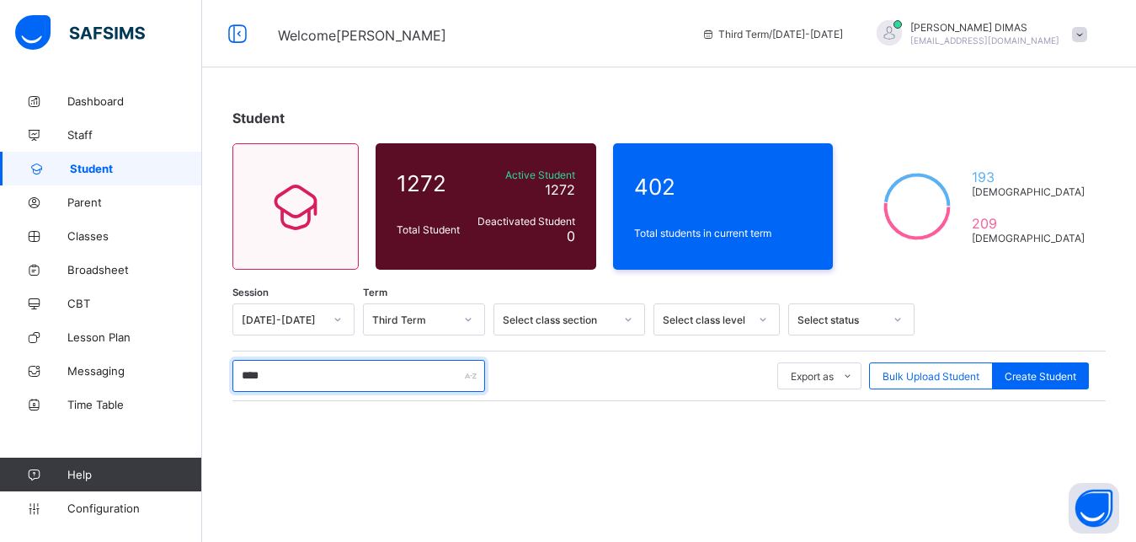
type input "****"
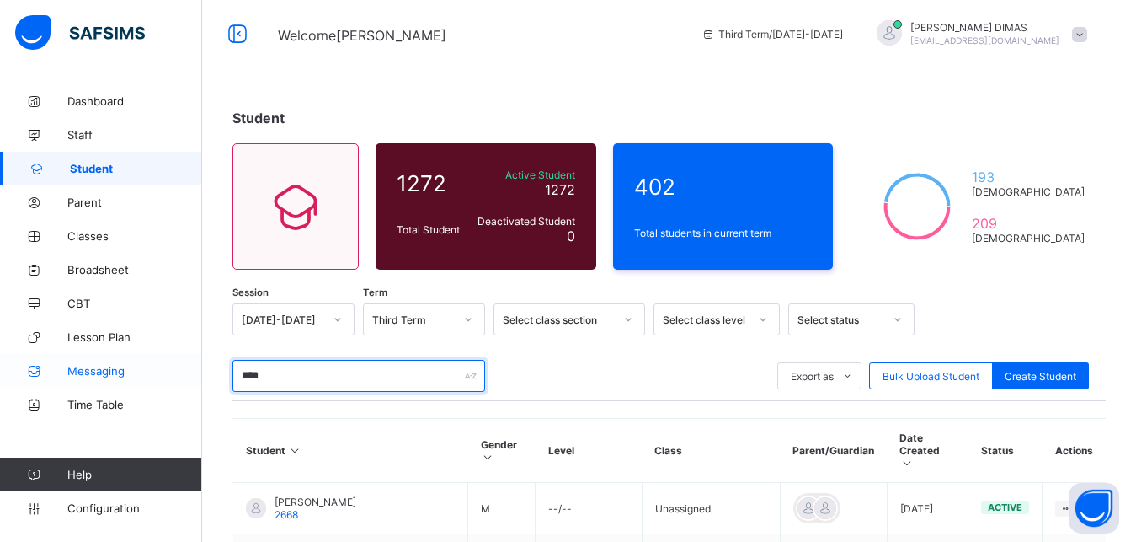
drag, startPoint x: 294, startPoint y: 375, endPoint x: 183, endPoint y: 371, distance: 111.3
click at [232, 367] on input "****" at bounding box center [358, 376] width 253 height 32
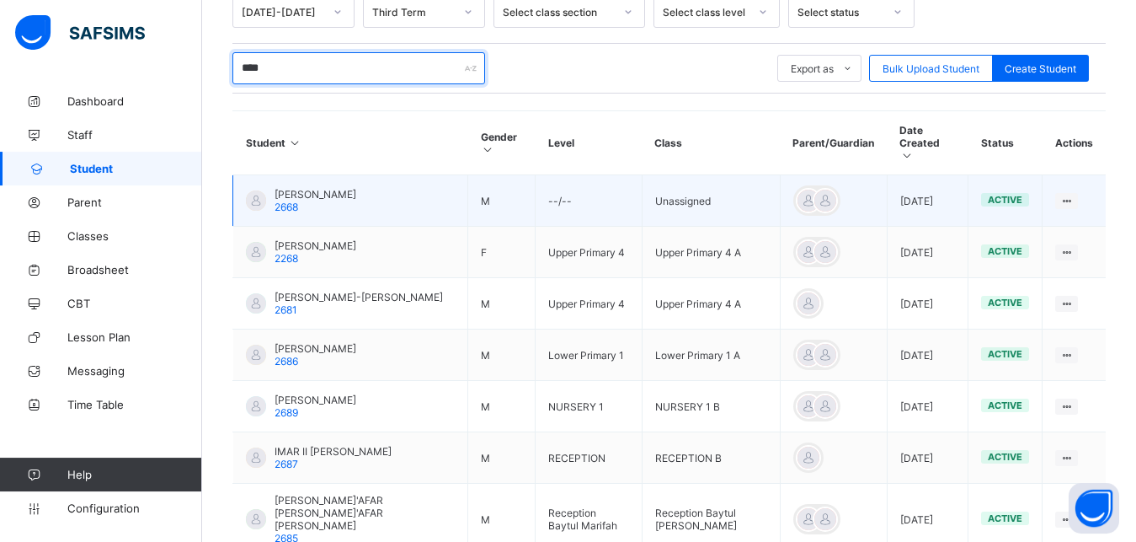
scroll to position [210, 0]
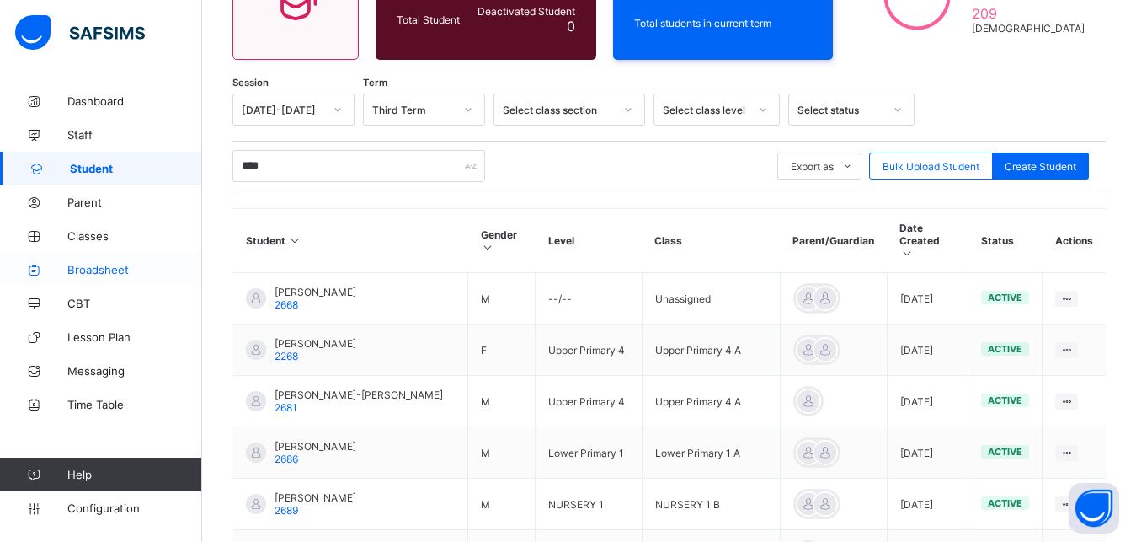
click at [102, 270] on span "Broadsheet" at bounding box center [134, 269] width 135 height 13
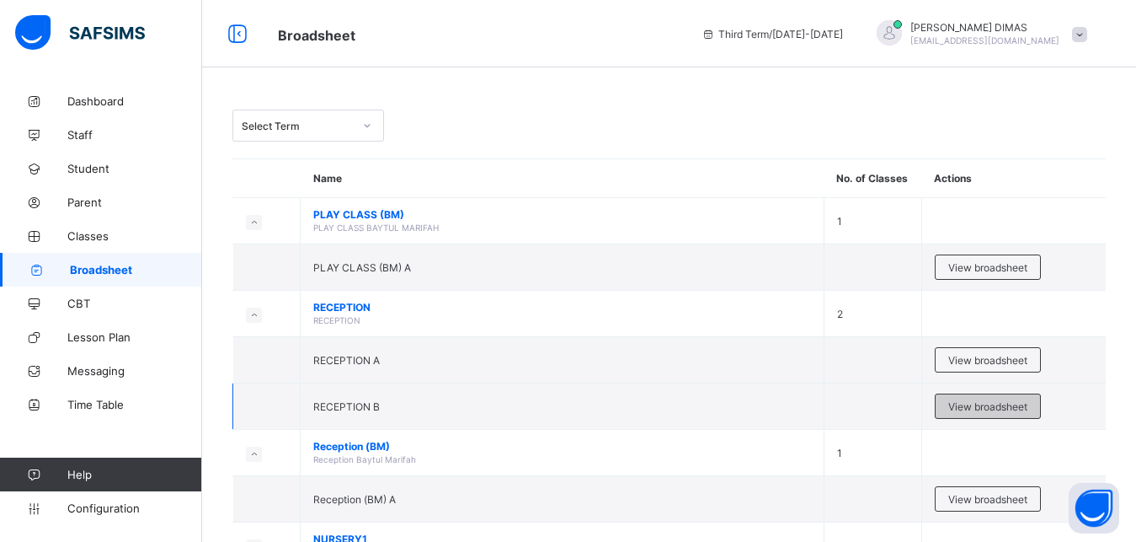
click at [979, 401] on span "View broadsheet" at bounding box center [987, 406] width 79 height 13
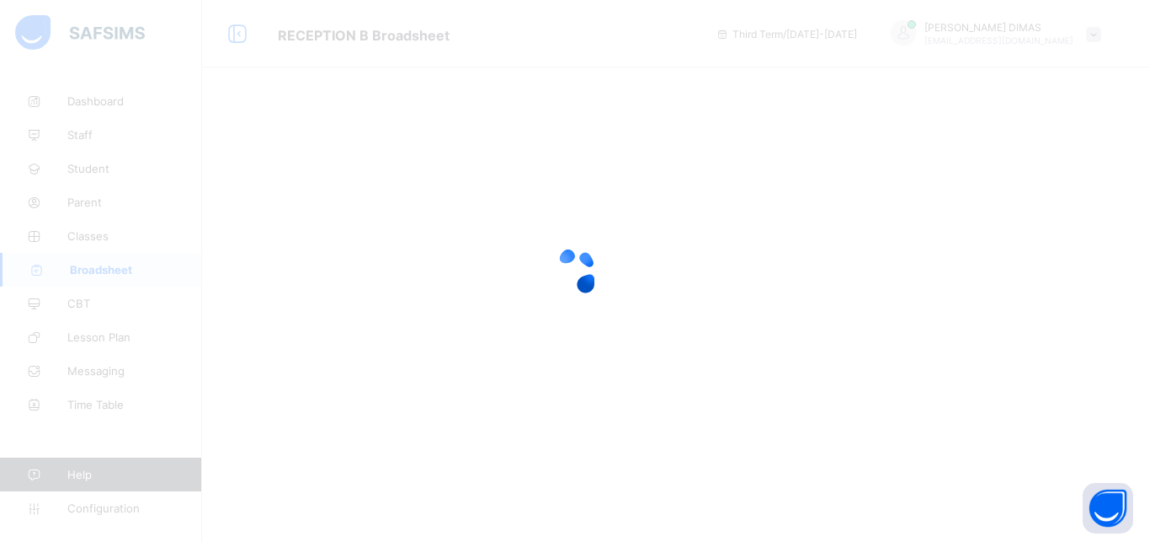
click at [326, 204] on div at bounding box center [575, 271] width 1150 height 542
click at [328, 206] on div at bounding box center [575, 271] width 1150 height 542
click at [331, 216] on div at bounding box center [575, 271] width 1150 height 542
click at [332, 217] on div at bounding box center [575, 271] width 1150 height 542
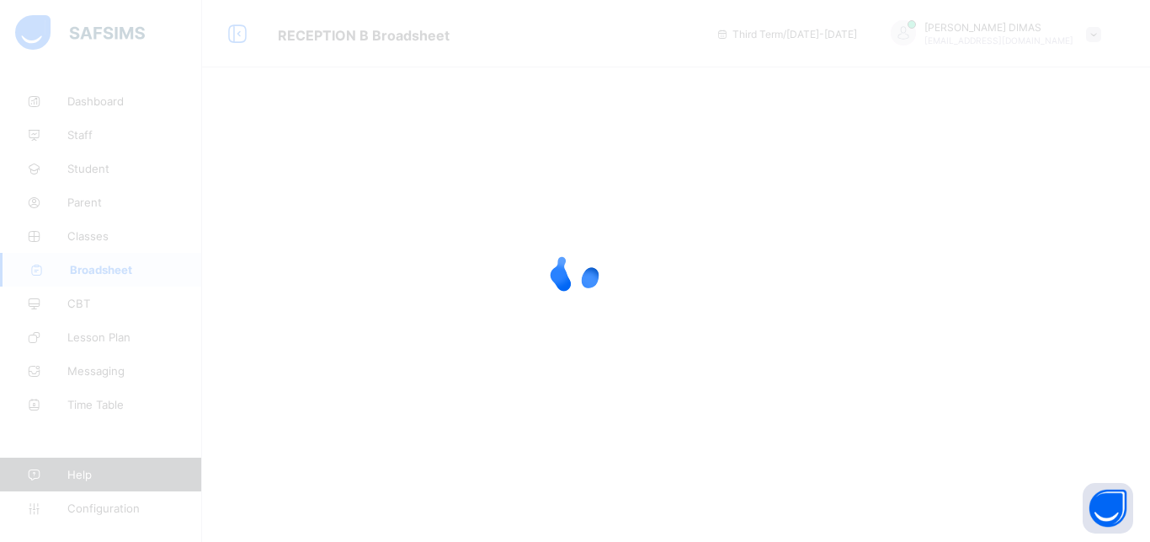
click at [332, 217] on div at bounding box center [575, 271] width 1150 height 542
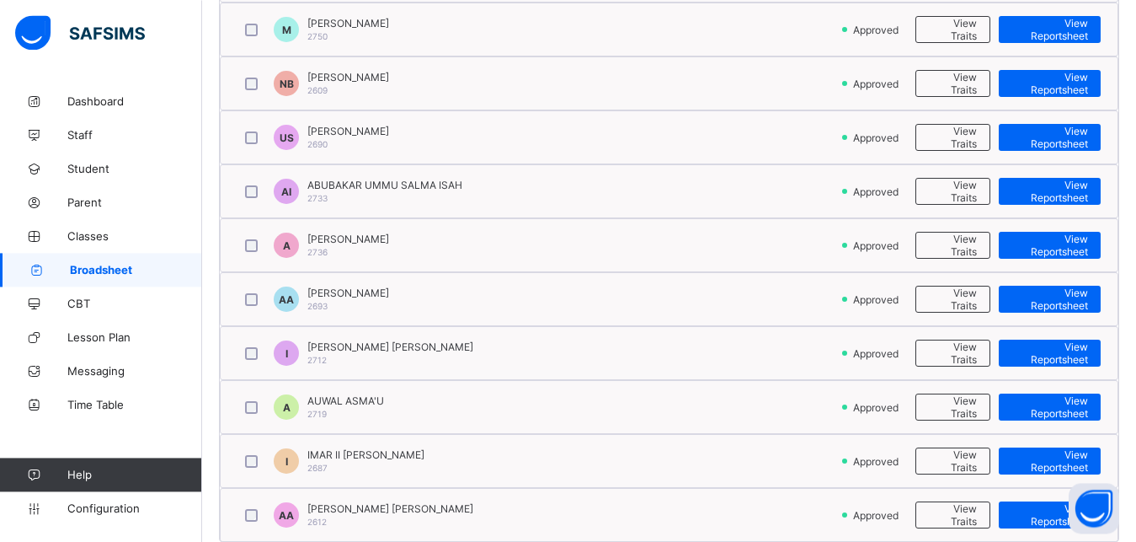
scroll to position [946, 0]
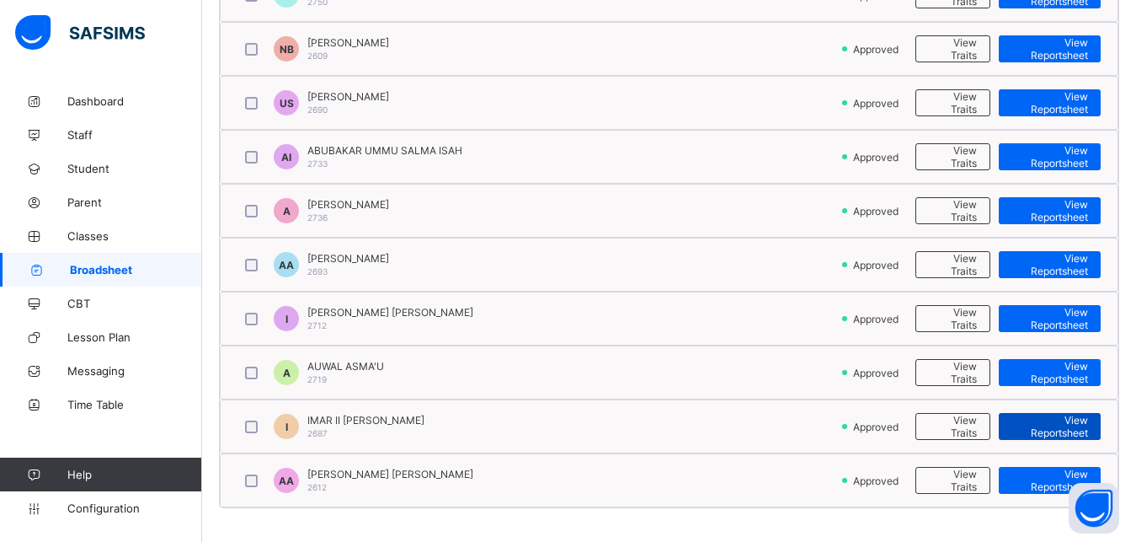
click at [1069, 419] on span "View Reportsheet" at bounding box center [1050, 426] width 77 height 25
click at [111, 270] on span "Broadsheet" at bounding box center [136, 269] width 132 height 13
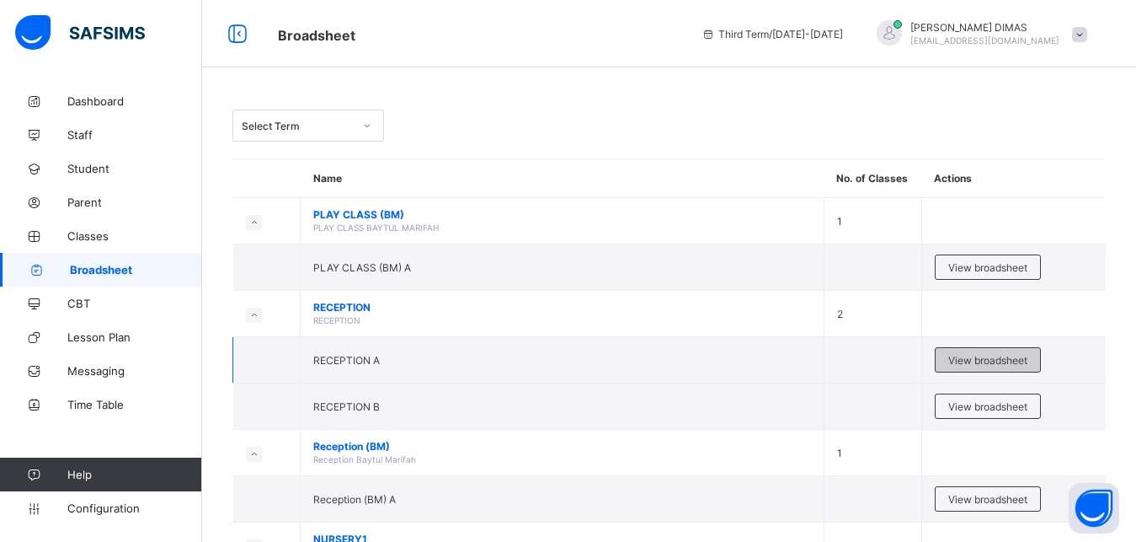
click at [995, 355] on span "View broadsheet" at bounding box center [987, 360] width 79 height 13
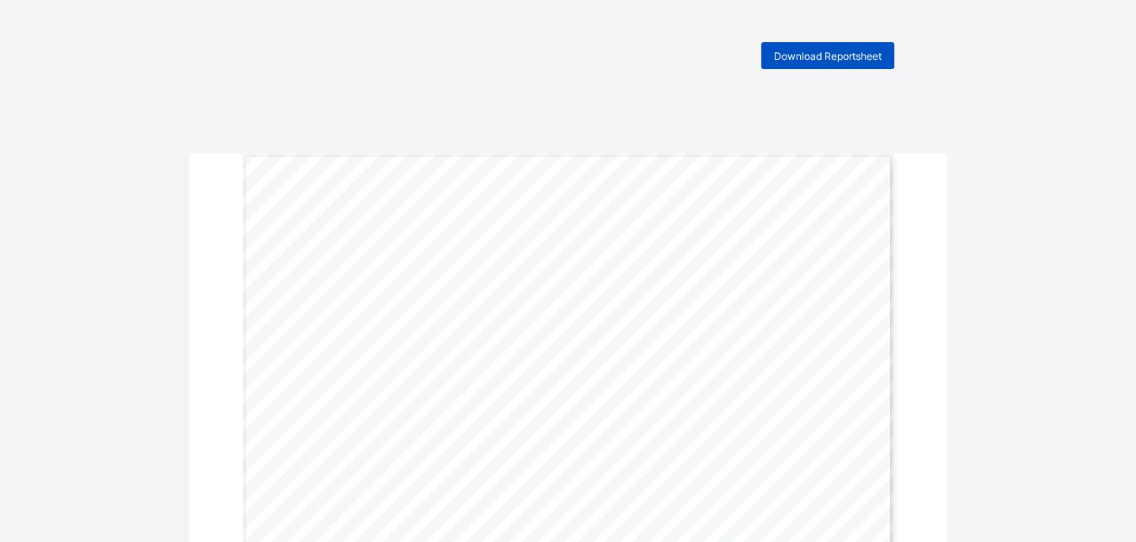
click at [815, 55] on span "Download Reportsheet" at bounding box center [828, 56] width 108 height 13
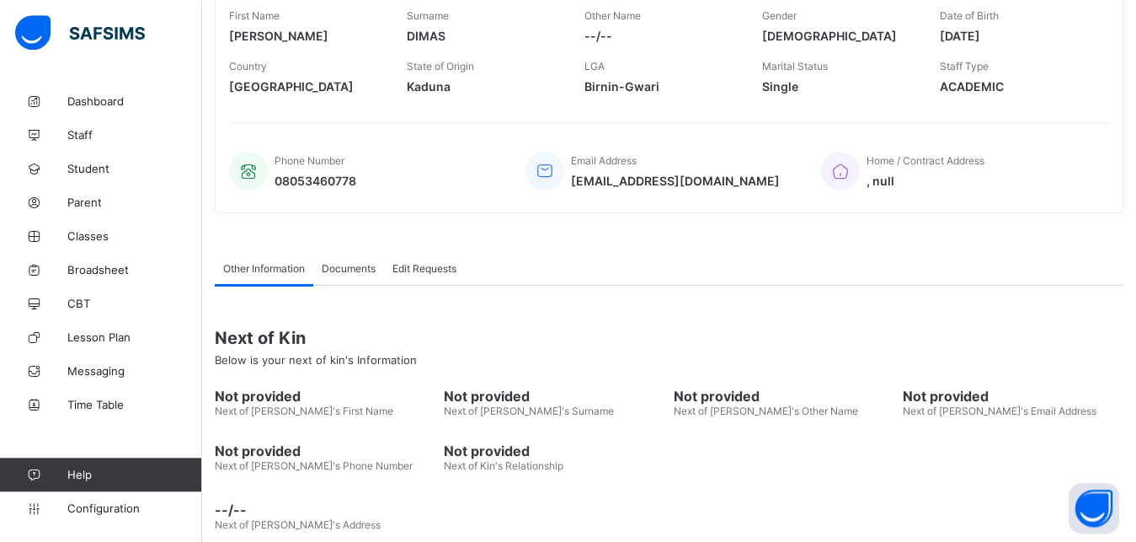
scroll to position [333, 0]
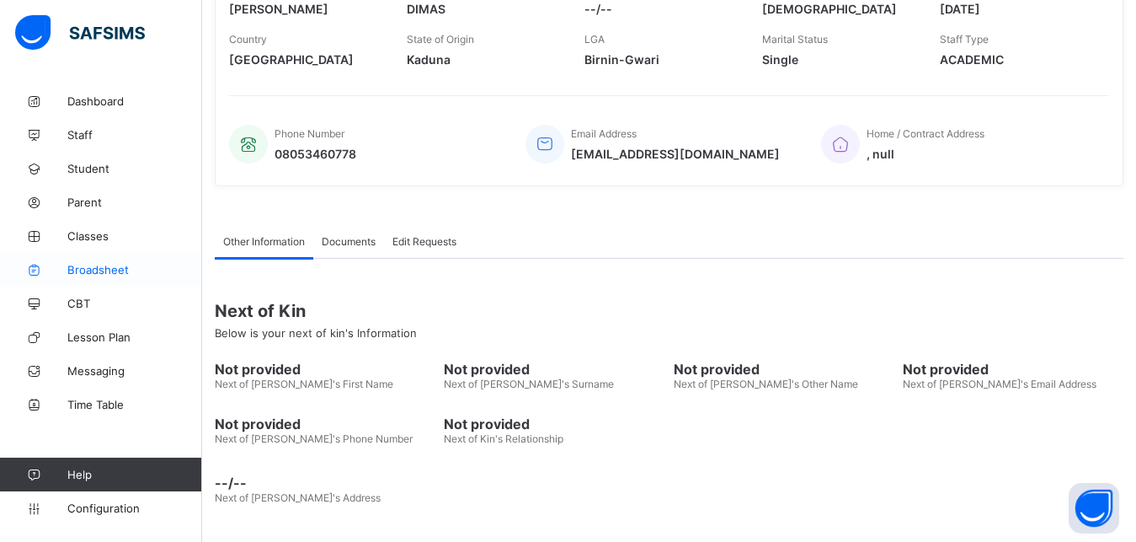
click at [90, 263] on span "Broadsheet" at bounding box center [134, 269] width 135 height 13
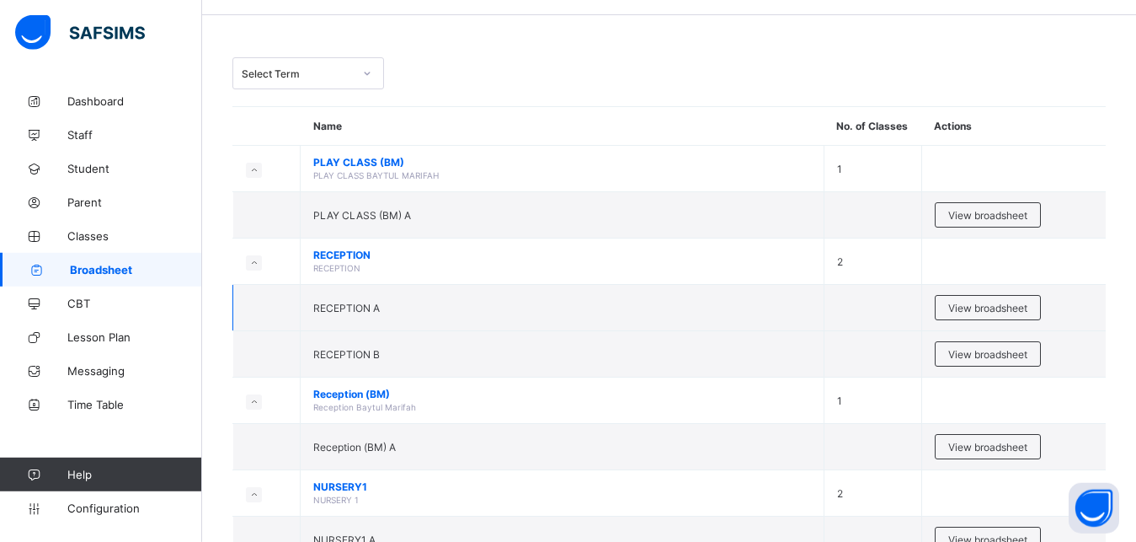
scroll to position [86, 0]
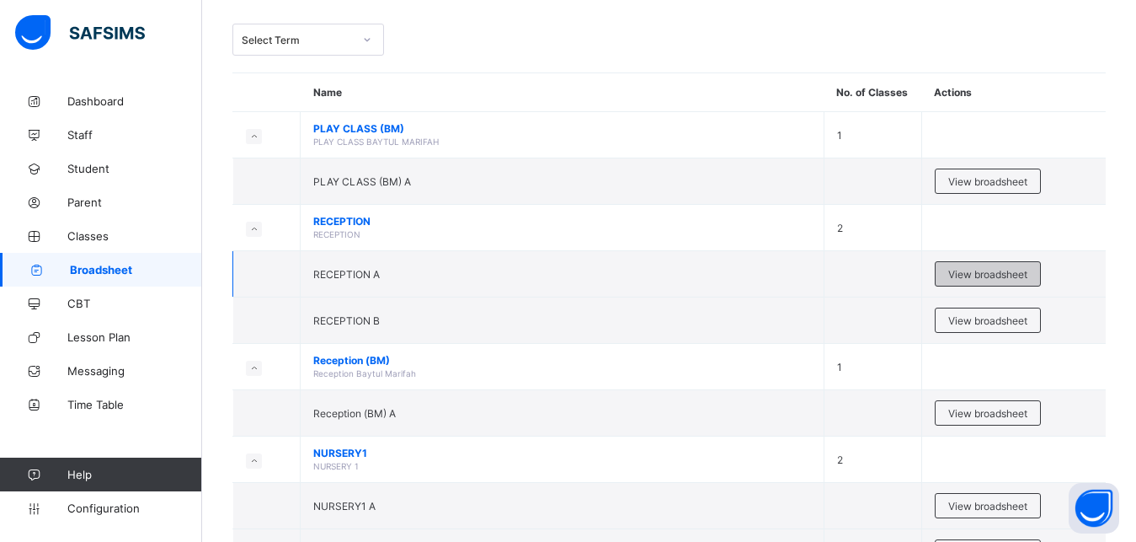
click at [985, 268] on span "View broadsheet" at bounding box center [987, 274] width 79 height 13
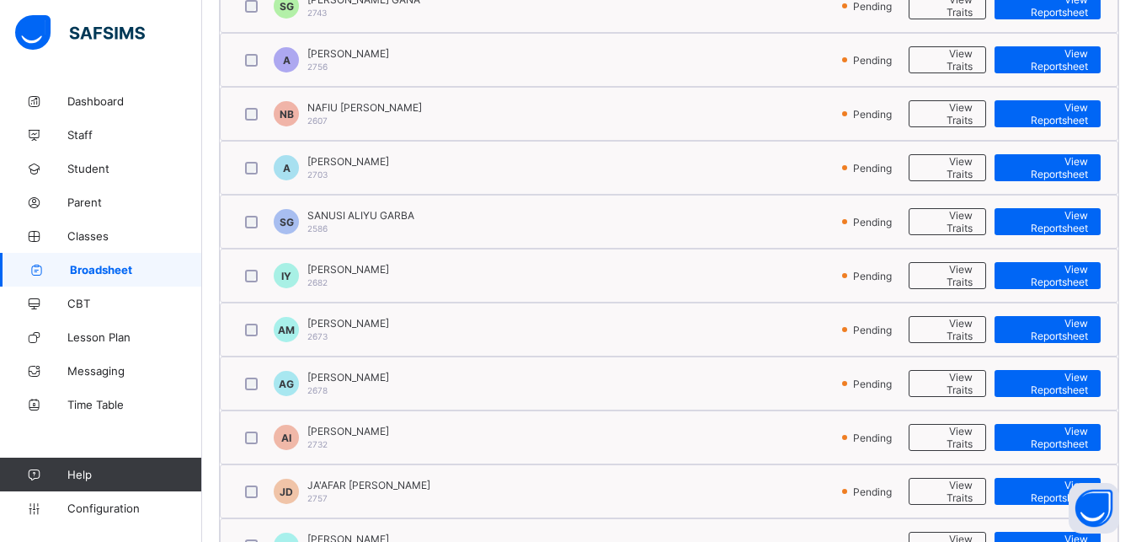
scroll to position [838, 0]
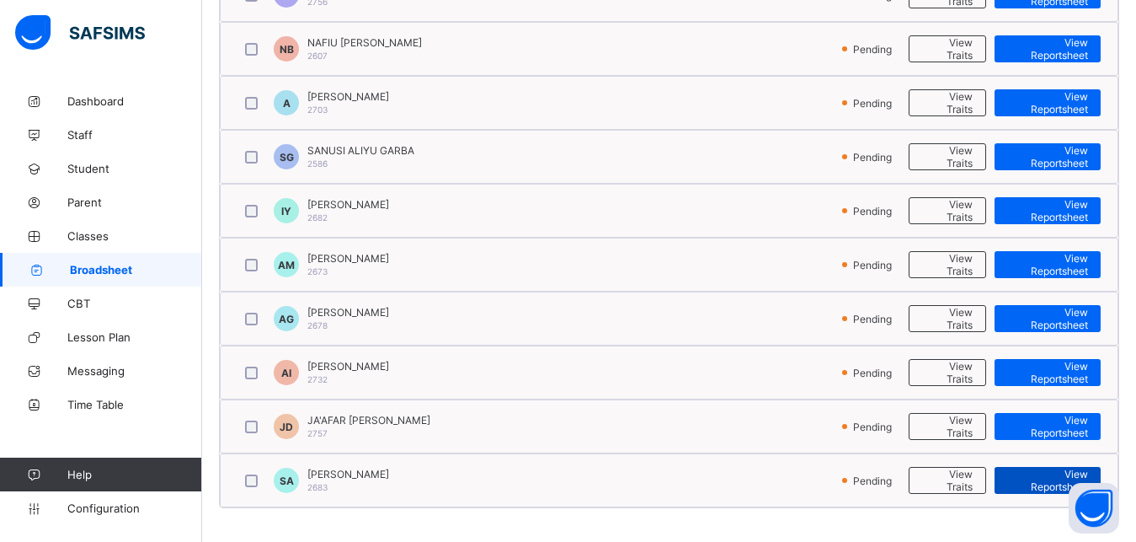
click at [1033, 476] on span "View Reportsheet" at bounding box center [1047, 479] width 81 height 25
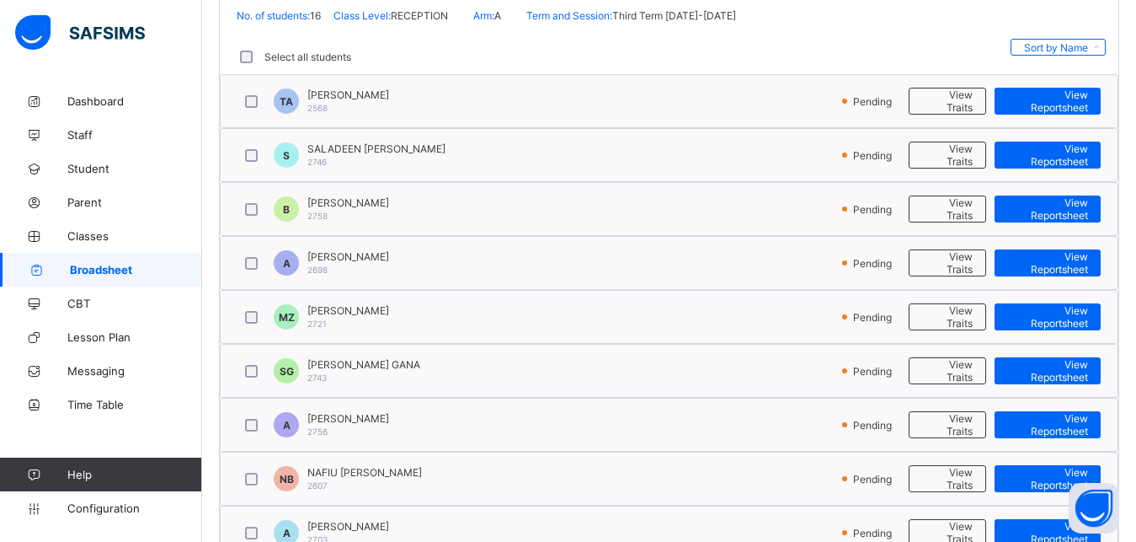
scroll to position [0, 0]
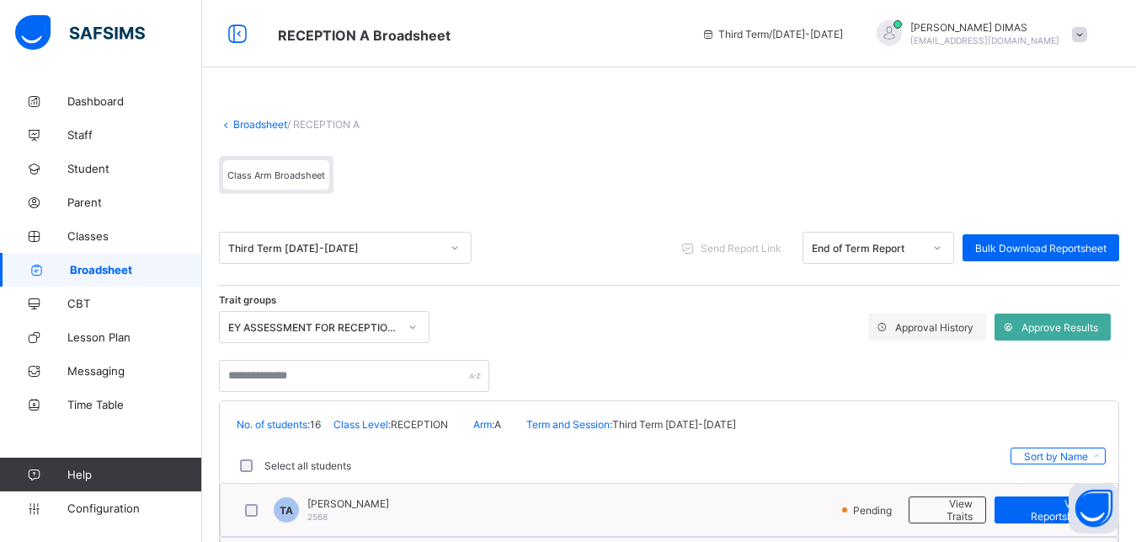
click at [459, 246] on icon at bounding box center [455, 247] width 10 height 17
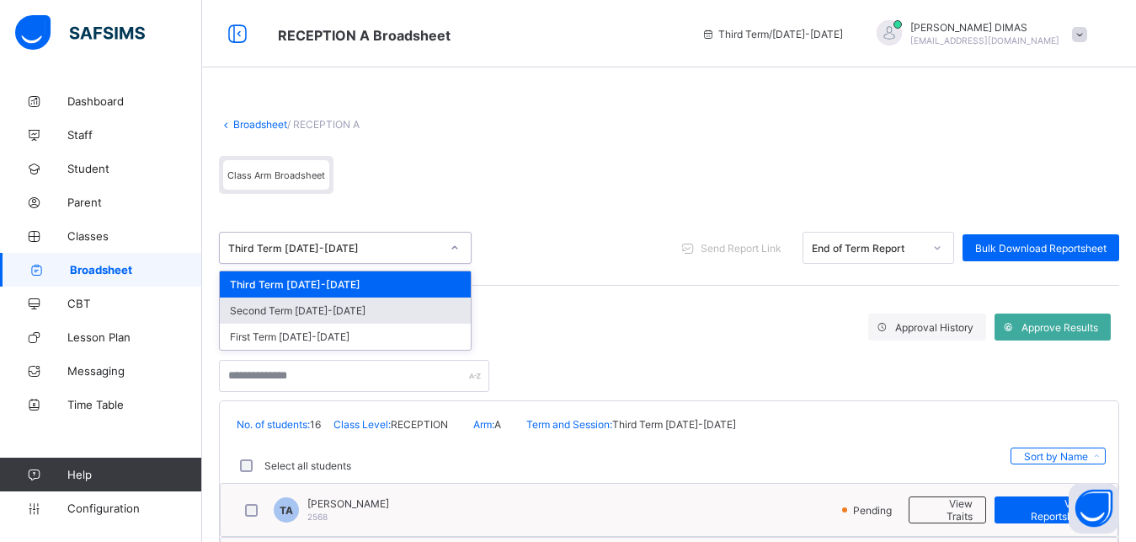
click at [337, 315] on div "Second Term 2024-2025" at bounding box center [345, 310] width 251 height 26
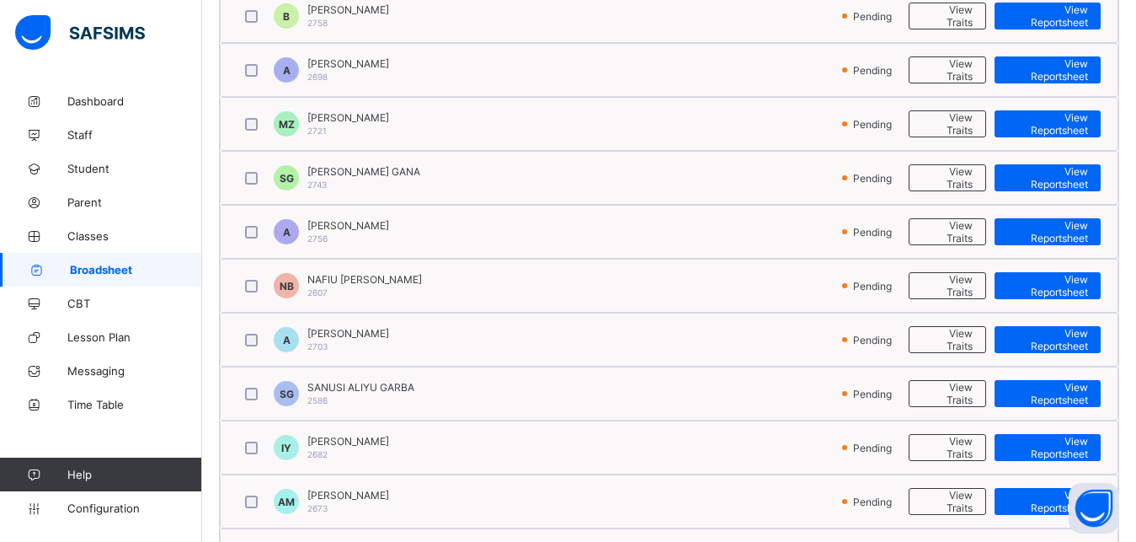
scroll to position [838, 0]
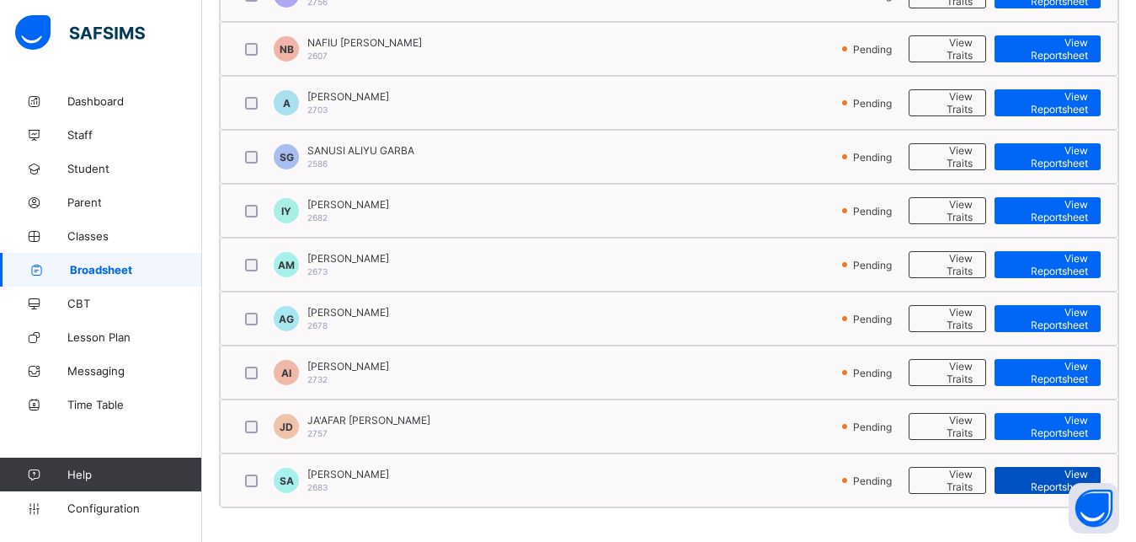
click at [1039, 478] on span "View Reportsheet" at bounding box center [1047, 479] width 81 height 25
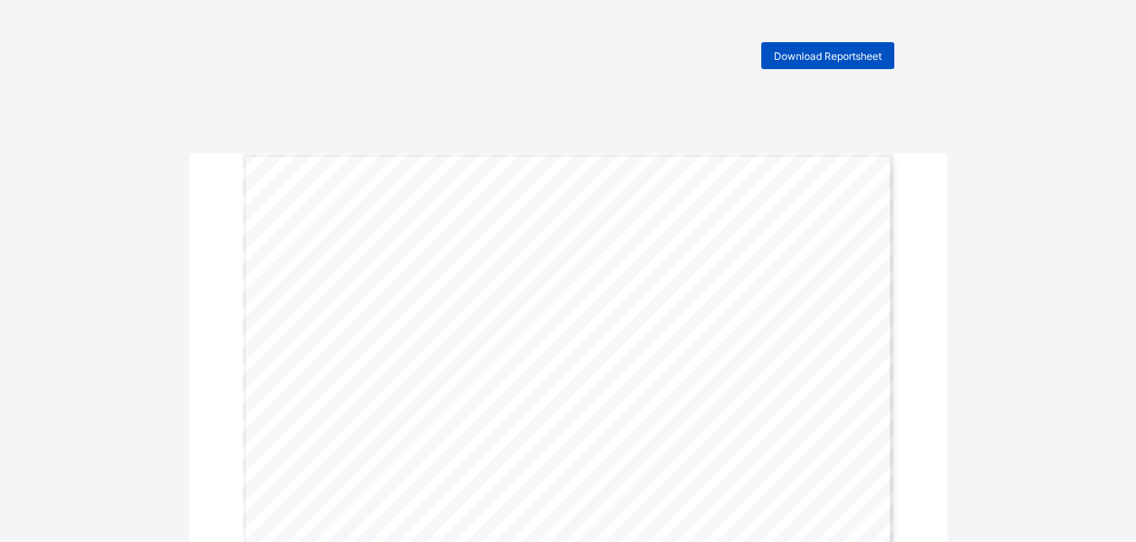
click at [814, 52] on span "Download Reportsheet" at bounding box center [828, 56] width 108 height 13
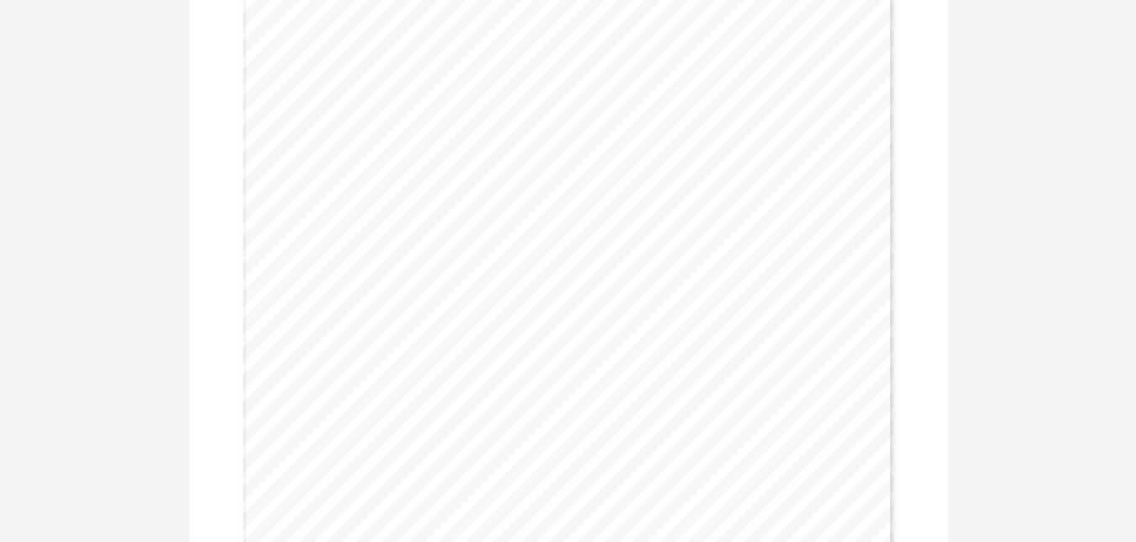
scroll to position [188, 0]
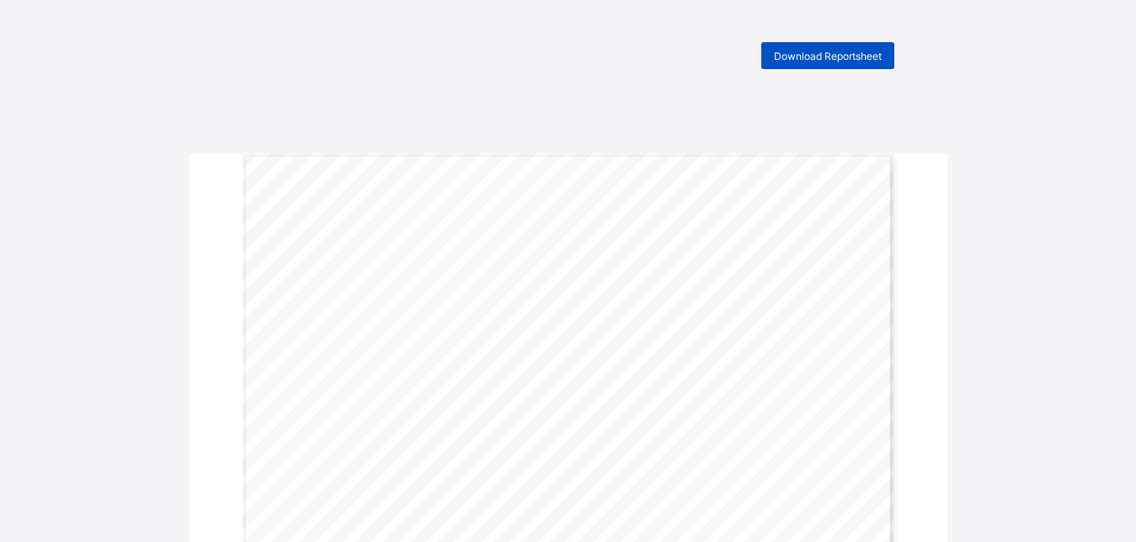
click at [819, 51] on span "Download Reportsheet" at bounding box center [828, 56] width 108 height 13
